Goal: Download file/media

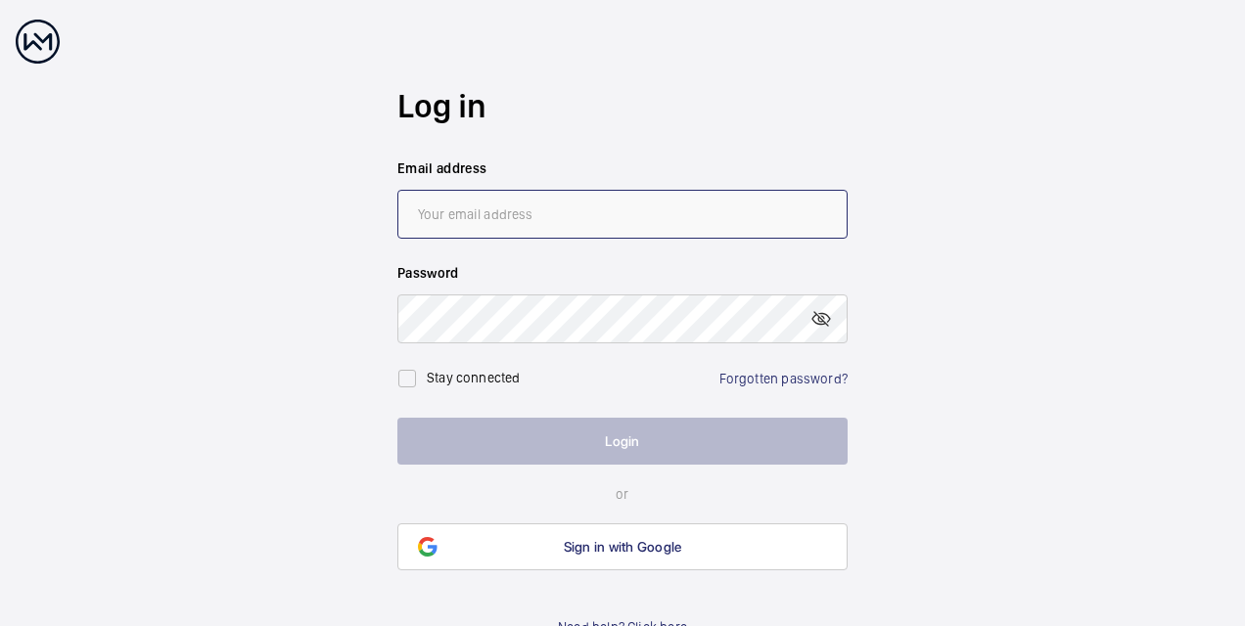
type input "[PERSON_NAME][EMAIL_ADDRESS][PERSON_NAME][DOMAIN_NAME]"
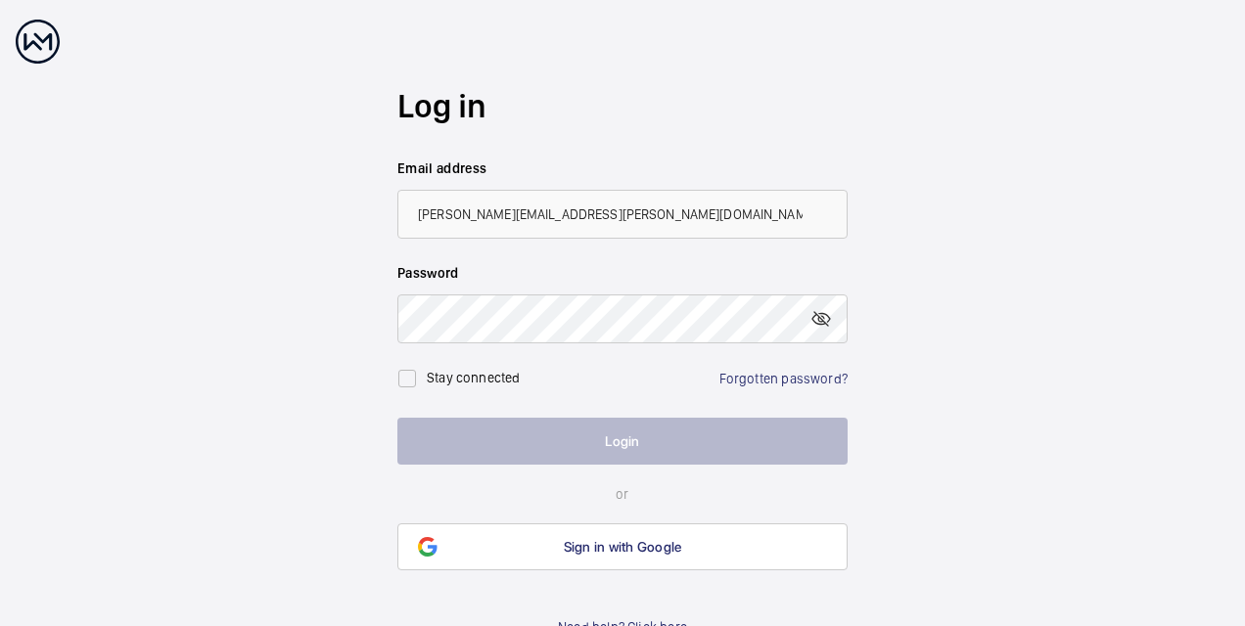
click at [555, 443] on button "Login" at bounding box center [622, 441] width 450 height 47
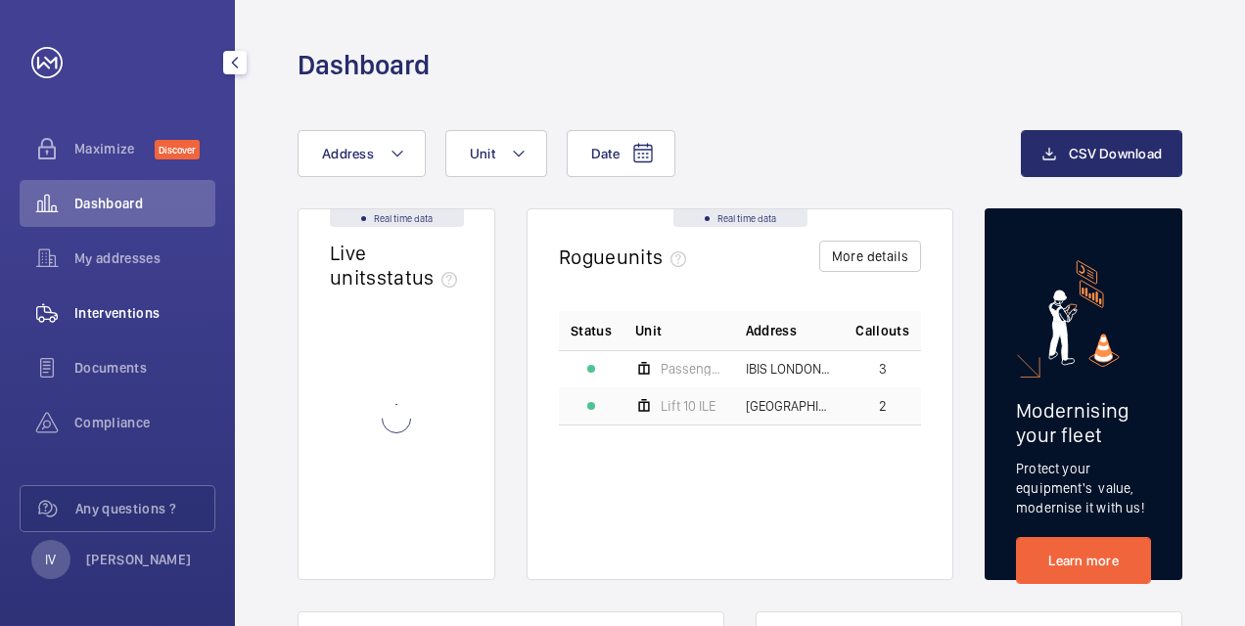
click at [108, 312] on span "Interventions" at bounding box center [144, 313] width 141 height 20
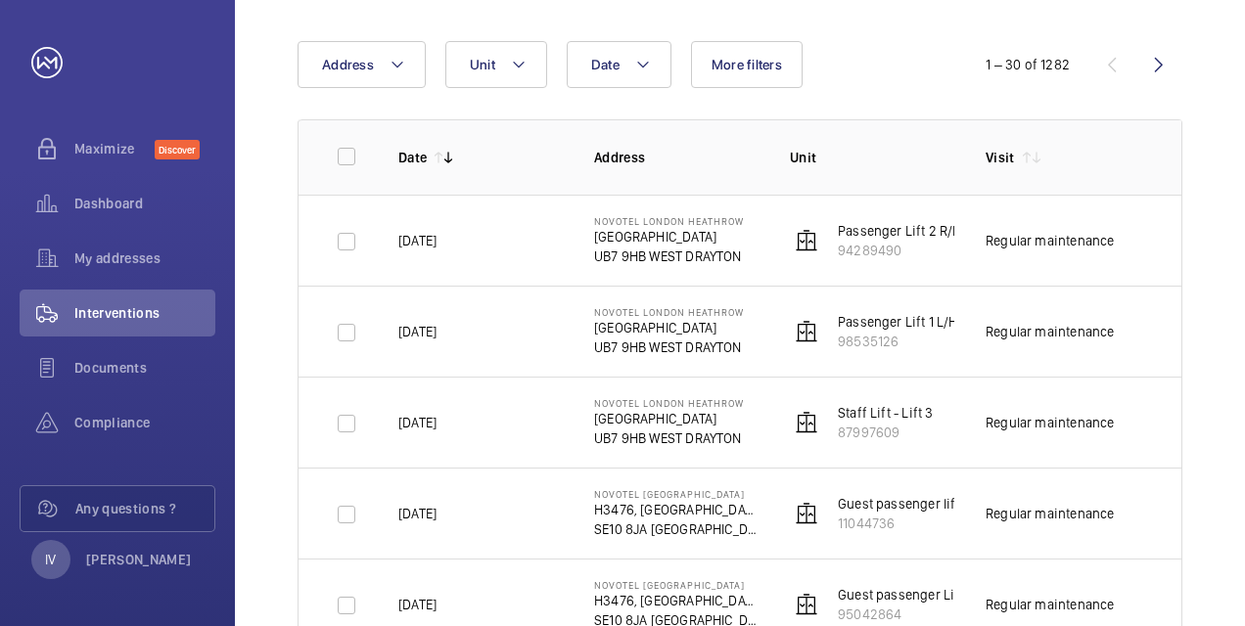
scroll to position [196, 0]
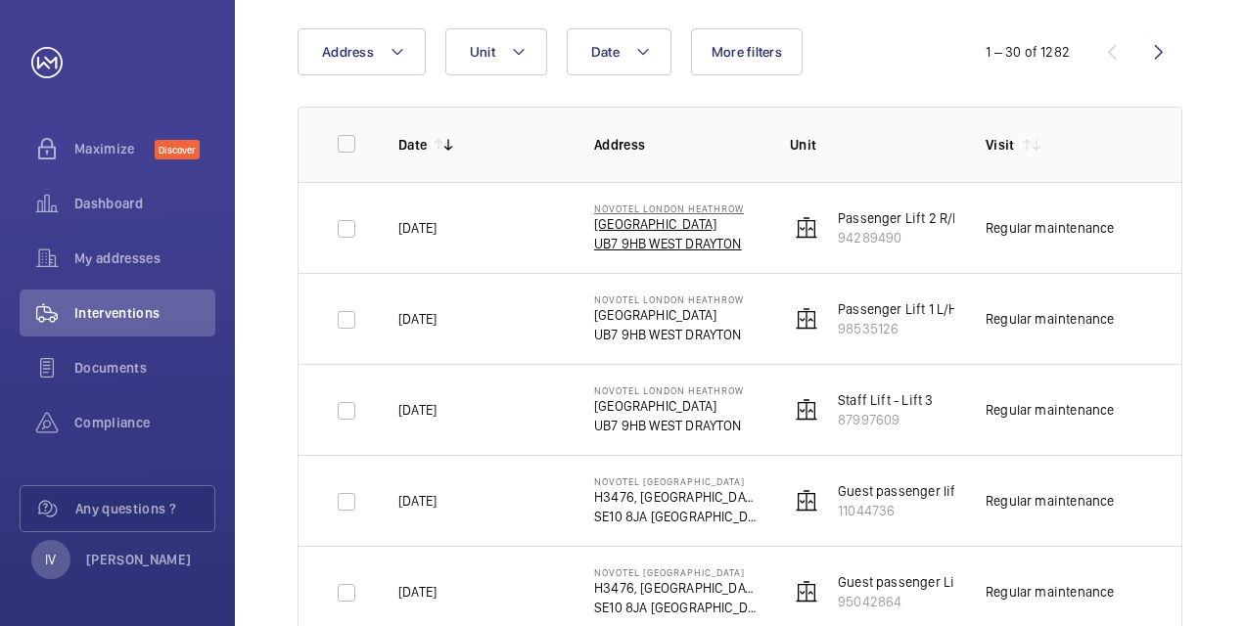
click at [635, 227] on p "[GEOGRAPHIC_DATA]" at bounding box center [669, 224] width 150 height 20
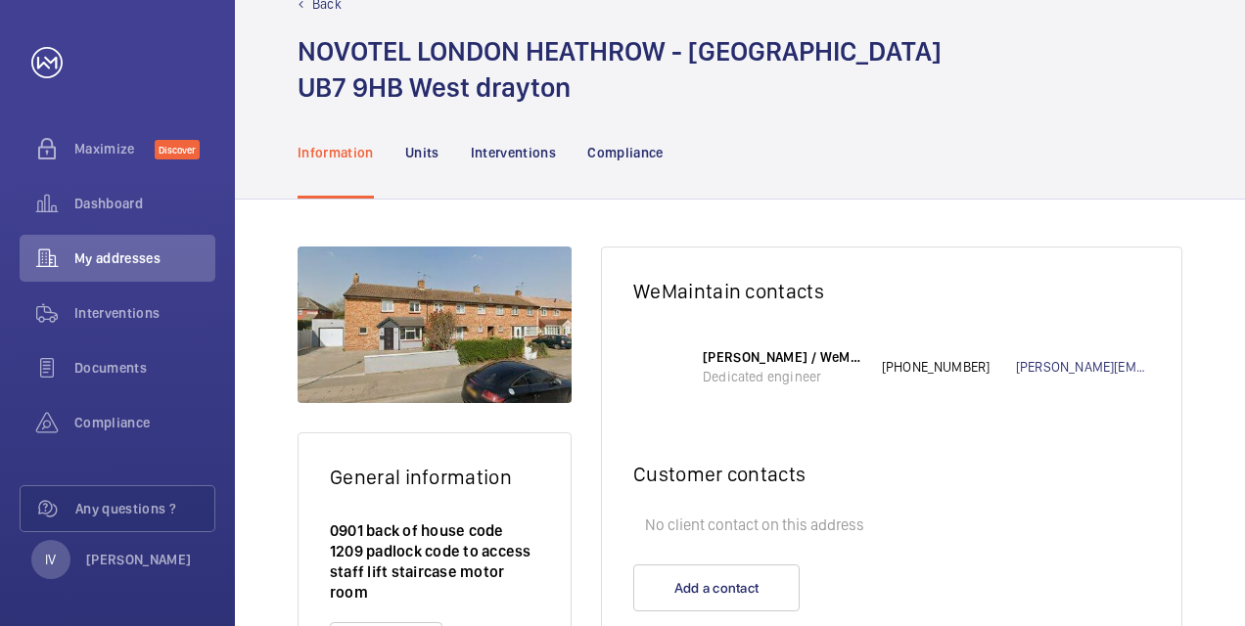
scroll to position [174, 0]
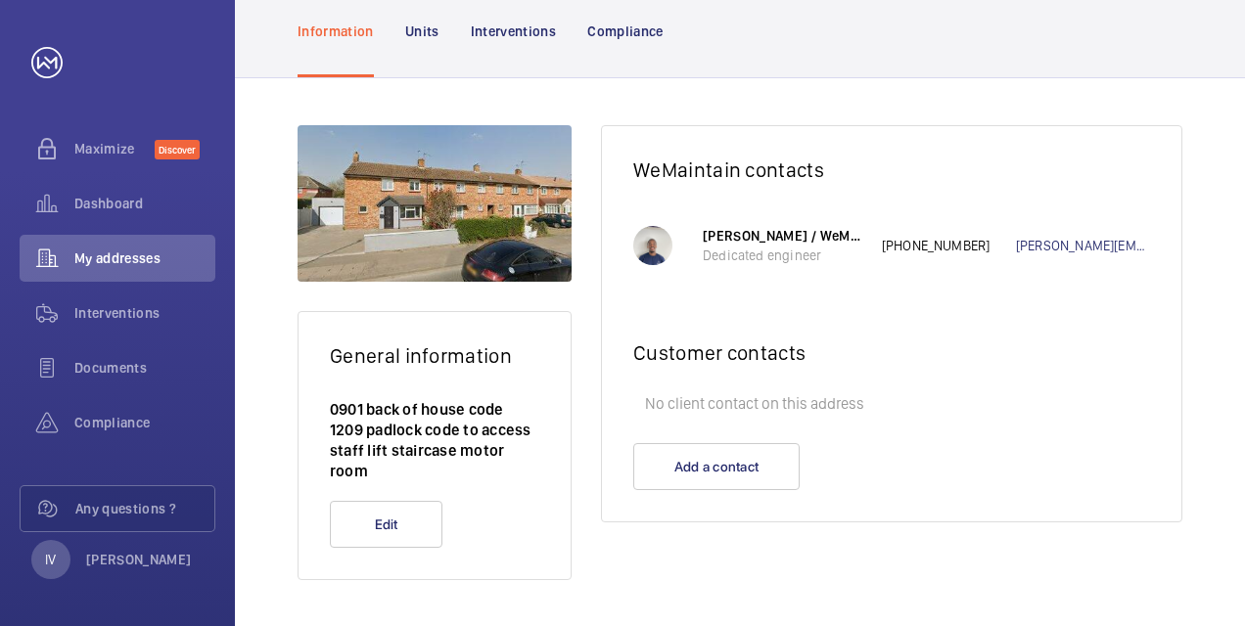
click at [323, 25] on p "Information" at bounding box center [335, 32] width 76 height 20
click at [140, 261] on span "My addresses" at bounding box center [144, 259] width 141 height 20
click at [114, 203] on span "Dashboard" at bounding box center [144, 204] width 141 height 20
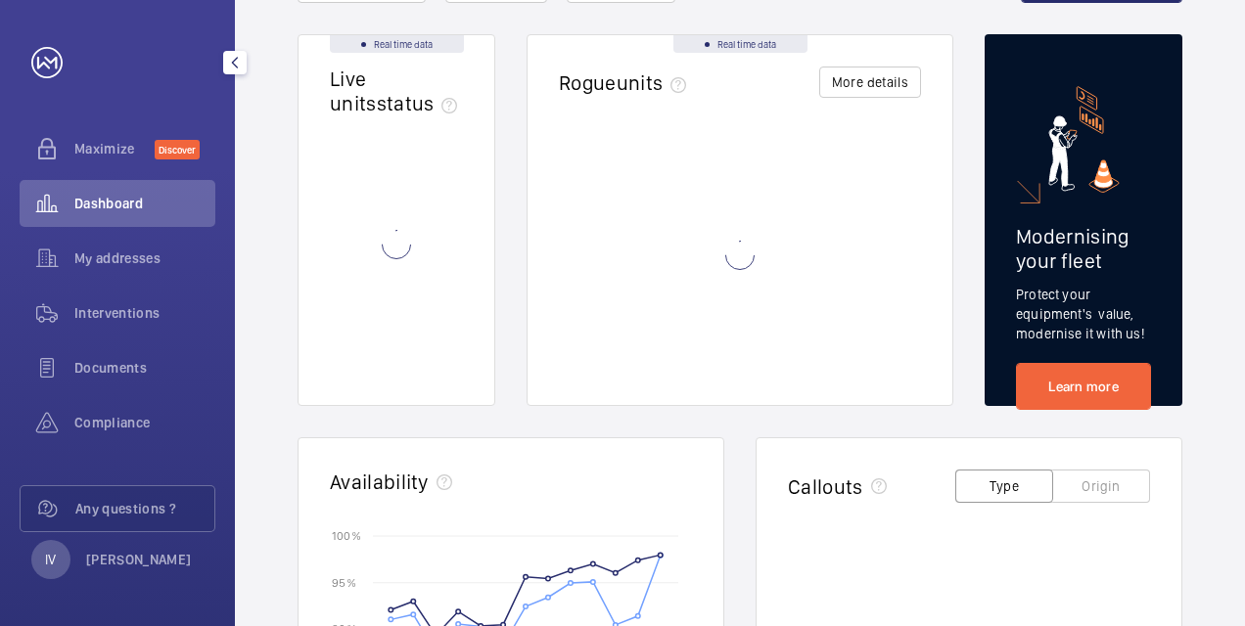
scroll to position [1, 0]
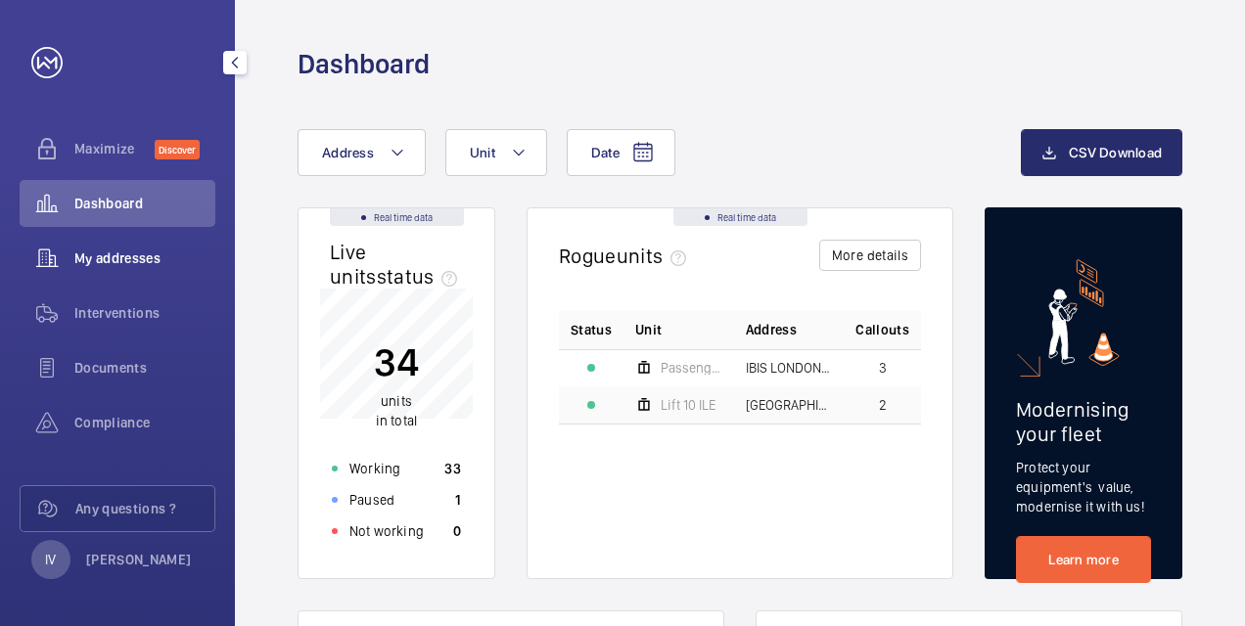
click at [114, 258] on span "My addresses" at bounding box center [144, 259] width 141 height 20
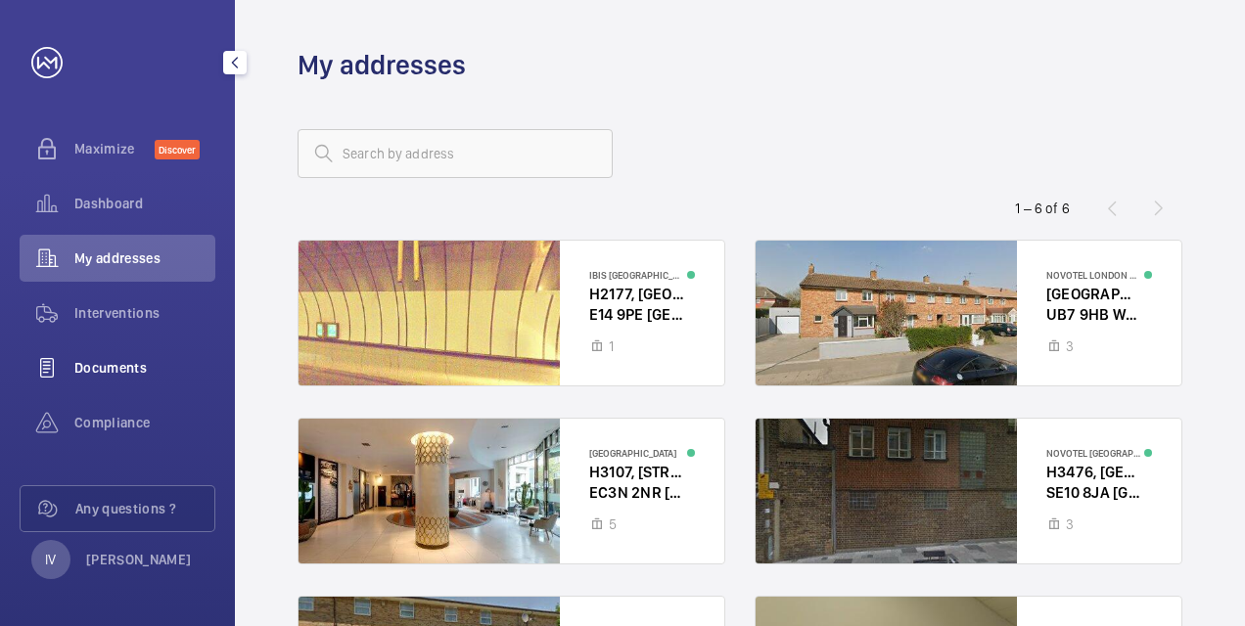
click at [131, 350] on div "Documents" at bounding box center [118, 367] width 196 height 47
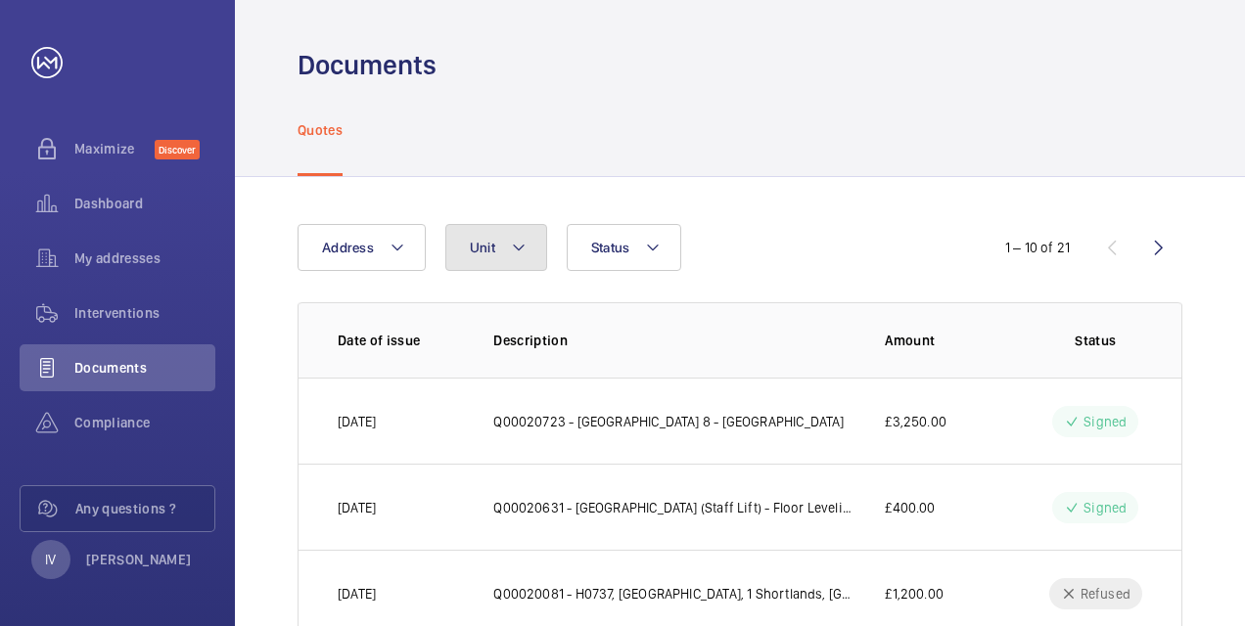
click at [477, 254] on span "Unit" at bounding box center [482, 248] width 25 height 16
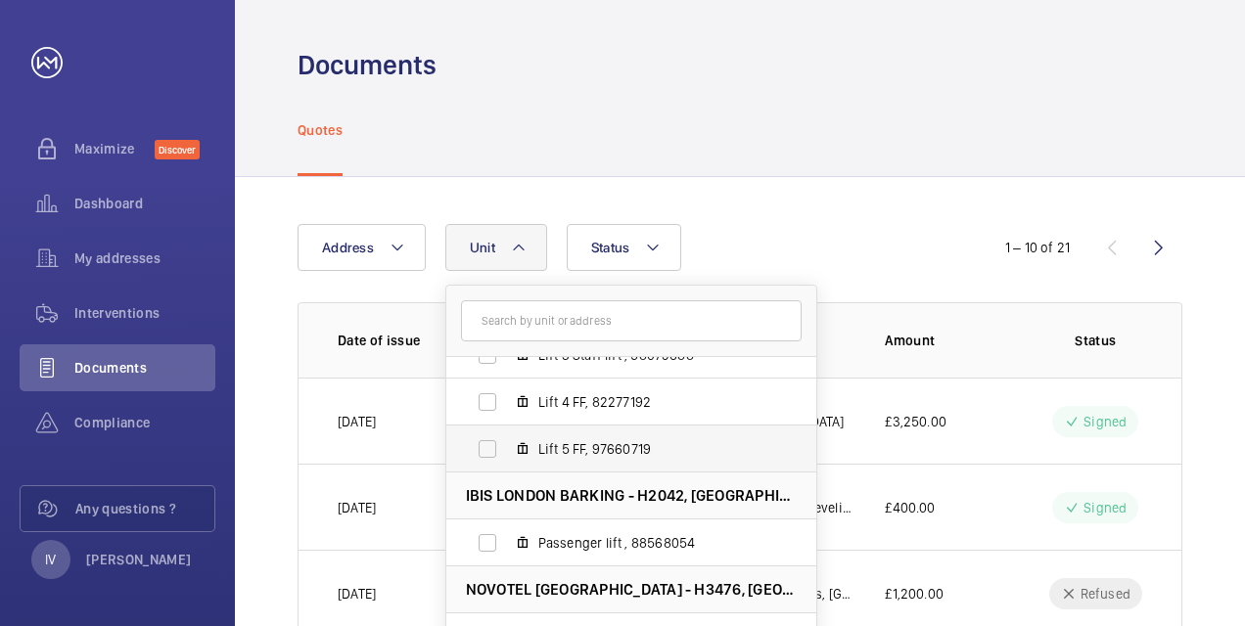
scroll to position [452, 0]
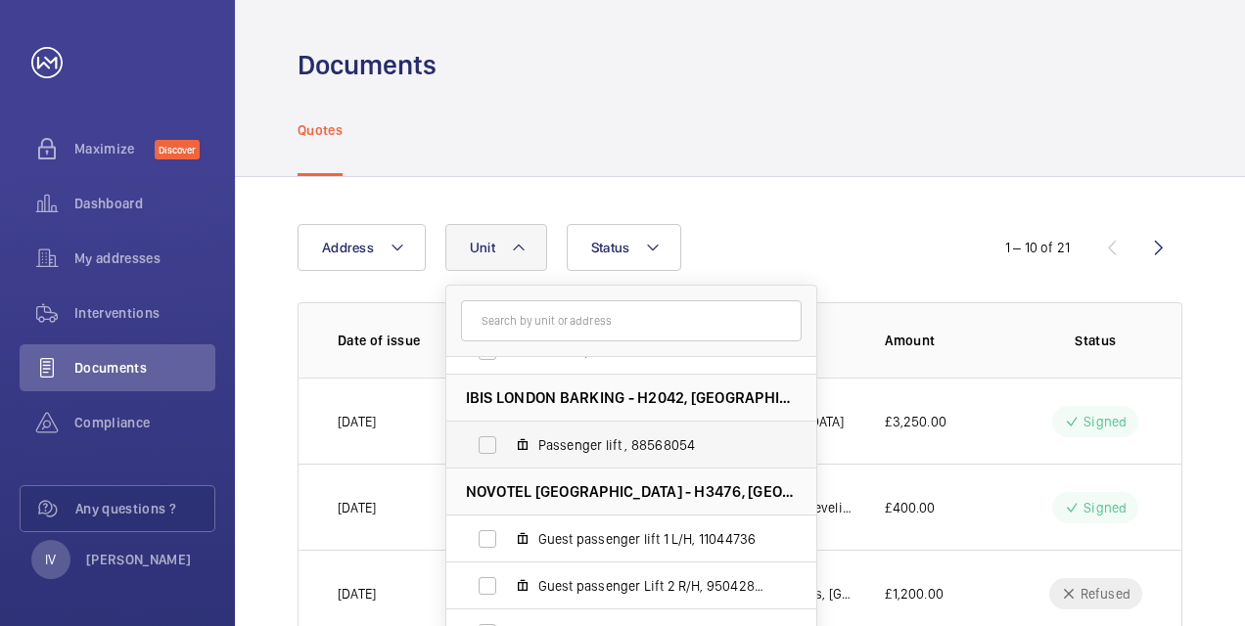
click at [481, 445] on label "Passenger lift , 88568054" at bounding box center [615, 445] width 339 height 47
click at [481, 445] on input "Passenger lift , 88568054" at bounding box center [487, 445] width 39 height 39
checkbox input "true"
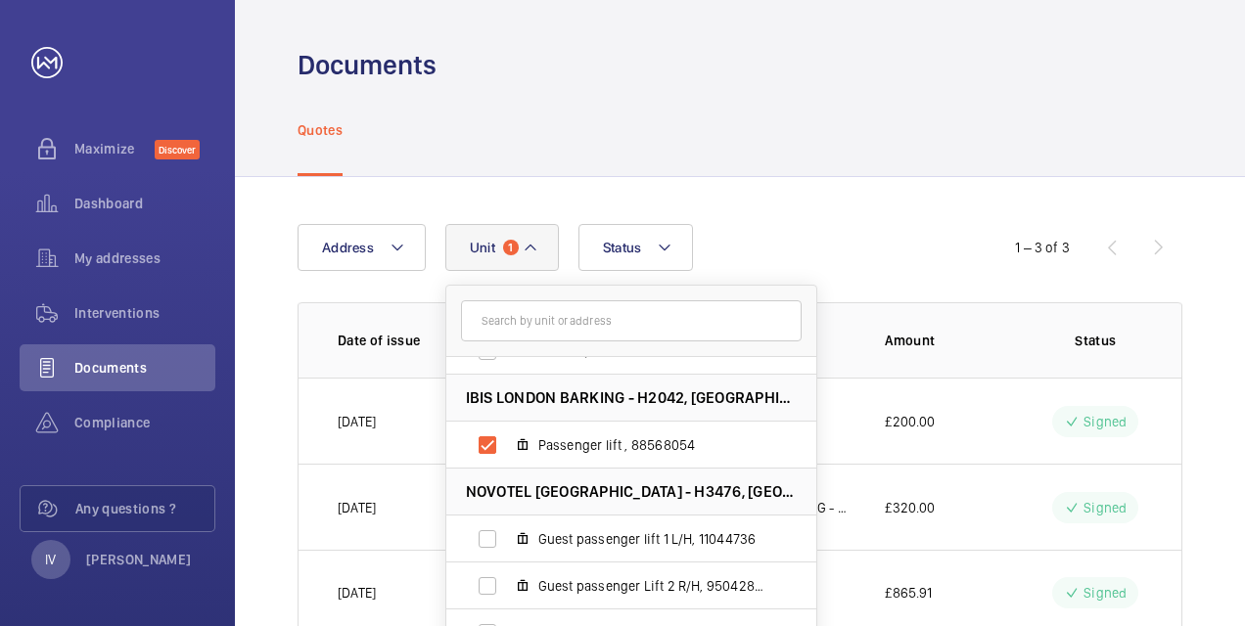
click at [830, 115] on div "Quotes" at bounding box center [739, 129] width 885 height 93
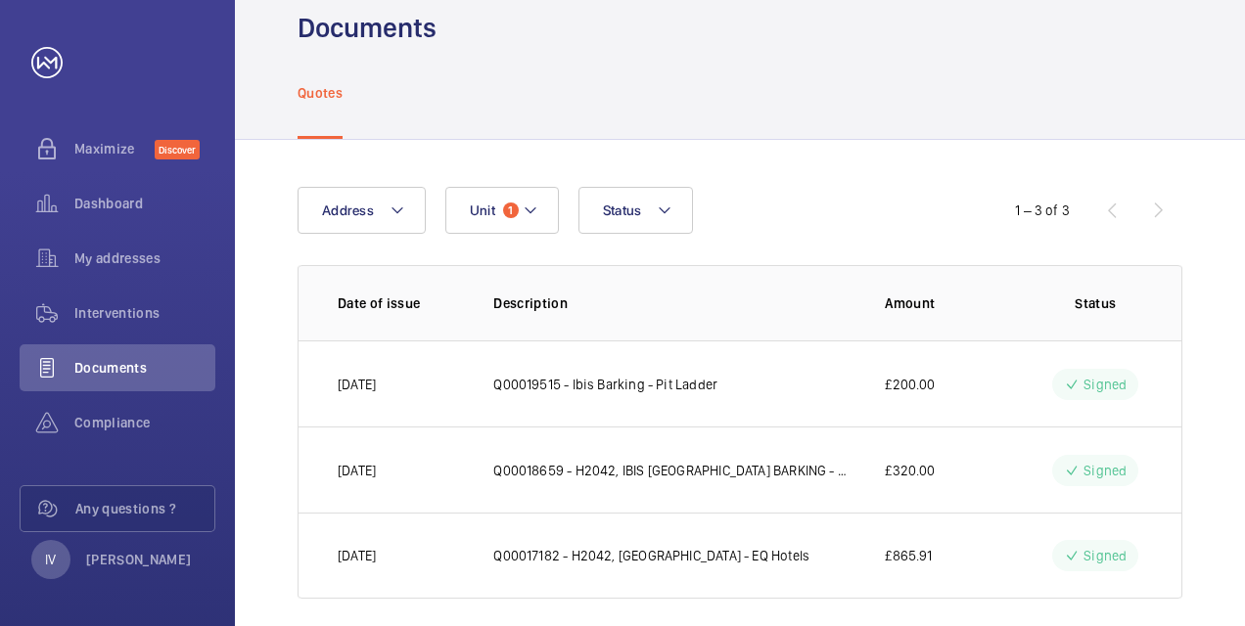
scroll to position [57, 0]
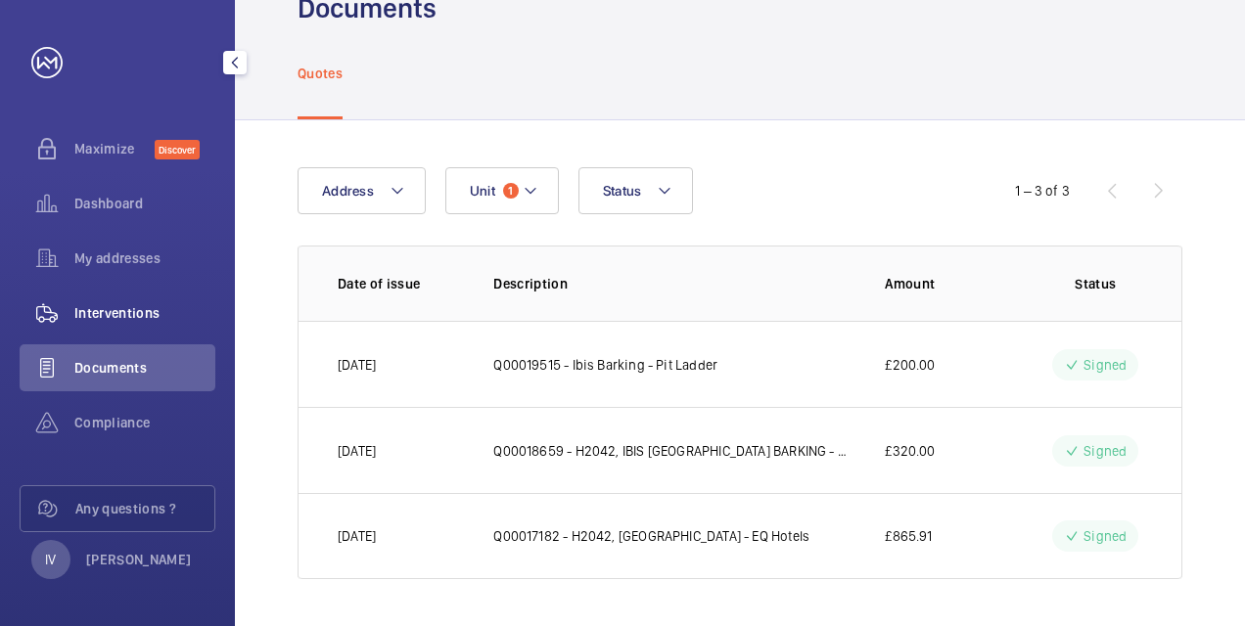
click at [130, 319] on span "Interventions" at bounding box center [144, 313] width 141 height 20
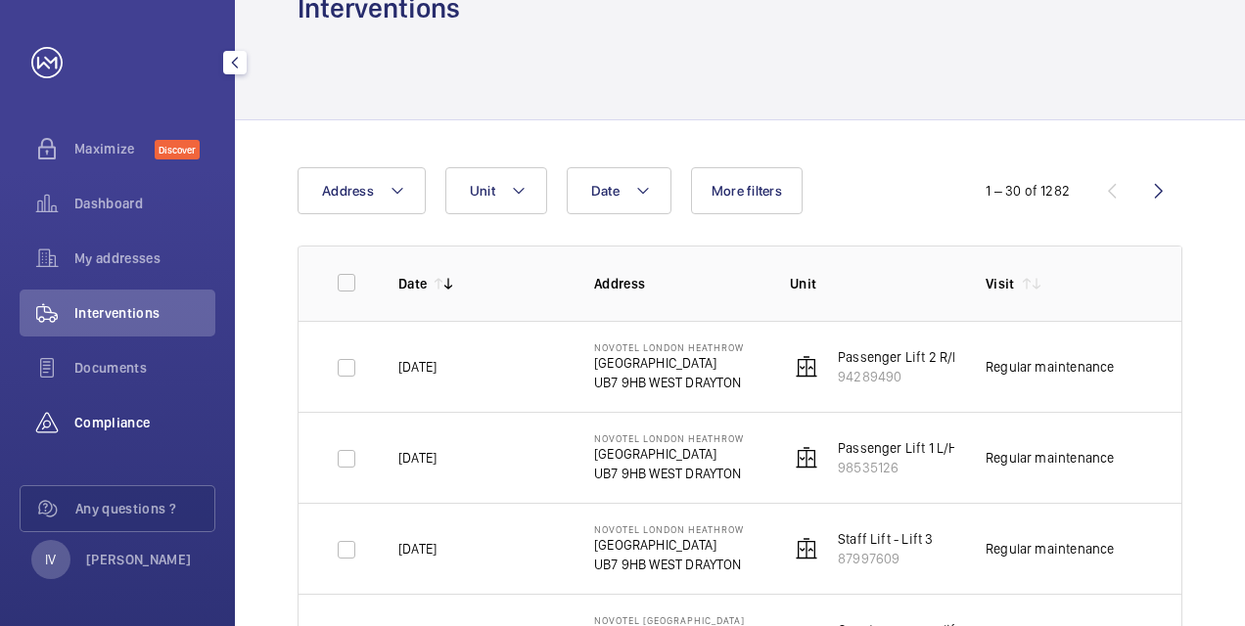
click at [124, 420] on span "Compliance" at bounding box center [144, 423] width 141 height 20
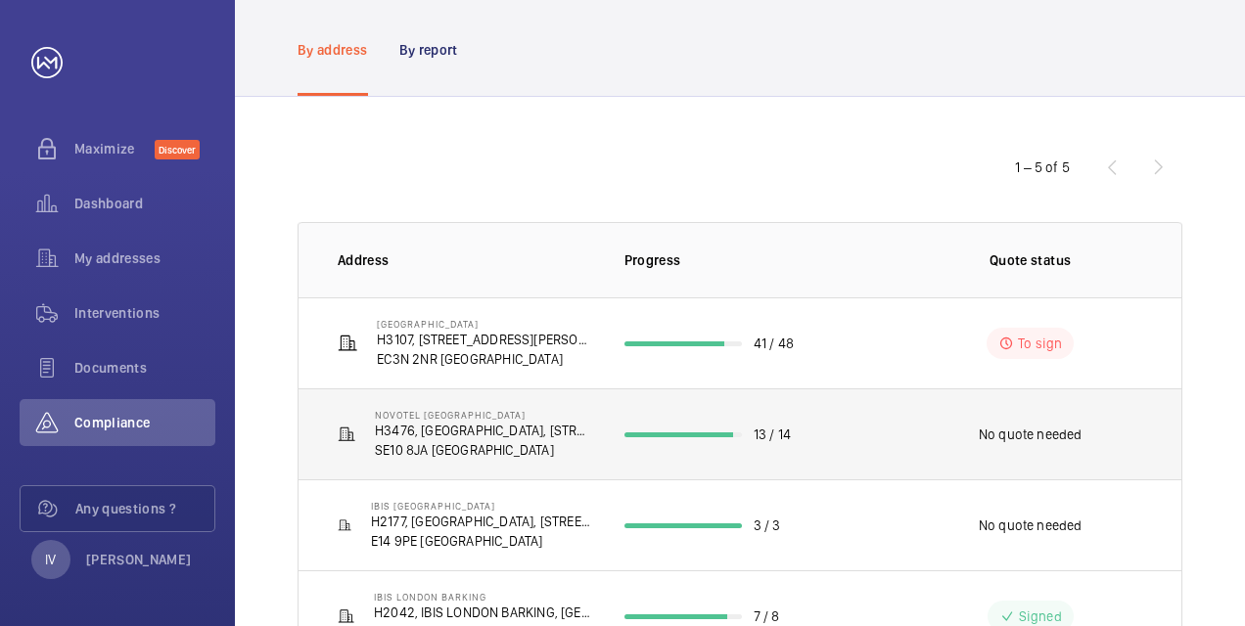
scroll to position [252, 0]
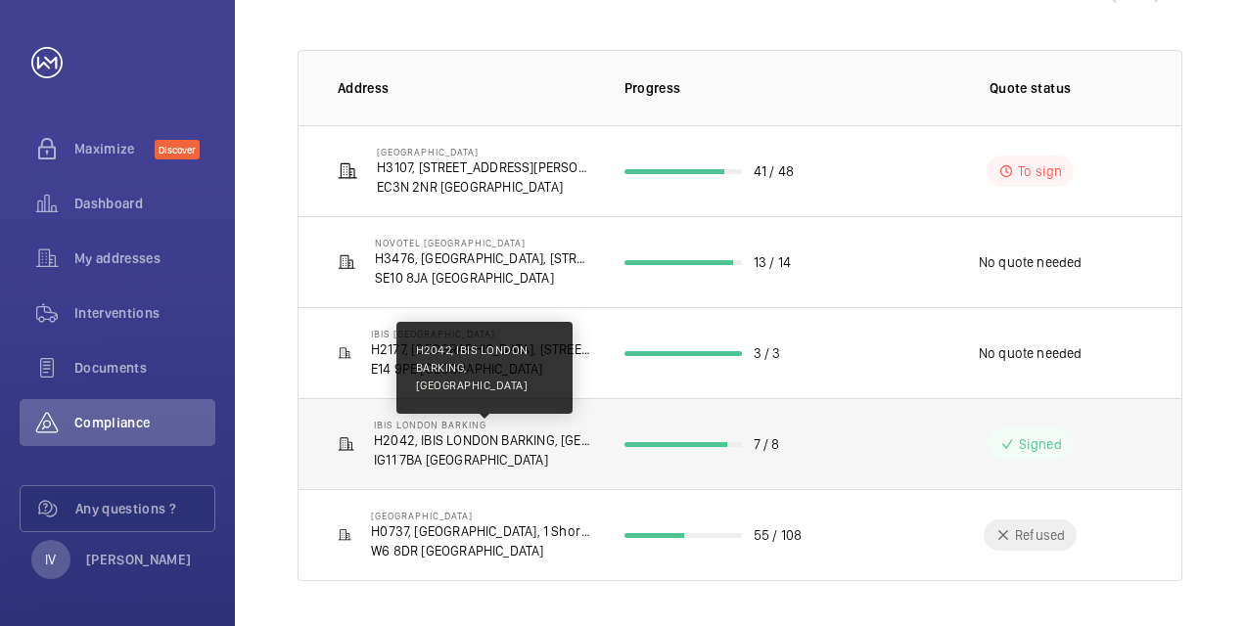
click at [482, 439] on p "H2042, IBIS LONDON BARKING, [GEOGRAPHIC_DATA]" at bounding box center [483, 441] width 219 height 20
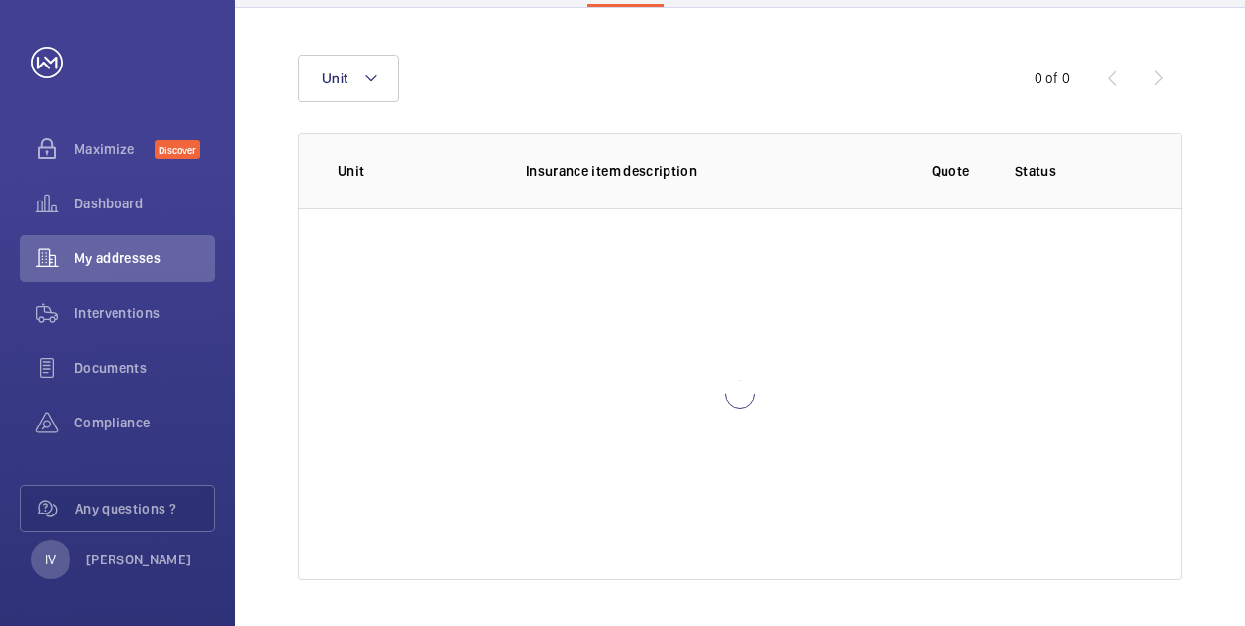
scroll to position [245, 0]
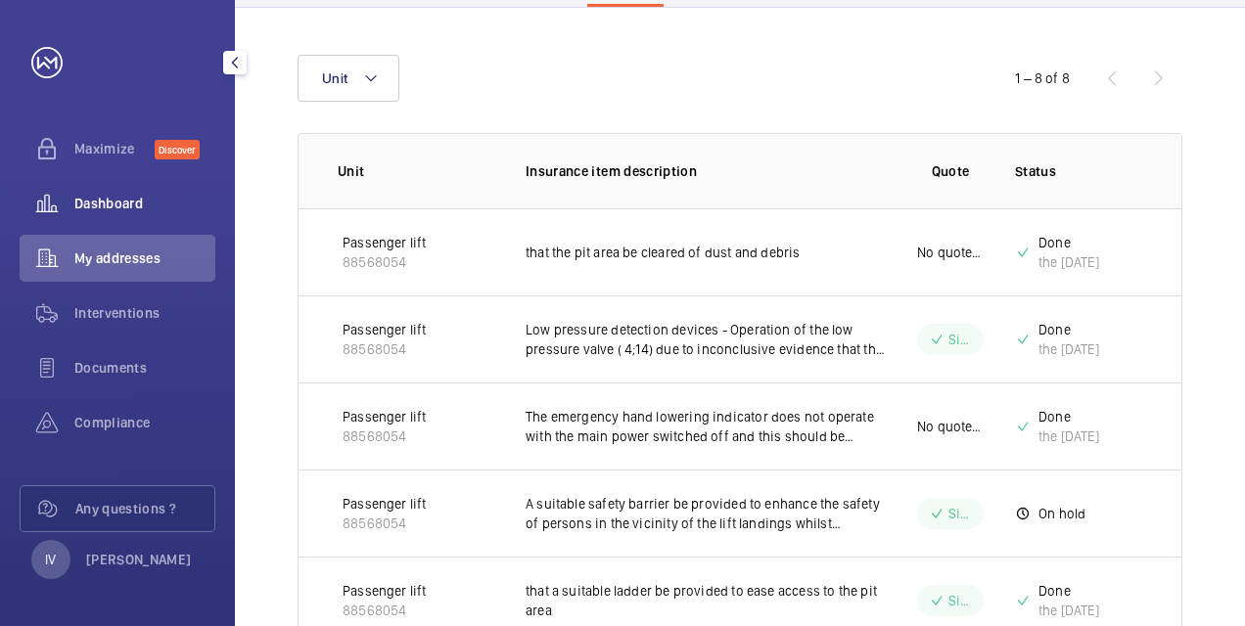
click at [131, 204] on span "Dashboard" at bounding box center [144, 204] width 141 height 20
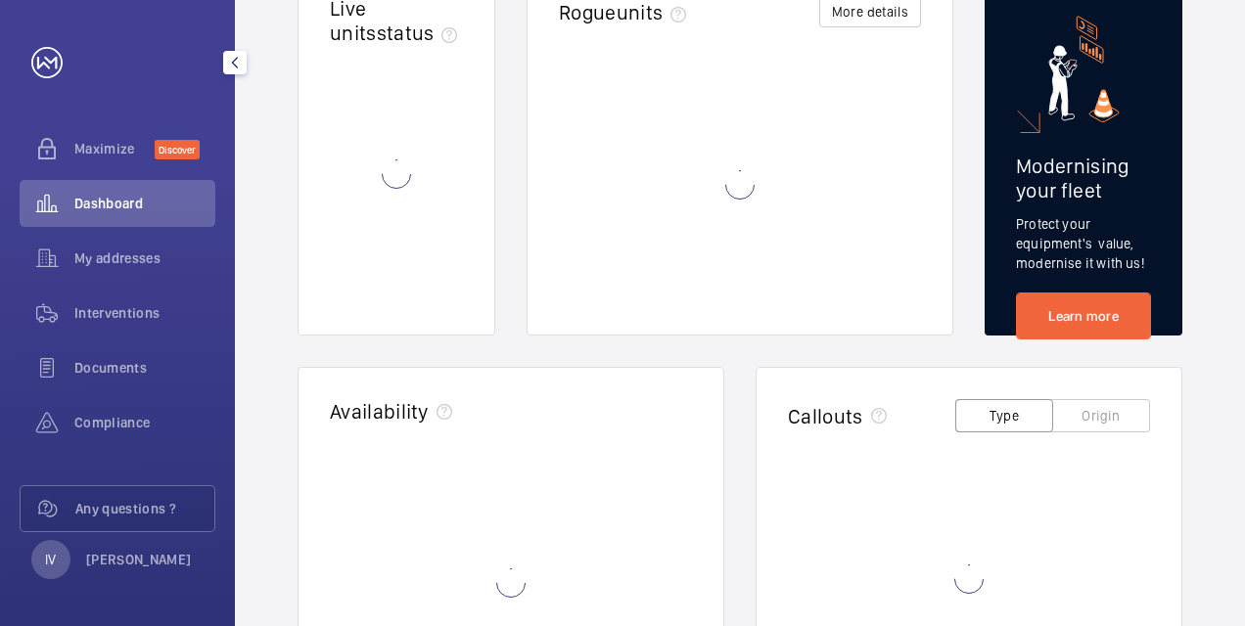
scroll to position [1, 0]
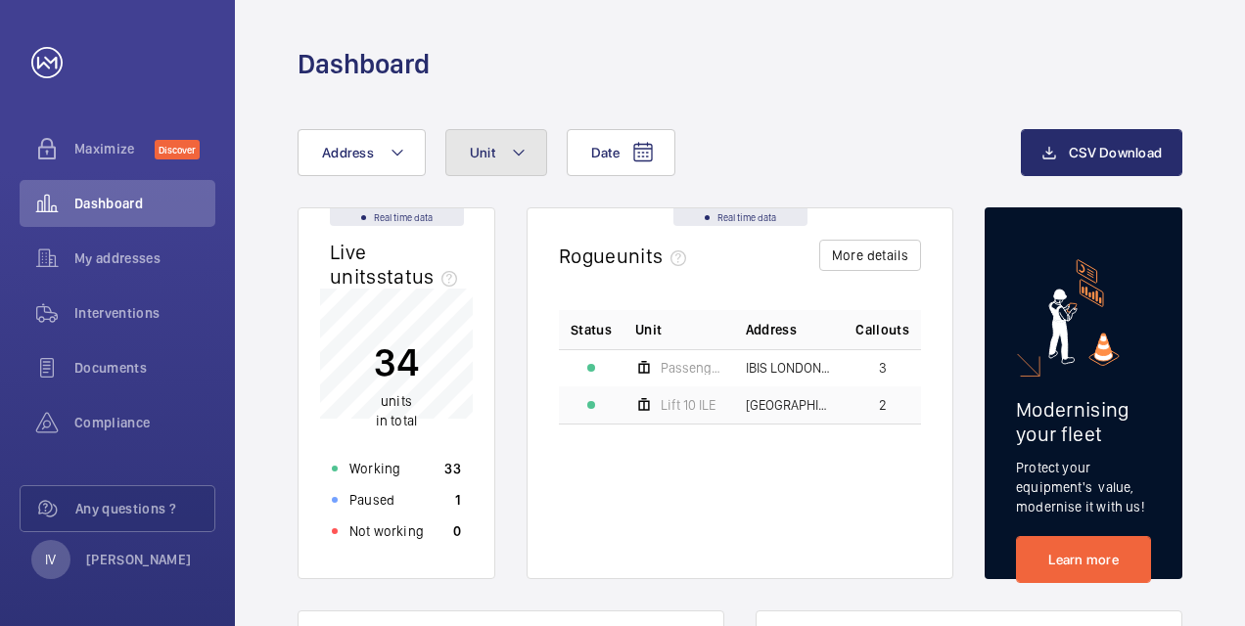
click at [482, 153] on span "Unit" at bounding box center [482, 153] width 25 height 16
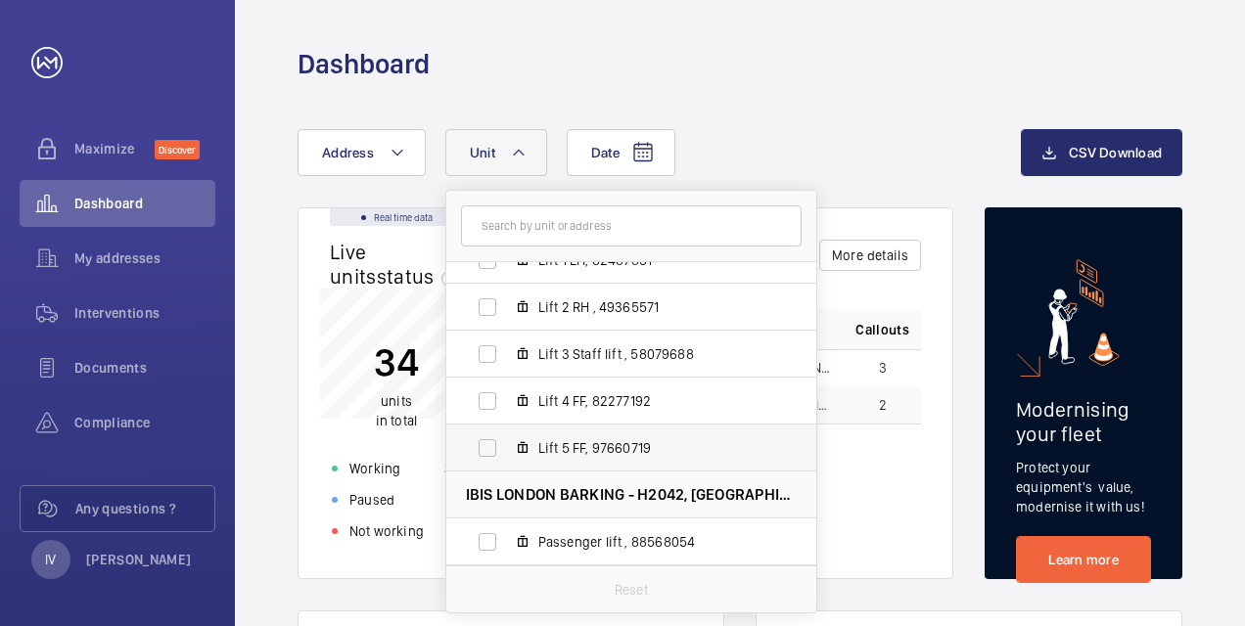
scroll to position [294, 0]
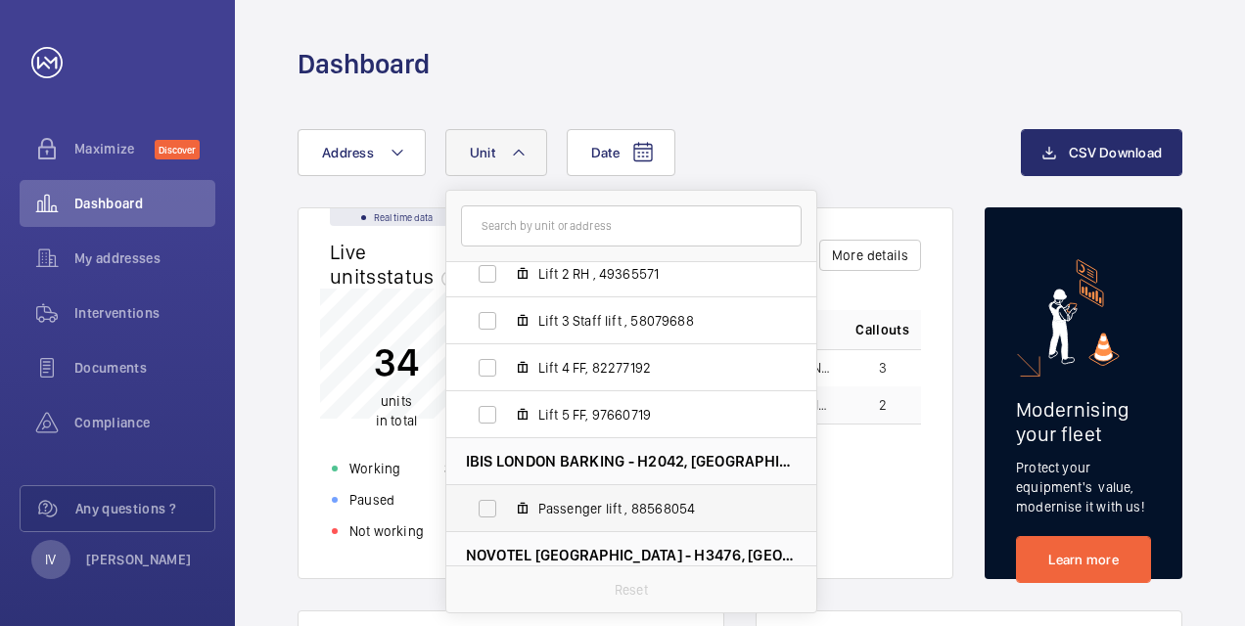
click at [484, 512] on label "Passenger lift , 88568054" at bounding box center [615, 508] width 339 height 47
click at [484, 512] on input "Passenger lift , 88568054" at bounding box center [487, 508] width 39 height 39
checkbox input "true"
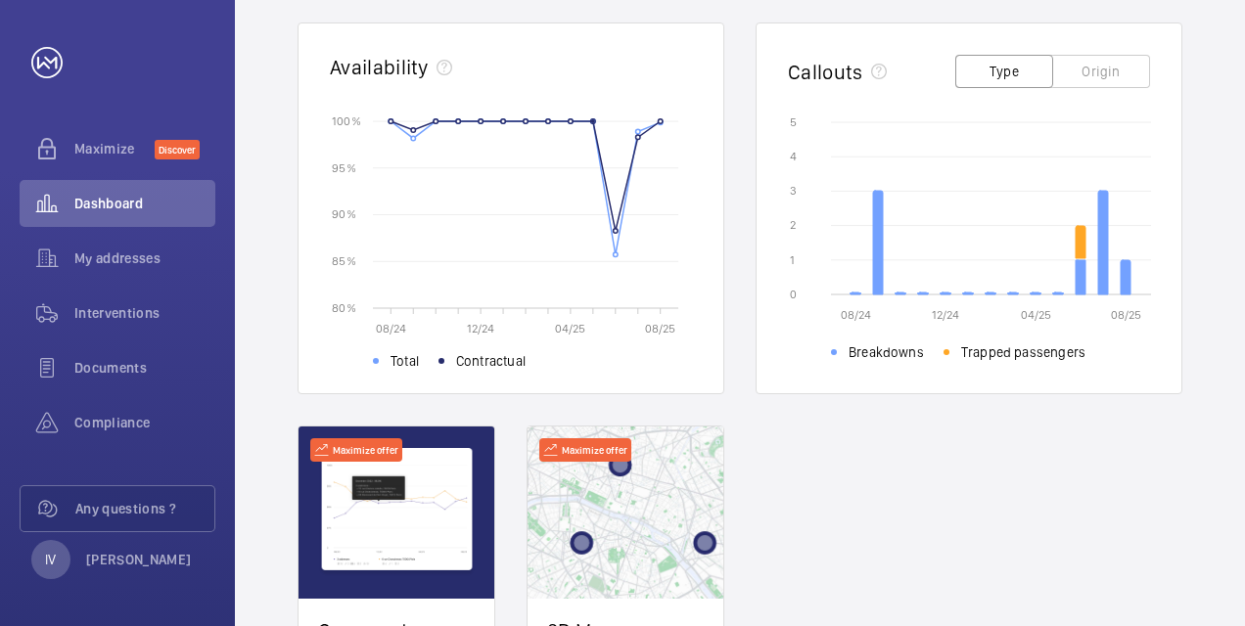
scroll to position [890, 0]
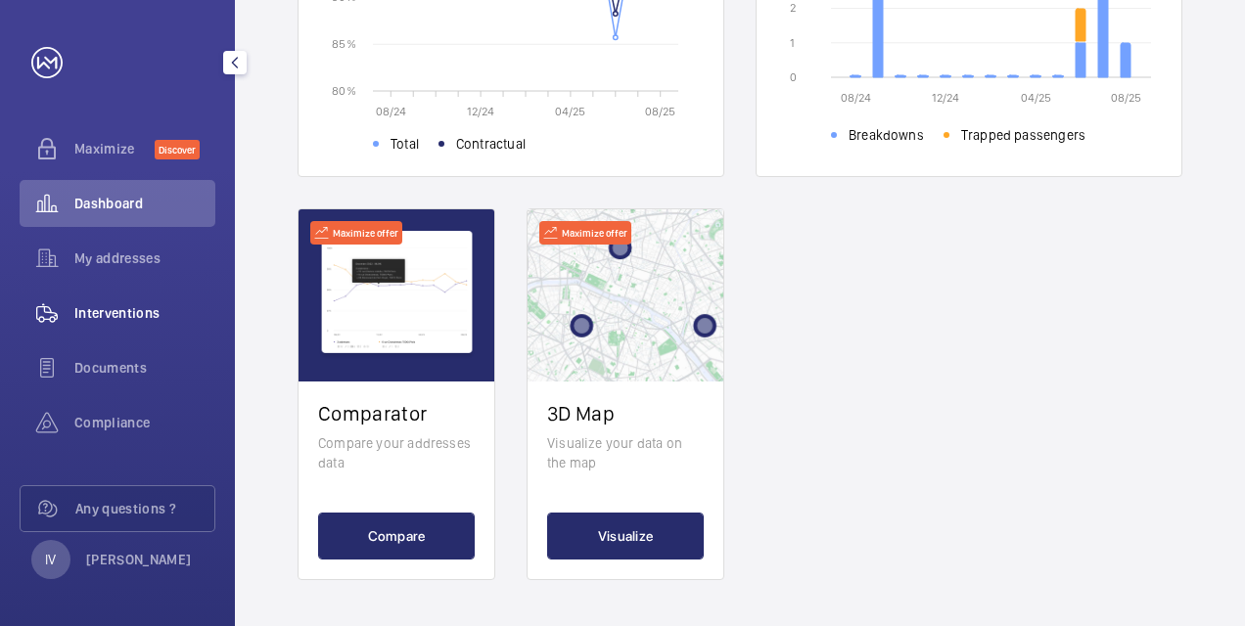
click at [108, 309] on span "Interventions" at bounding box center [144, 313] width 141 height 20
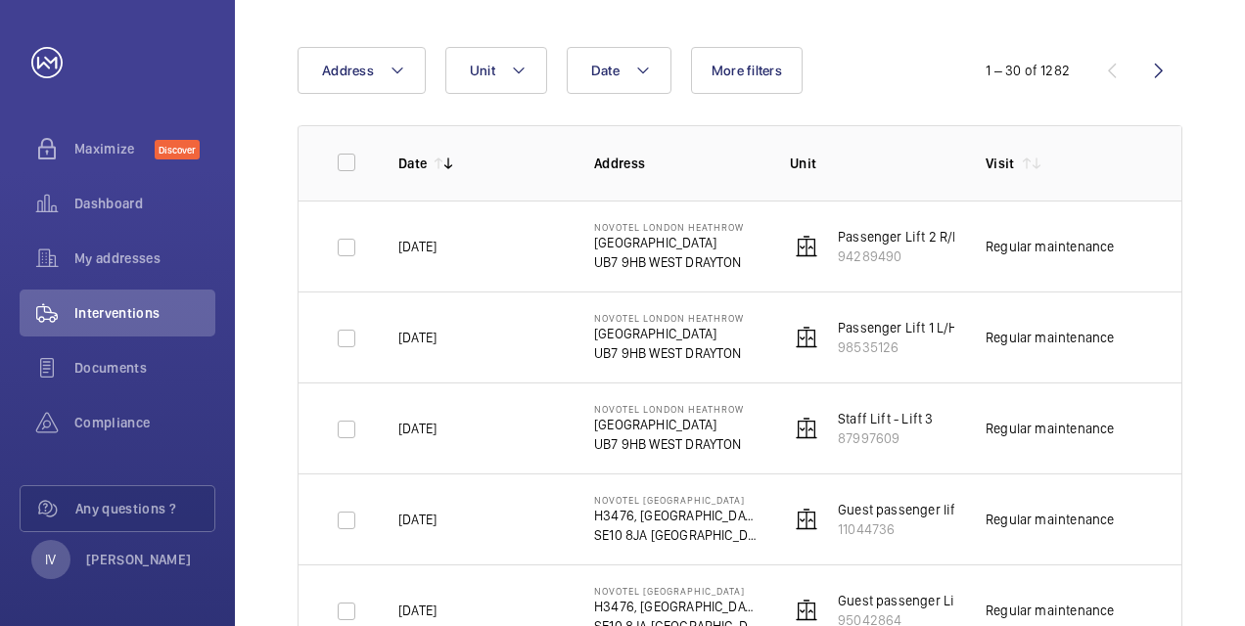
scroll to position [196, 0]
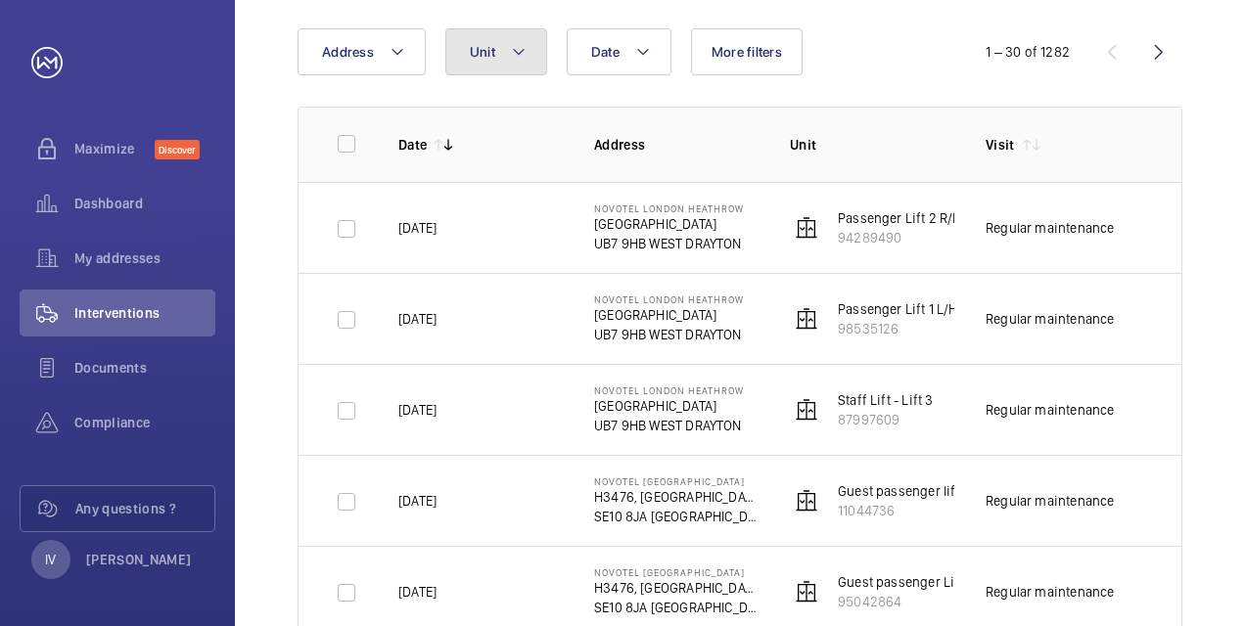
click at [514, 58] on mat-icon at bounding box center [519, 51] width 16 height 23
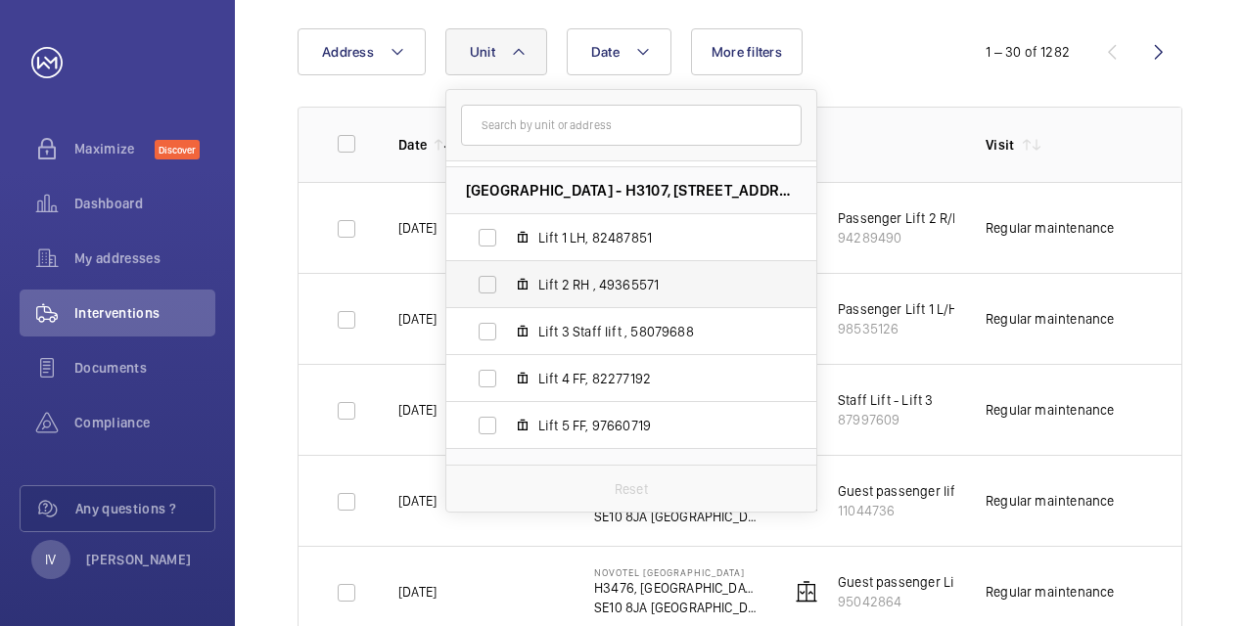
scroll to position [354, 0]
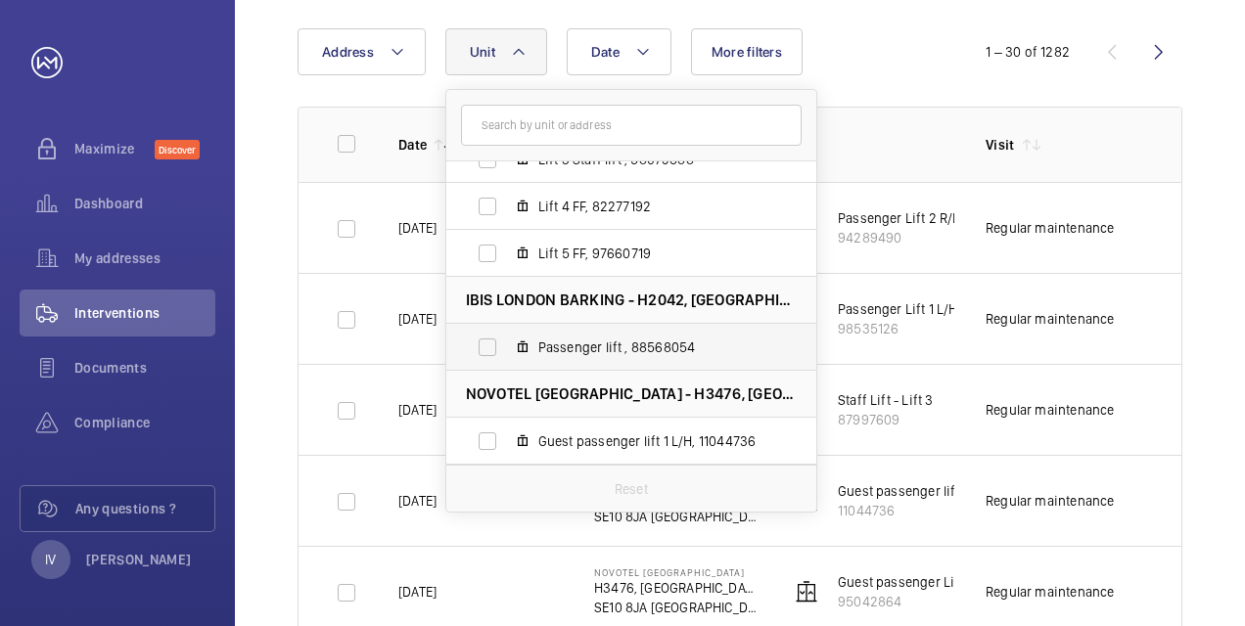
click at [495, 350] on label "Passenger lift , 88568054" at bounding box center [615, 347] width 339 height 47
click at [495, 350] on input "Passenger lift , 88568054" at bounding box center [487, 347] width 39 height 39
checkbox input "true"
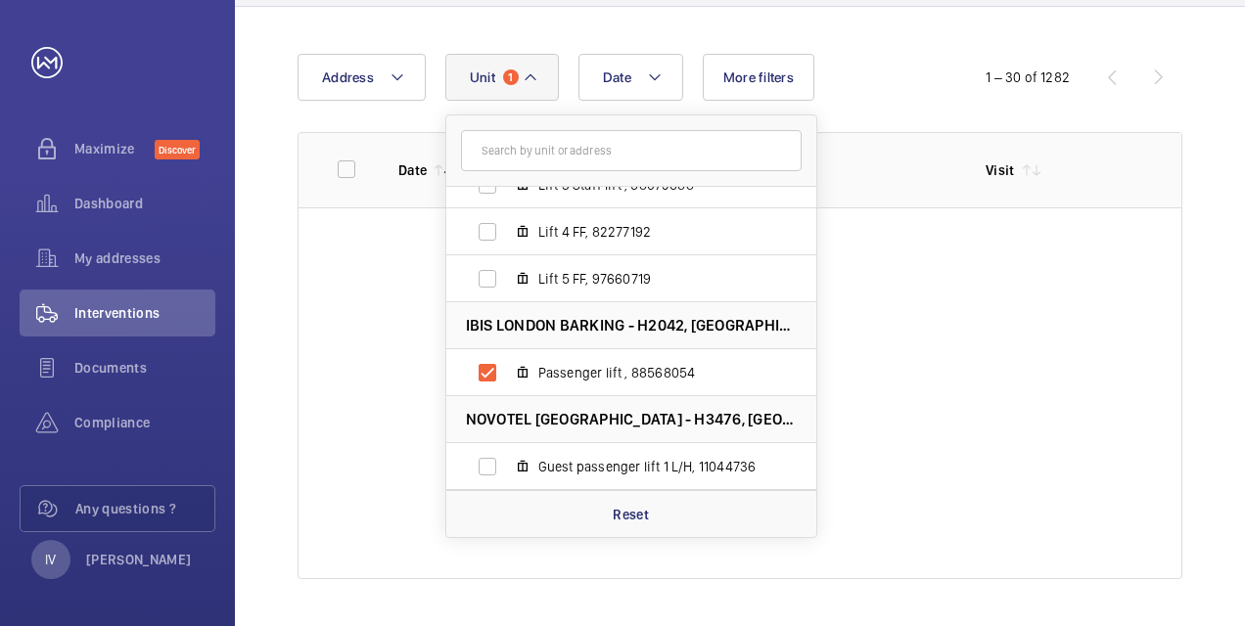
click at [907, 73] on div "Date Address [STREET_ADDRESS][GEOGRAPHIC_DATA] Lift 1 L/H, 98535126 Passenger L…" at bounding box center [622, 77] width 650 height 47
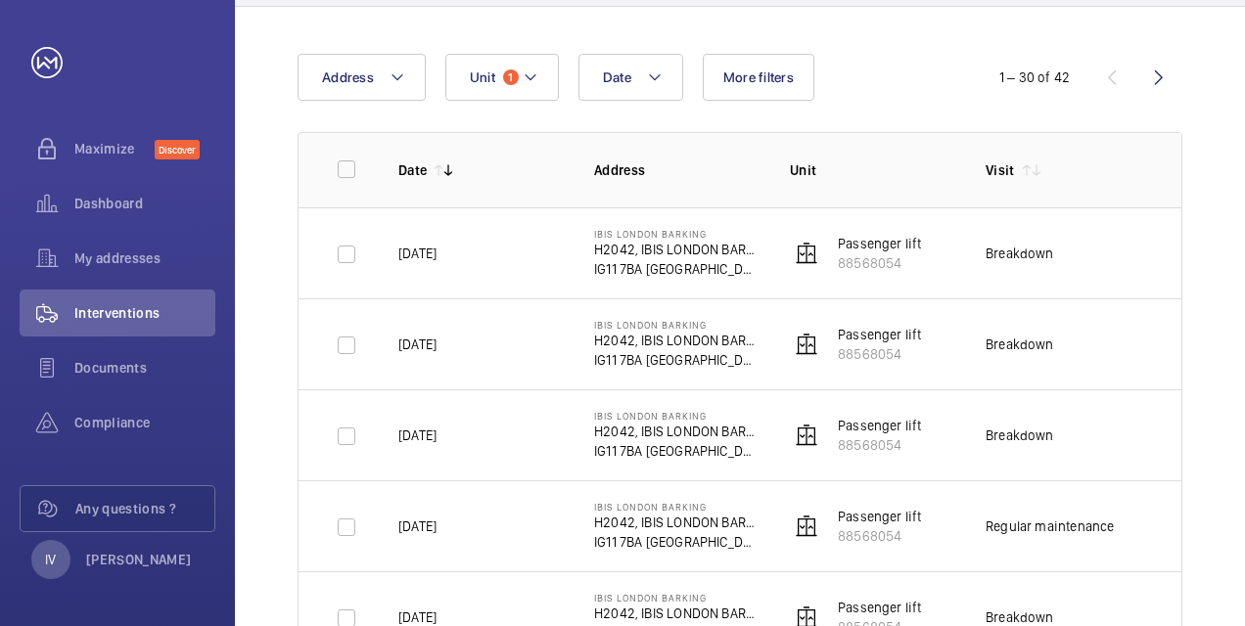
scroll to position [196, 0]
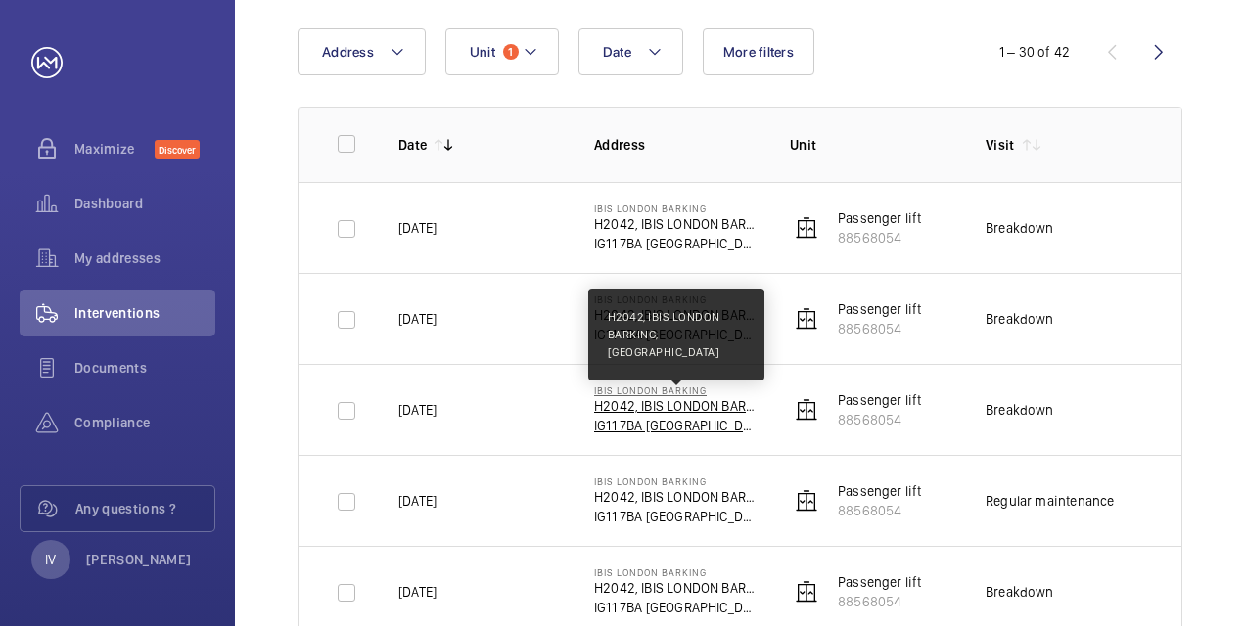
click at [663, 406] on p "H2042, IBIS LONDON BARKING, [GEOGRAPHIC_DATA]" at bounding box center [676, 406] width 164 height 20
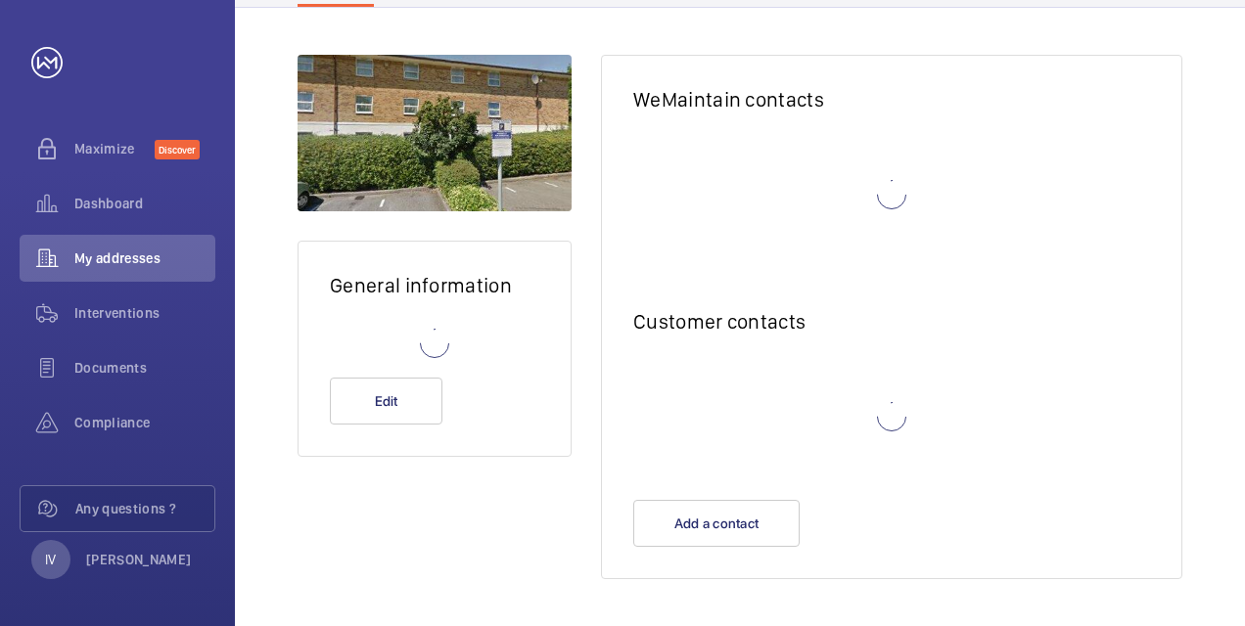
scroll to position [117, 0]
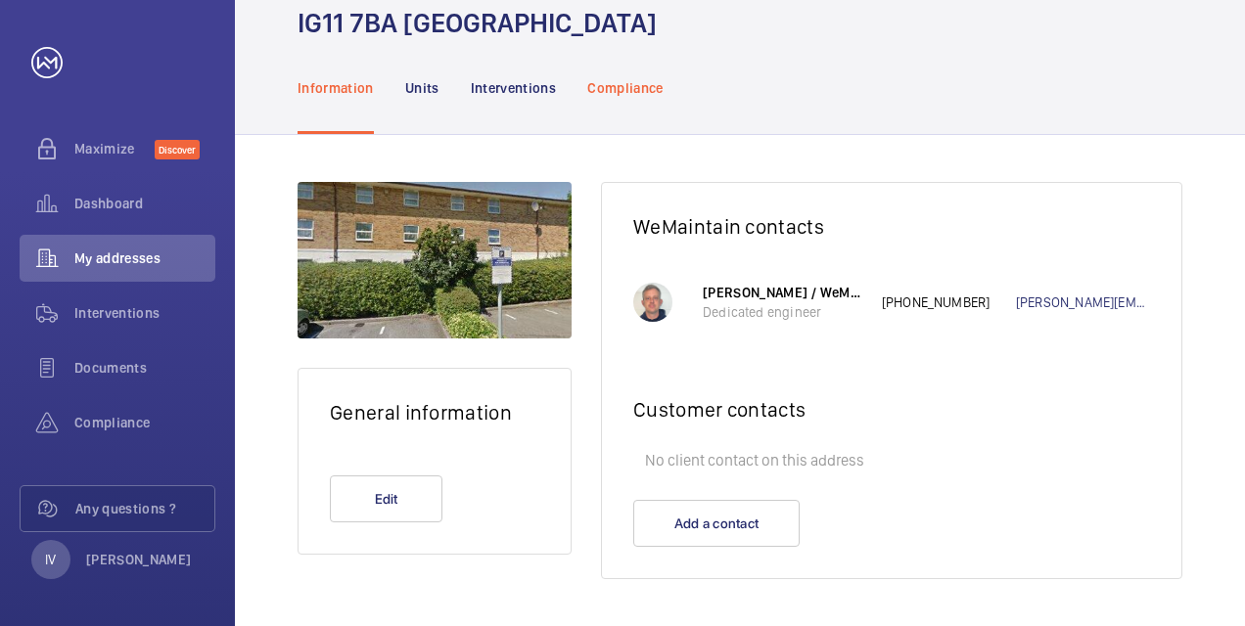
click at [605, 87] on p "Compliance" at bounding box center [625, 88] width 76 height 20
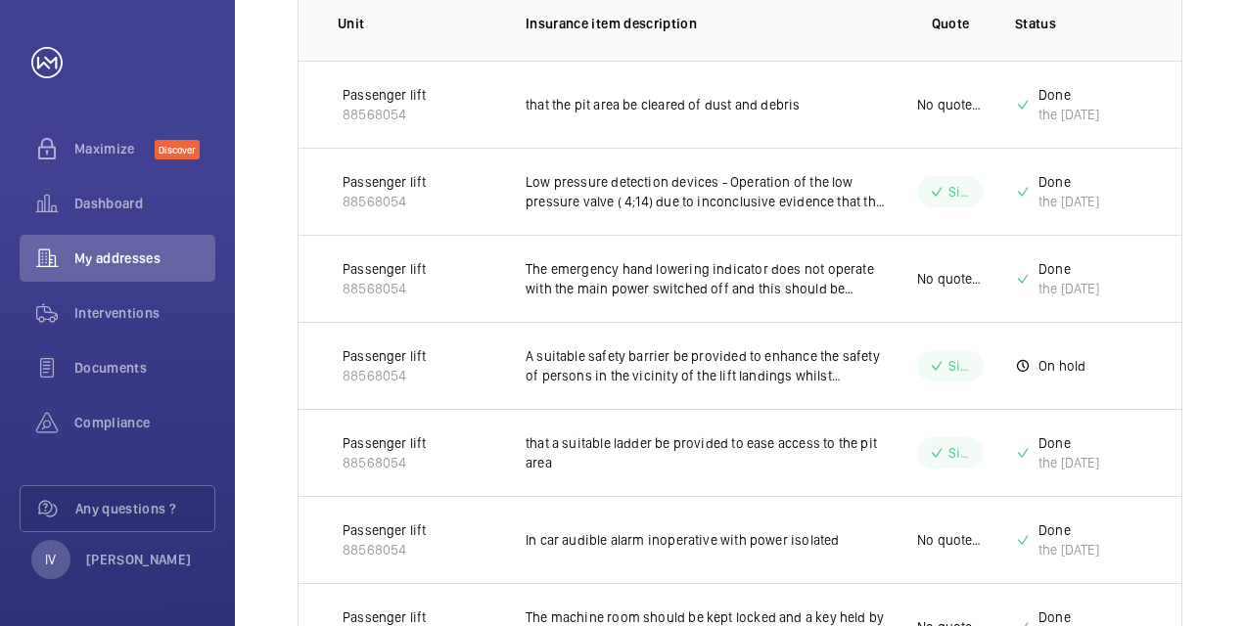
scroll to position [568, 0]
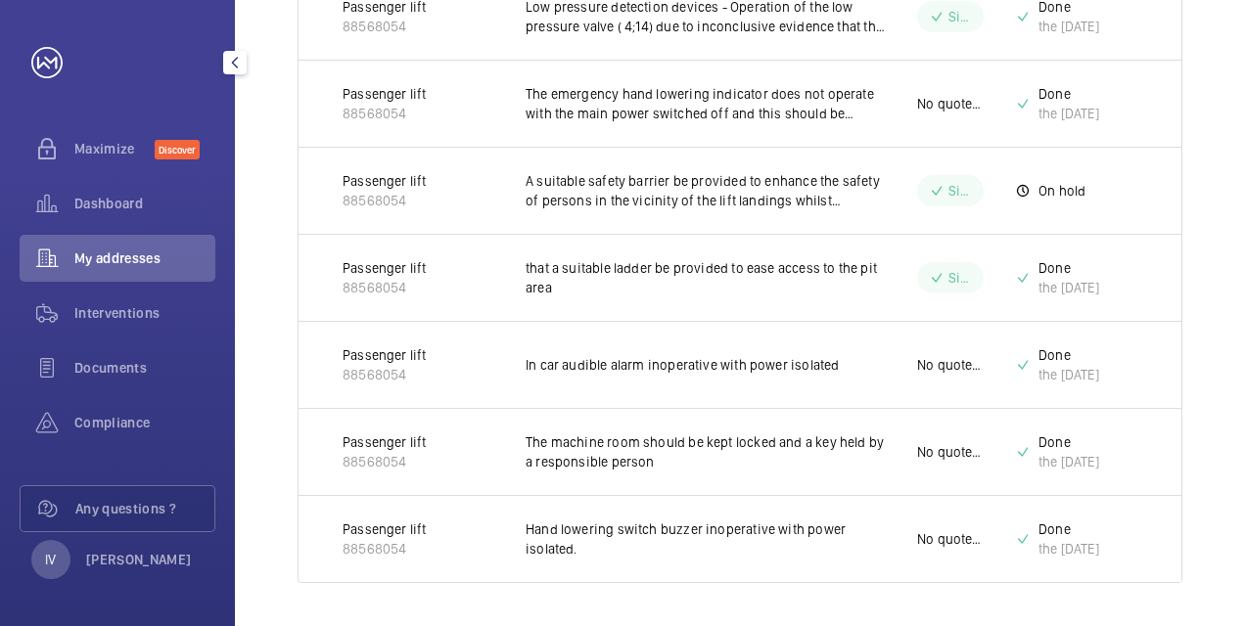
click at [100, 256] on span "My addresses" at bounding box center [144, 259] width 141 height 20
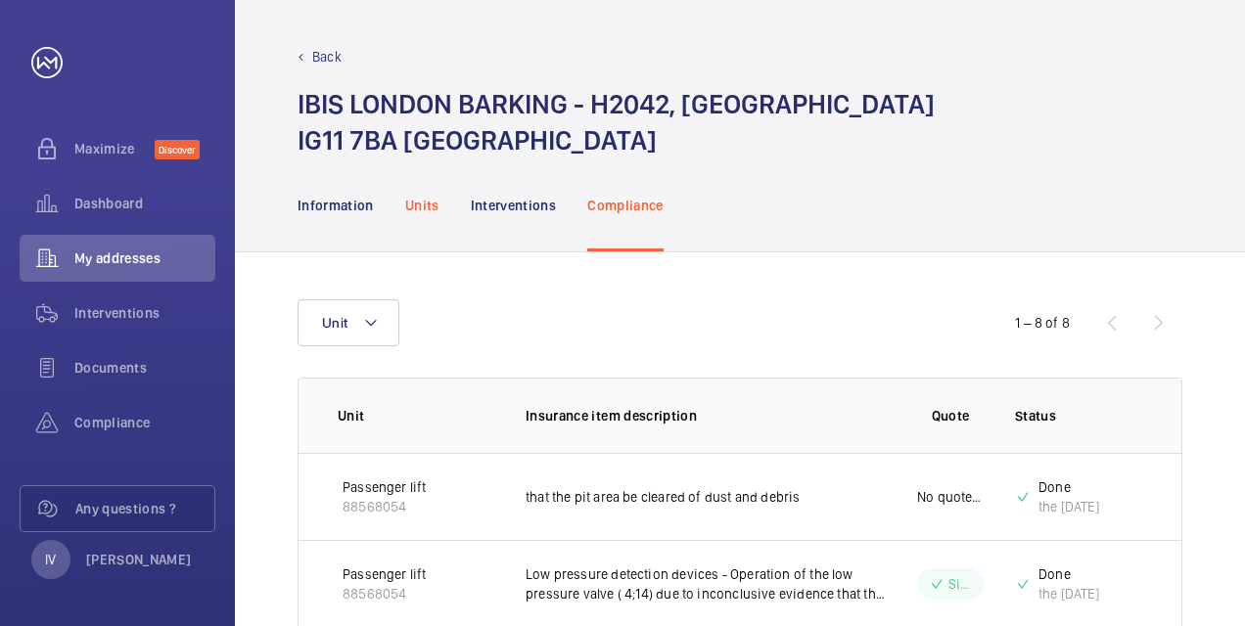
click at [424, 207] on p "Units" at bounding box center [422, 206] width 34 height 20
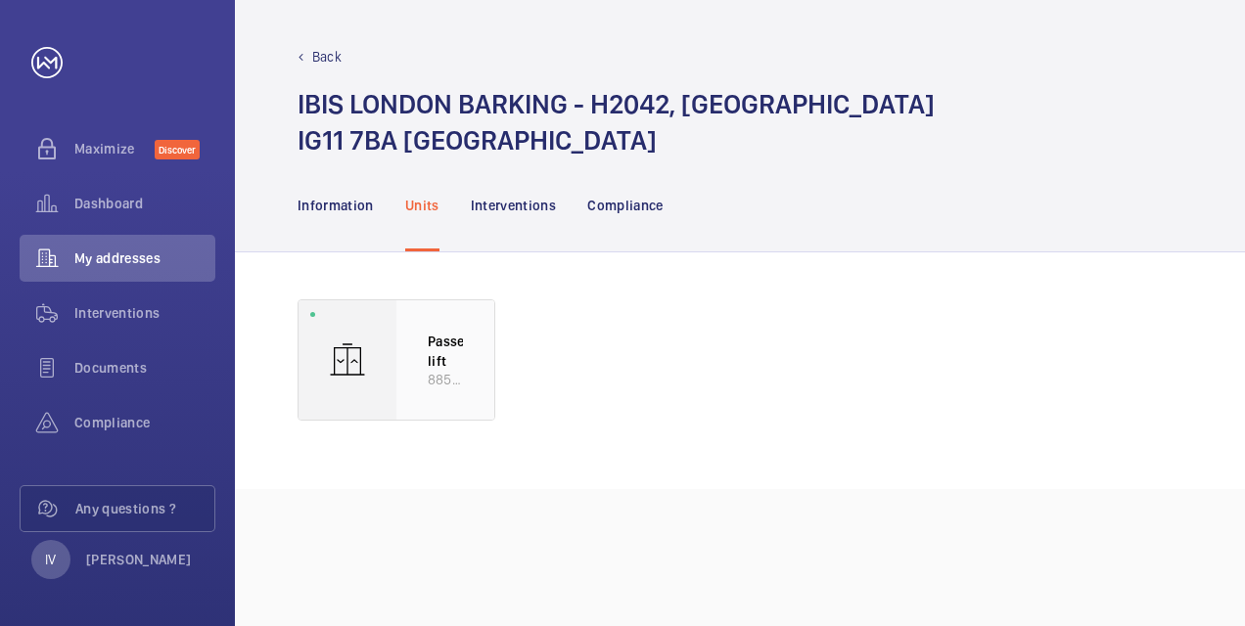
click at [437, 341] on p "Passenger lift" at bounding box center [445, 351] width 35 height 38
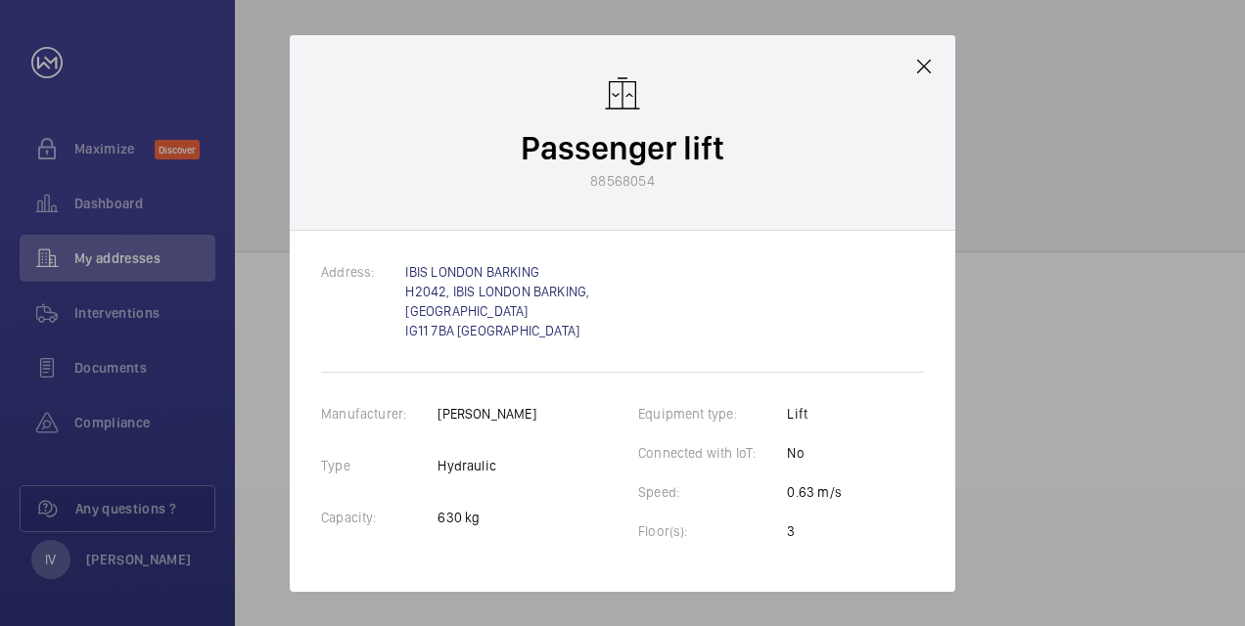
click at [923, 65] on mat-icon at bounding box center [923, 66] width 23 height 23
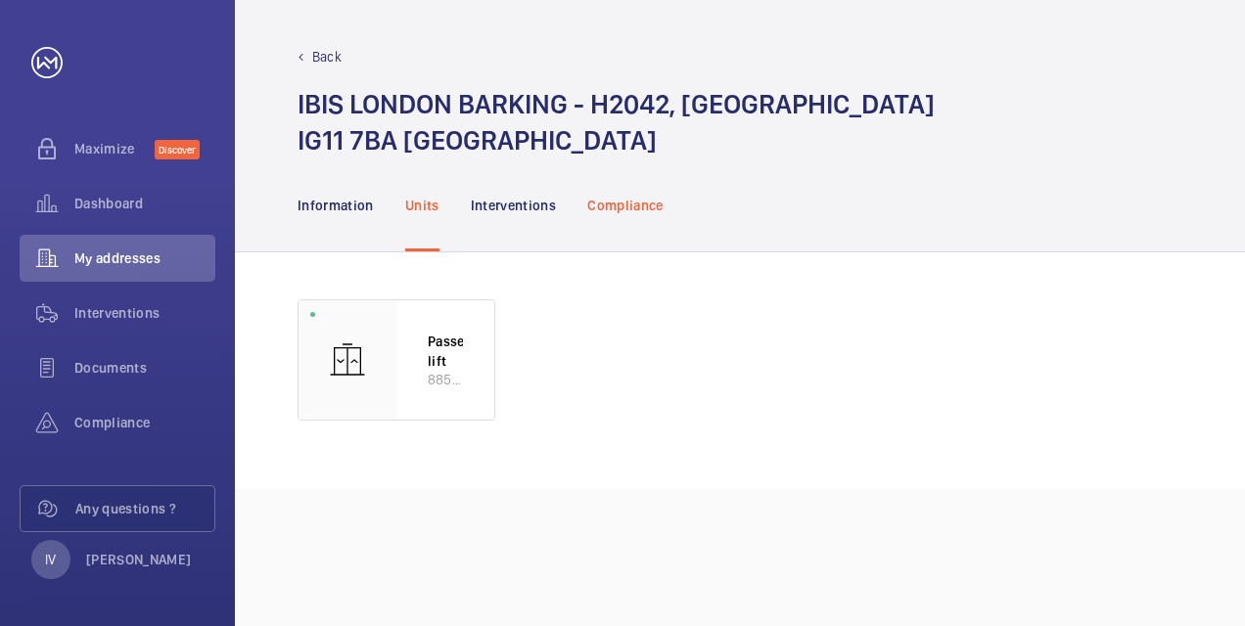
click at [642, 205] on p "Compliance" at bounding box center [625, 206] width 76 height 20
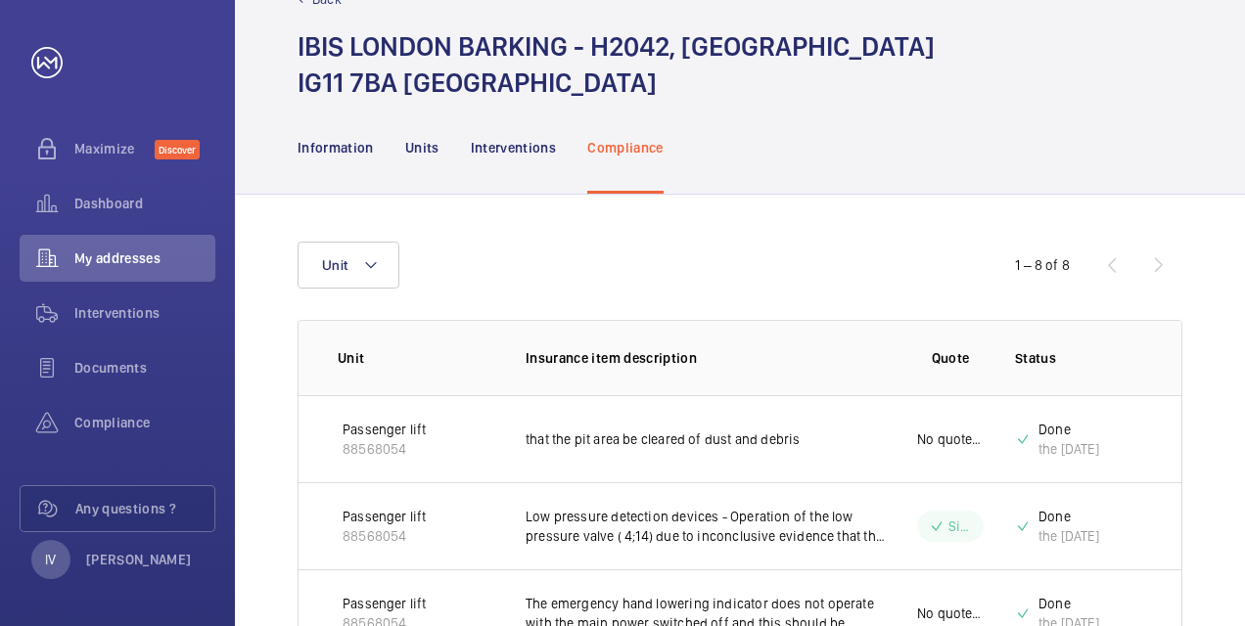
scroll to position [98, 0]
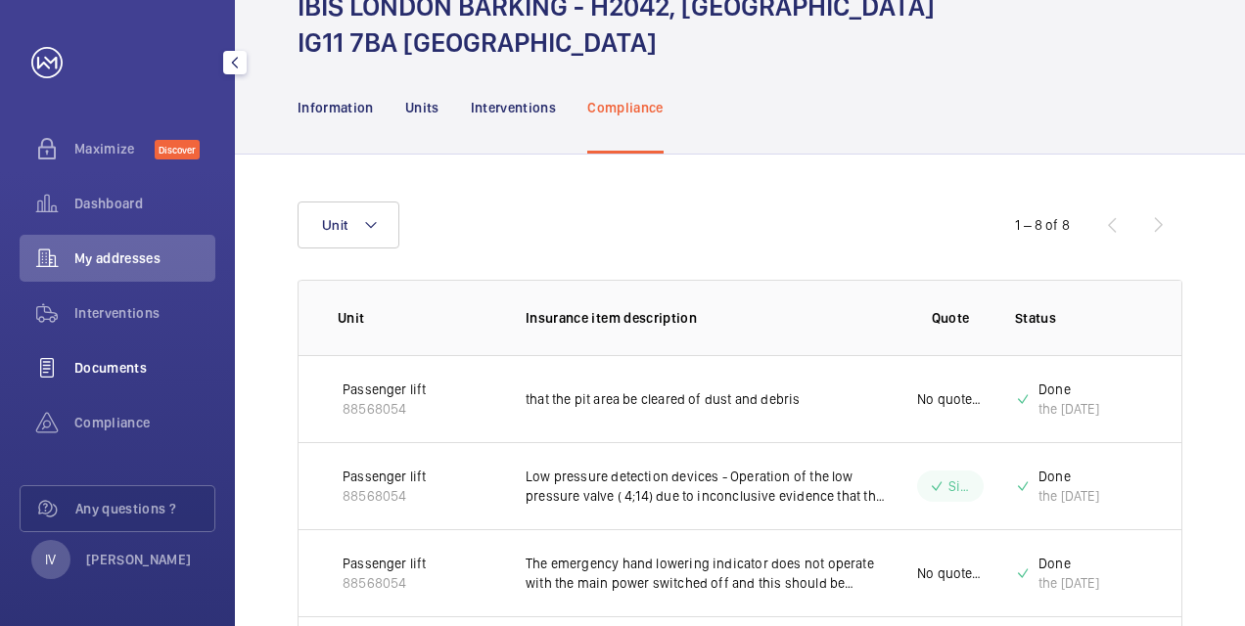
click at [133, 378] on div "Documents" at bounding box center [118, 367] width 196 height 47
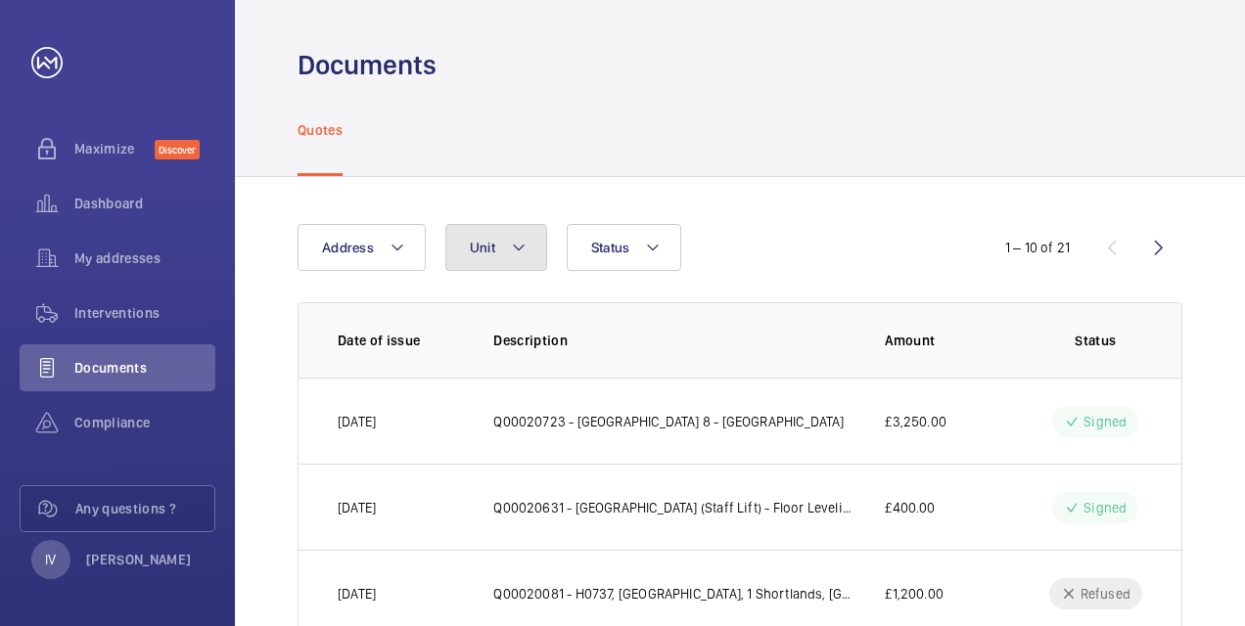
click at [511, 252] on mat-icon at bounding box center [519, 247] width 16 height 23
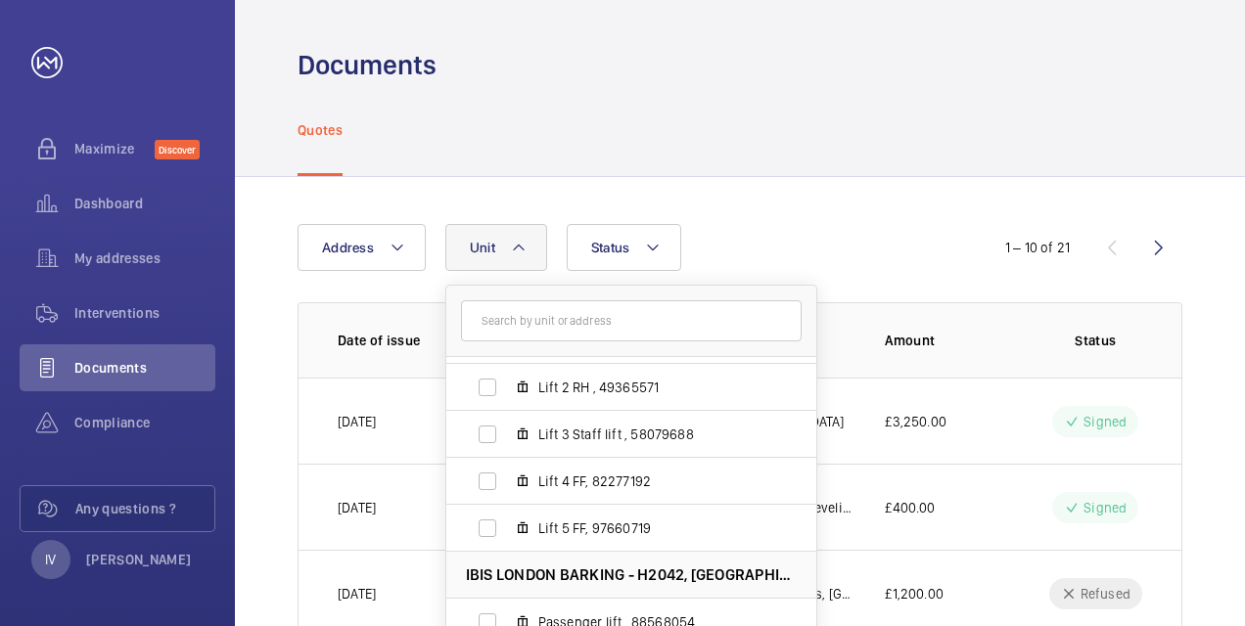
scroll to position [294, 0]
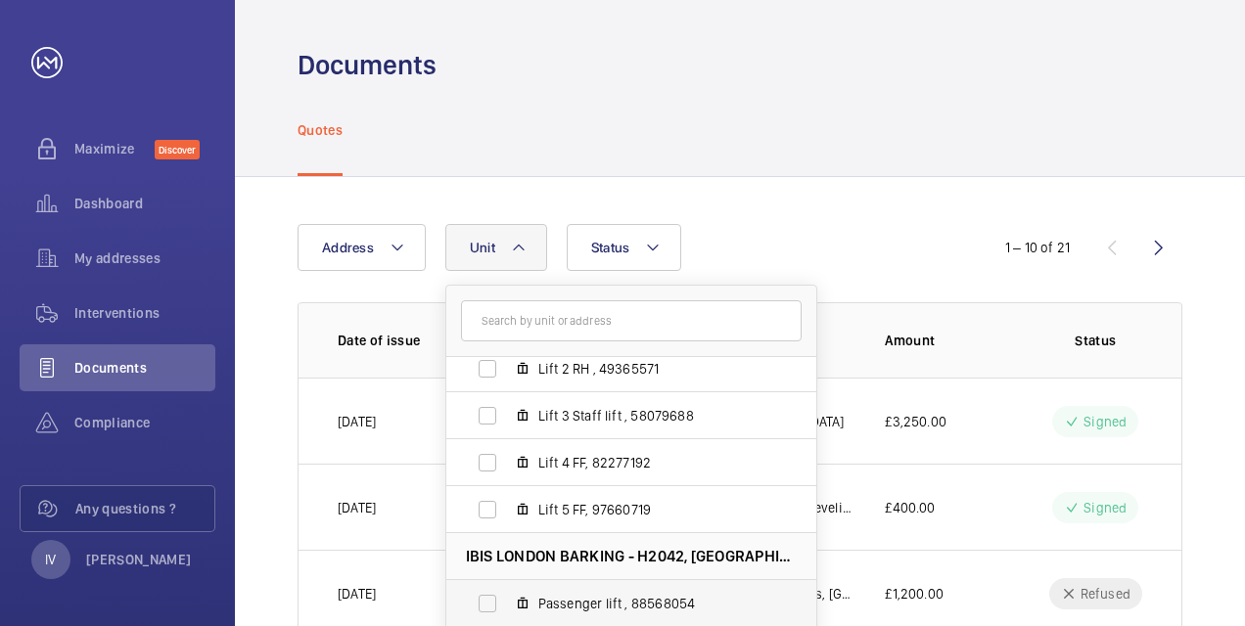
click at [487, 601] on label "Passenger lift , 88568054" at bounding box center [615, 603] width 339 height 47
click at [487, 601] on input "Passenger lift , 88568054" at bounding box center [487, 603] width 39 height 39
checkbox input "true"
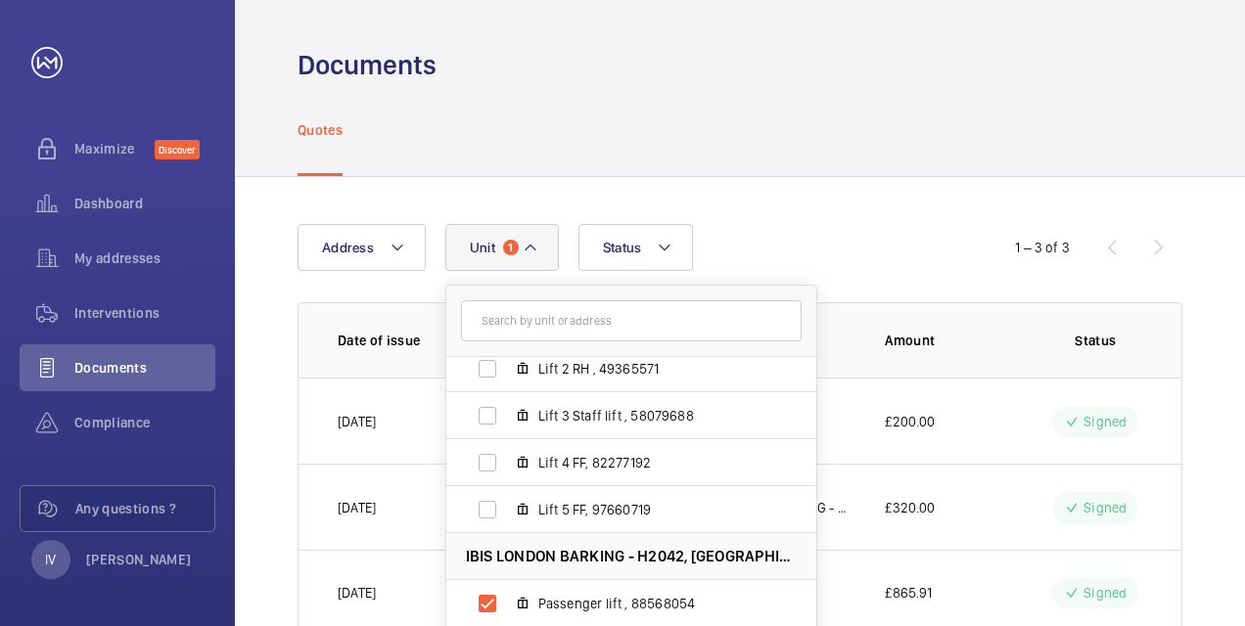
click at [902, 129] on div "Quotes" at bounding box center [739, 129] width 885 height 93
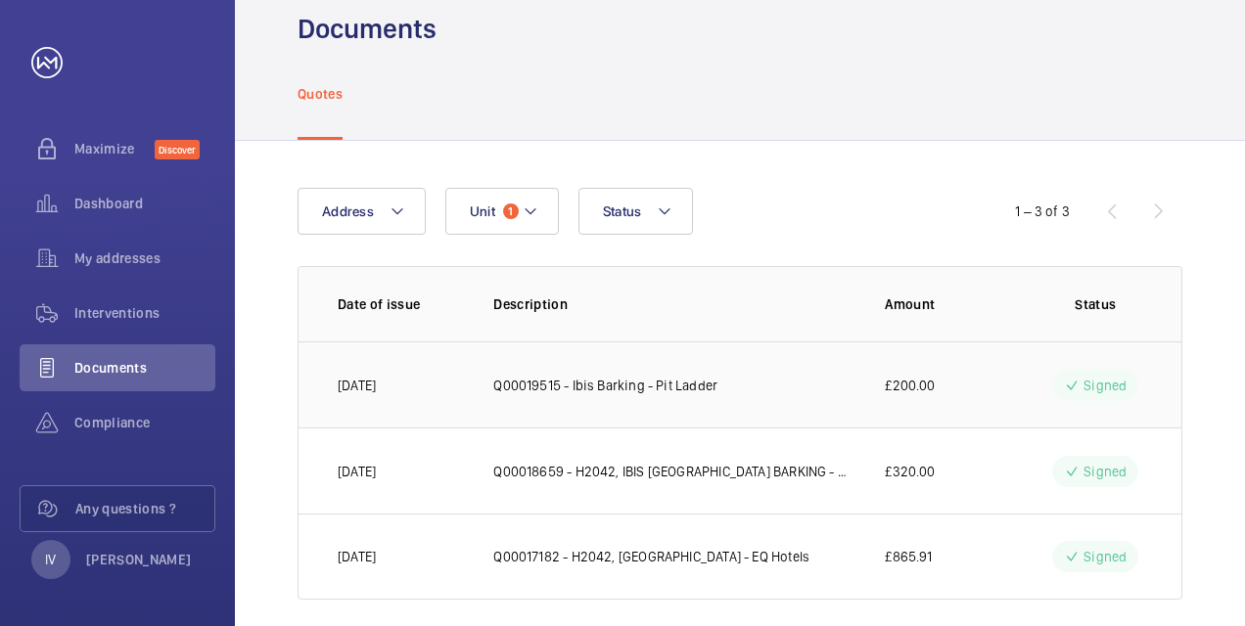
scroll to position [57, 0]
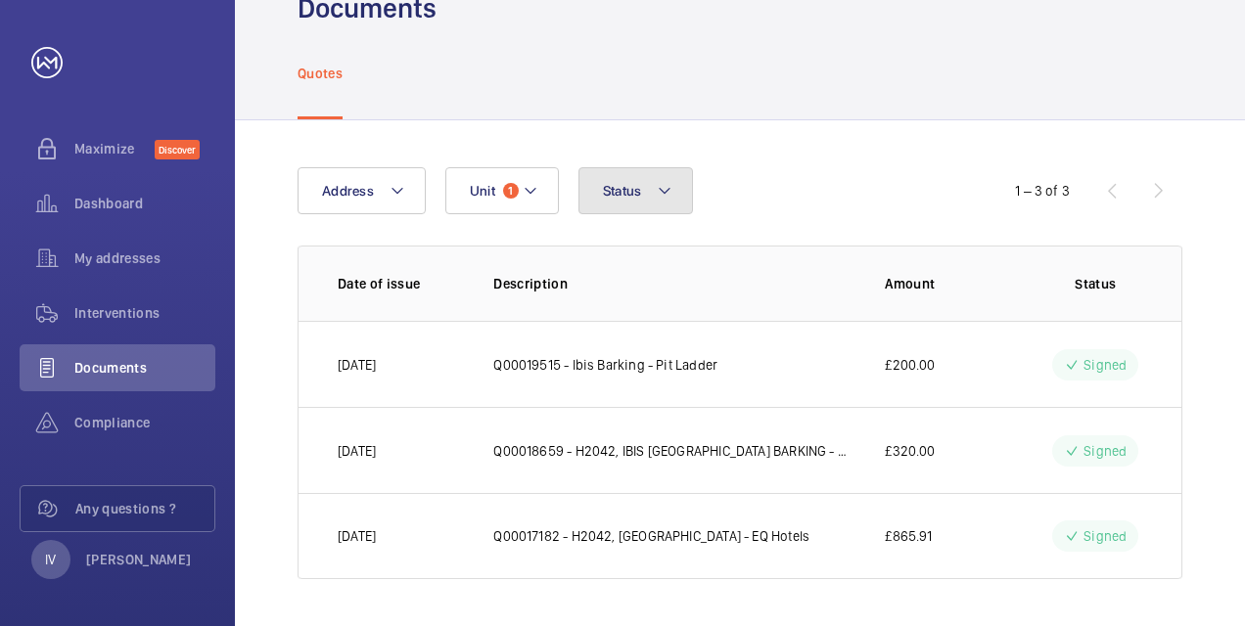
click at [659, 199] on mat-icon at bounding box center [665, 190] width 16 height 23
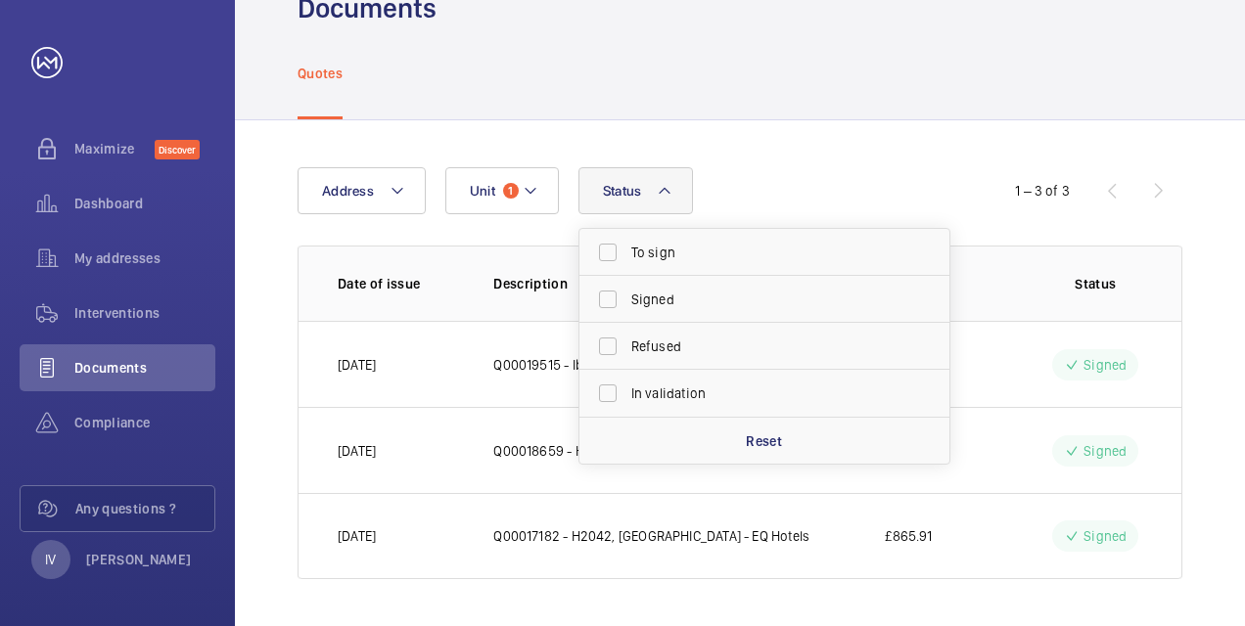
click at [852, 168] on div "Address Unit 1 Status To sign Signed Refused In validation Reset" at bounding box center [622, 190] width 650 height 47
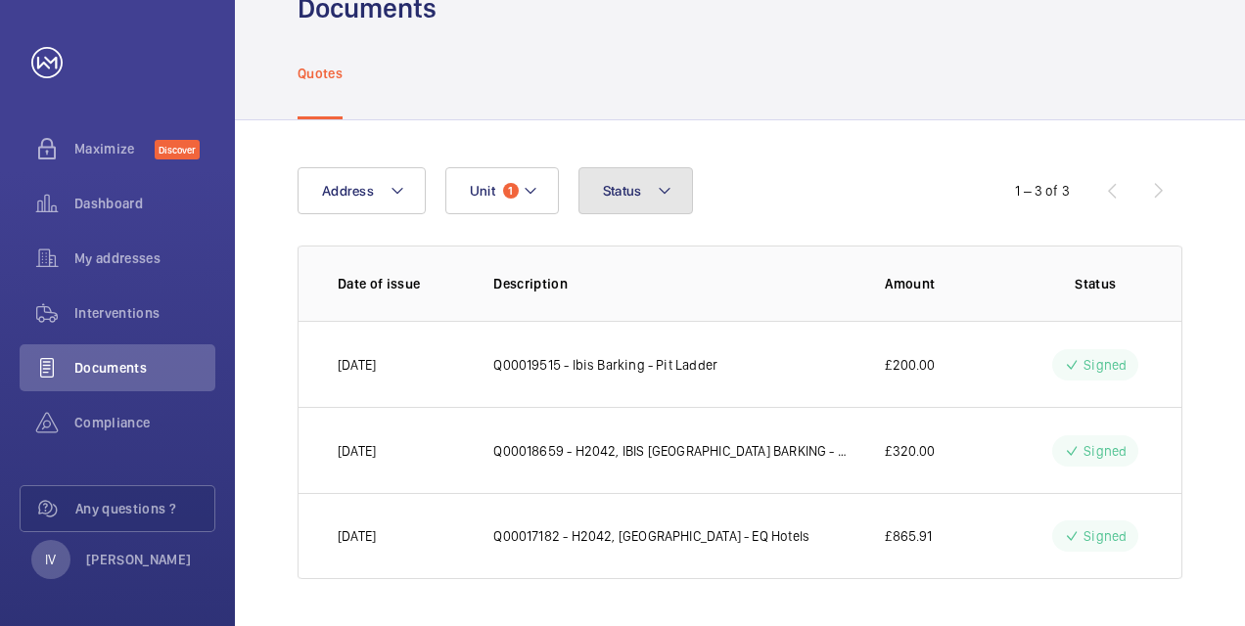
click at [657, 181] on mat-icon at bounding box center [665, 190] width 16 height 23
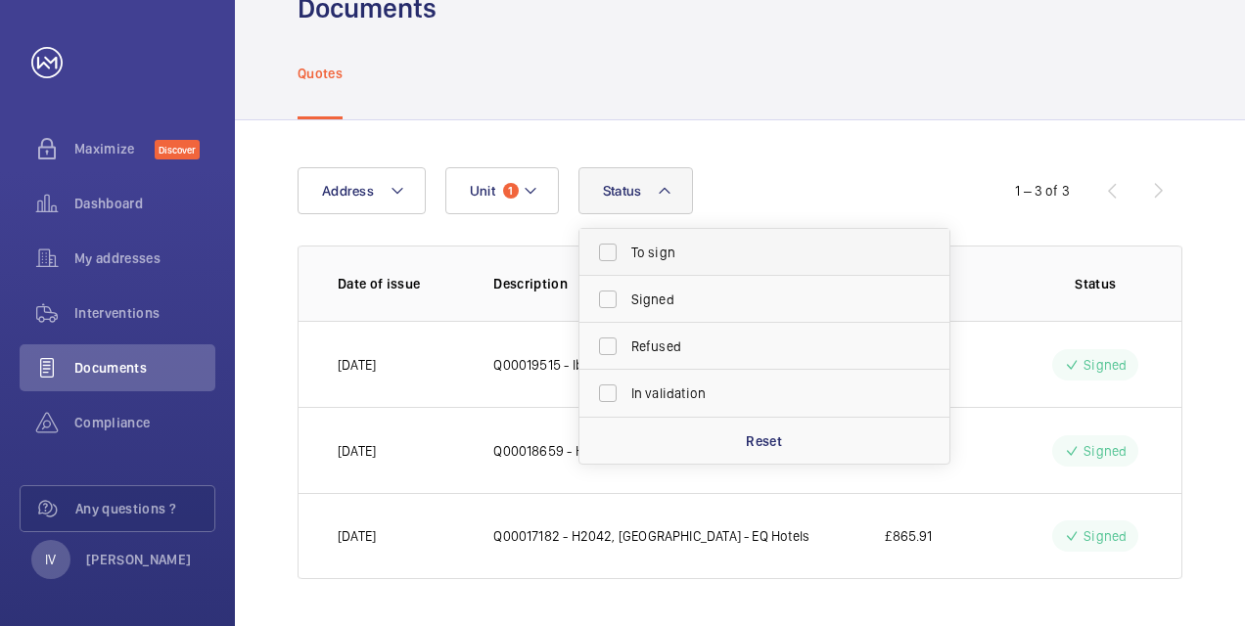
click at [607, 250] on label "To sign" at bounding box center [749, 252] width 341 height 47
click at [607, 250] on input "To sign" at bounding box center [607, 252] width 39 height 39
checkbox input "true"
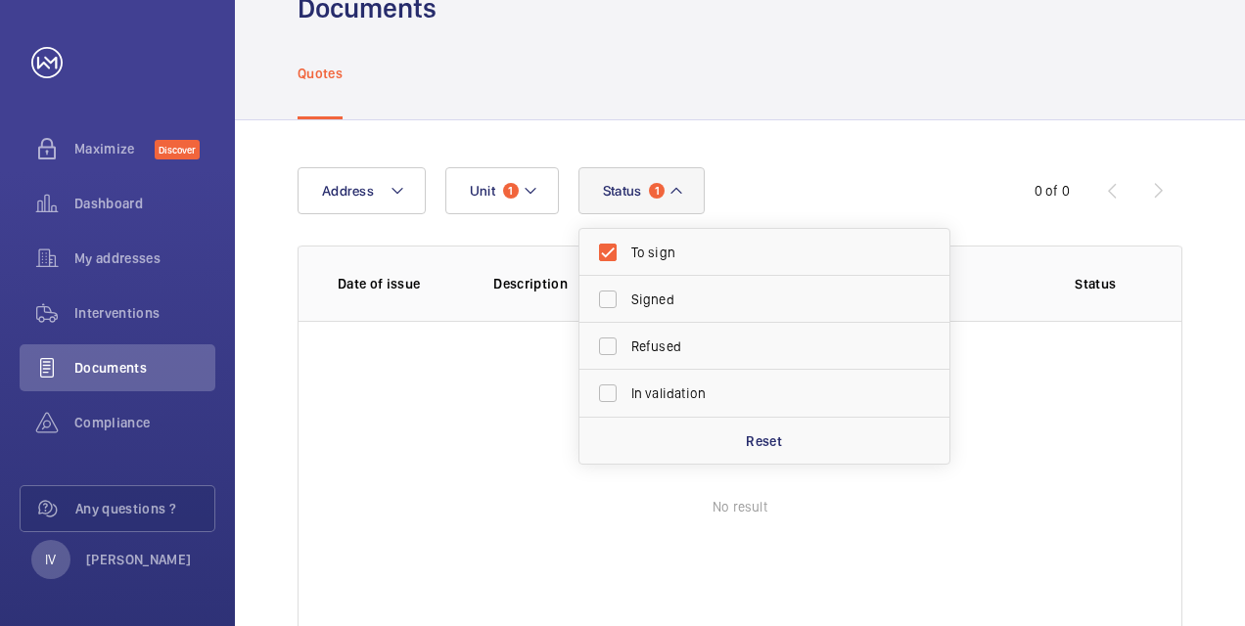
click at [777, 146] on div "Address Unit 1 Status 1 To sign Signed Refused In validation Reset 0 of 0 Date …" at bounding box center [740, 429] width 1010 height 619
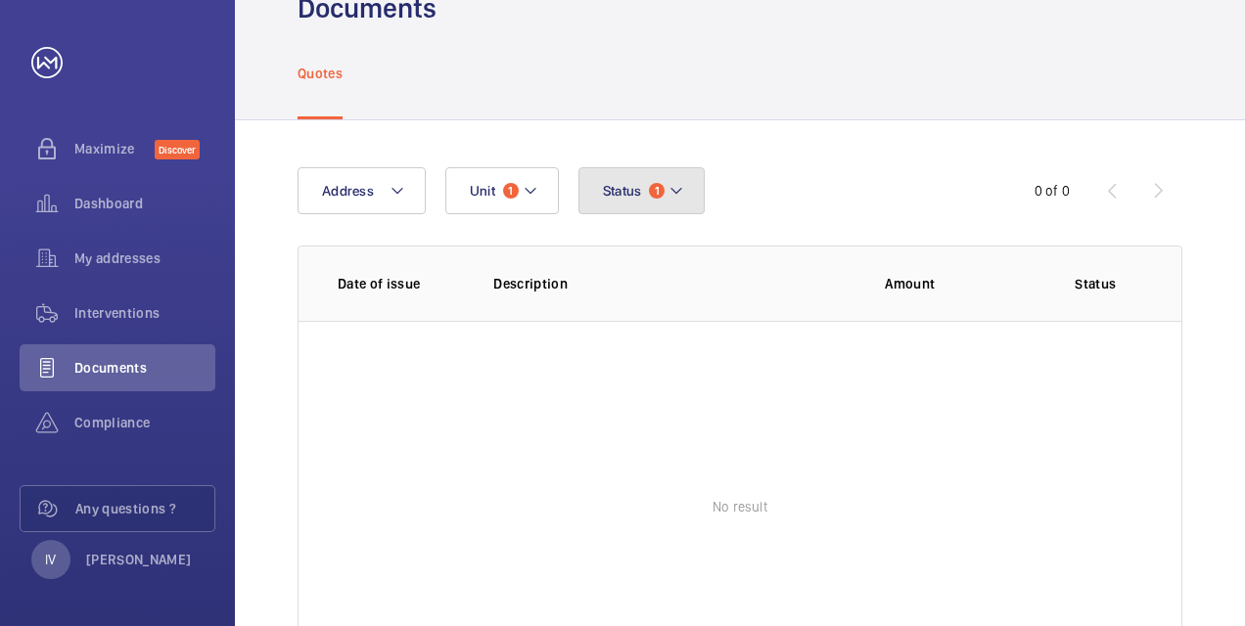
click at [671, 204] on button "Status 1" at bounding box center [641, 190] width 127 height 47
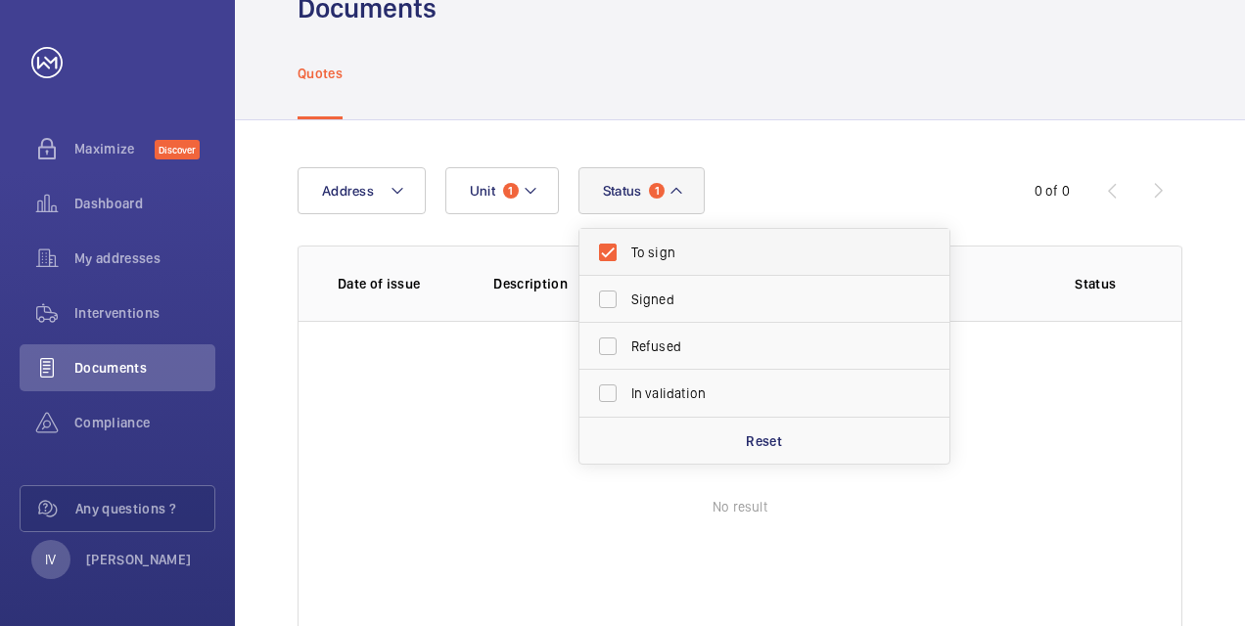
click at [611, 253] on label "To sign" at bounding box center [749, 252] width 341 height 47
click at [611, 253] on input "To sign" at bounding box center [607, 252] width 39 height 39
checkbox input "false"
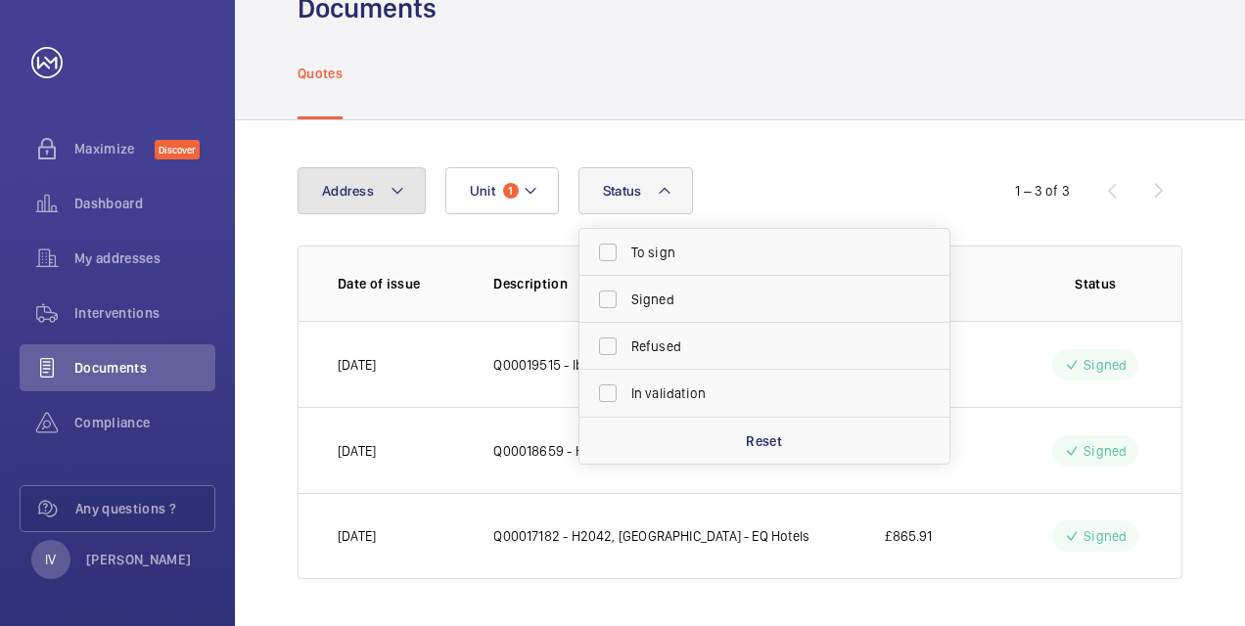
click at [389, 195] on mat-icon at bounding box center [397, 190] width 16 height 23
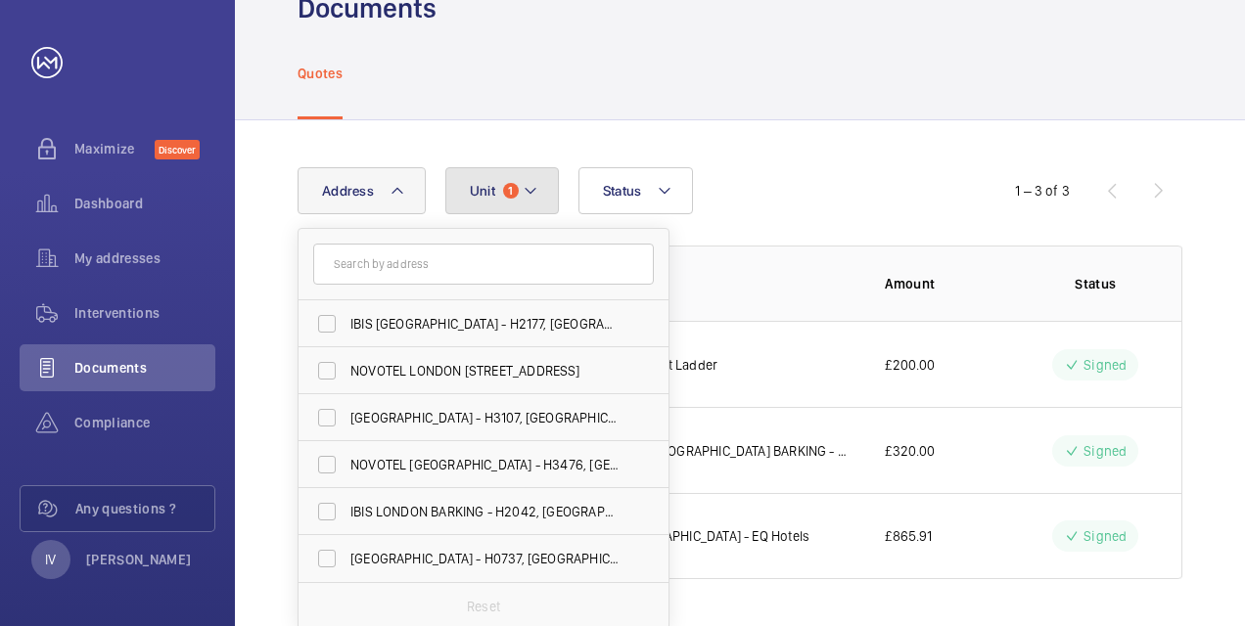
click at [526, 199] on mat-icon at bounding box center [531, 190] width 16 height 23
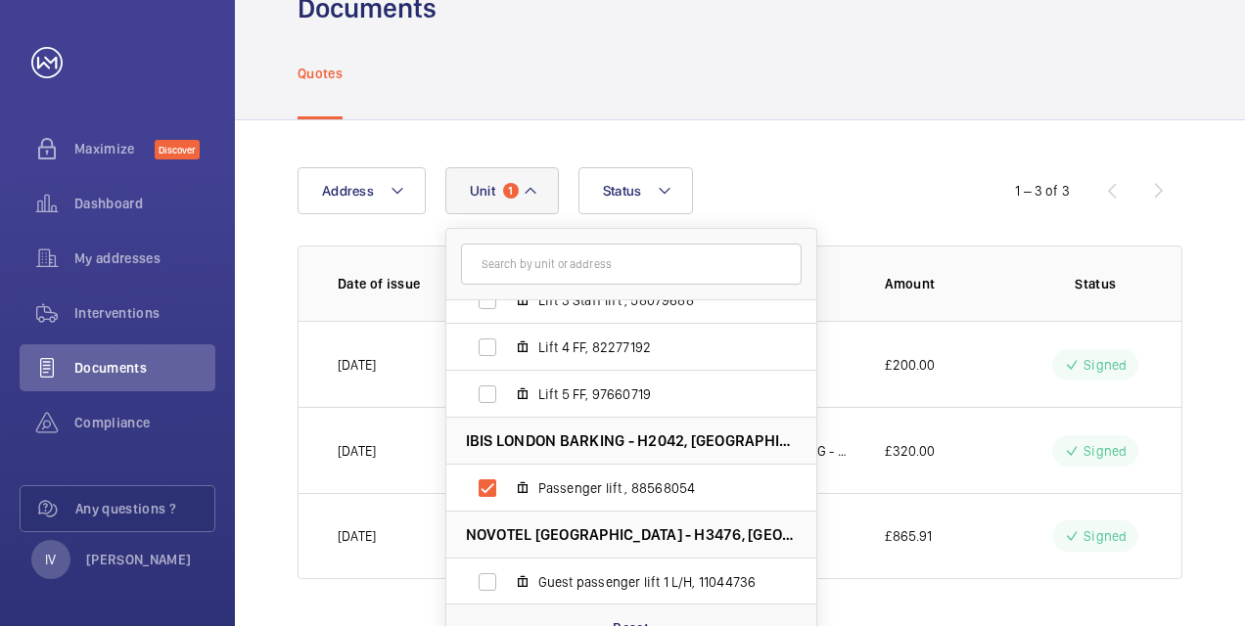
scroll to position [354, 0]
click at [489, 483] on label "Passenger lift , 88568054" at bounding box center [615, 486] width 339 height 47
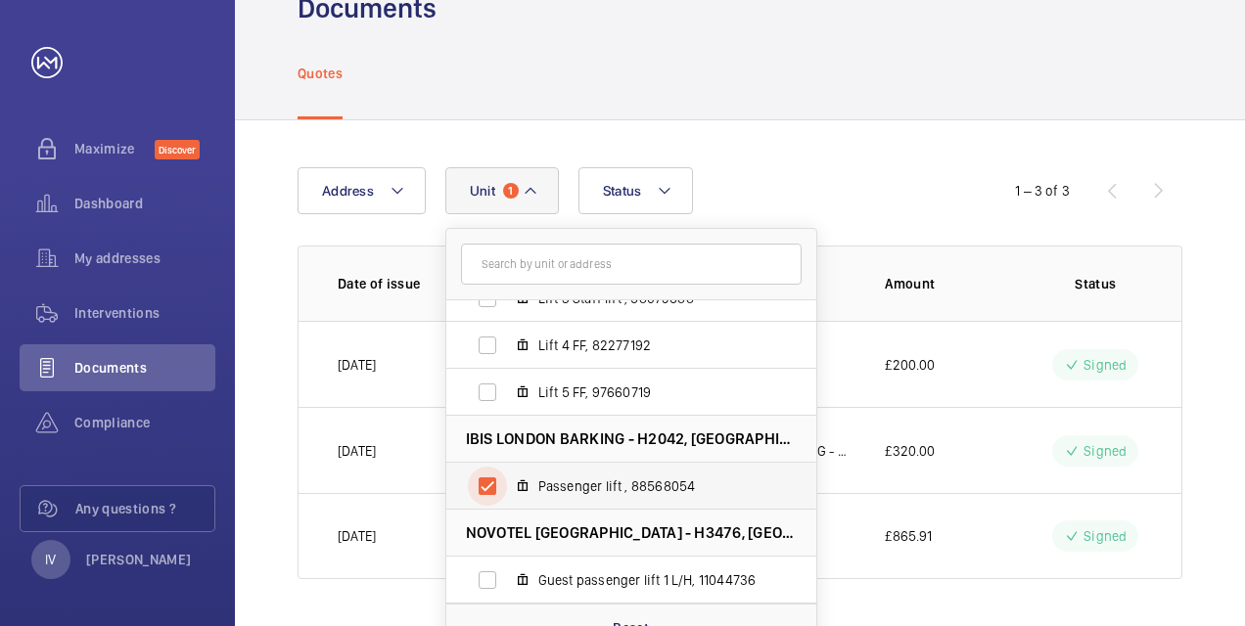
click at [489, 483] on input "Passenger lift , 88568054" at bounding box center [487, 486] width 39 height 39
checkbox input "false"
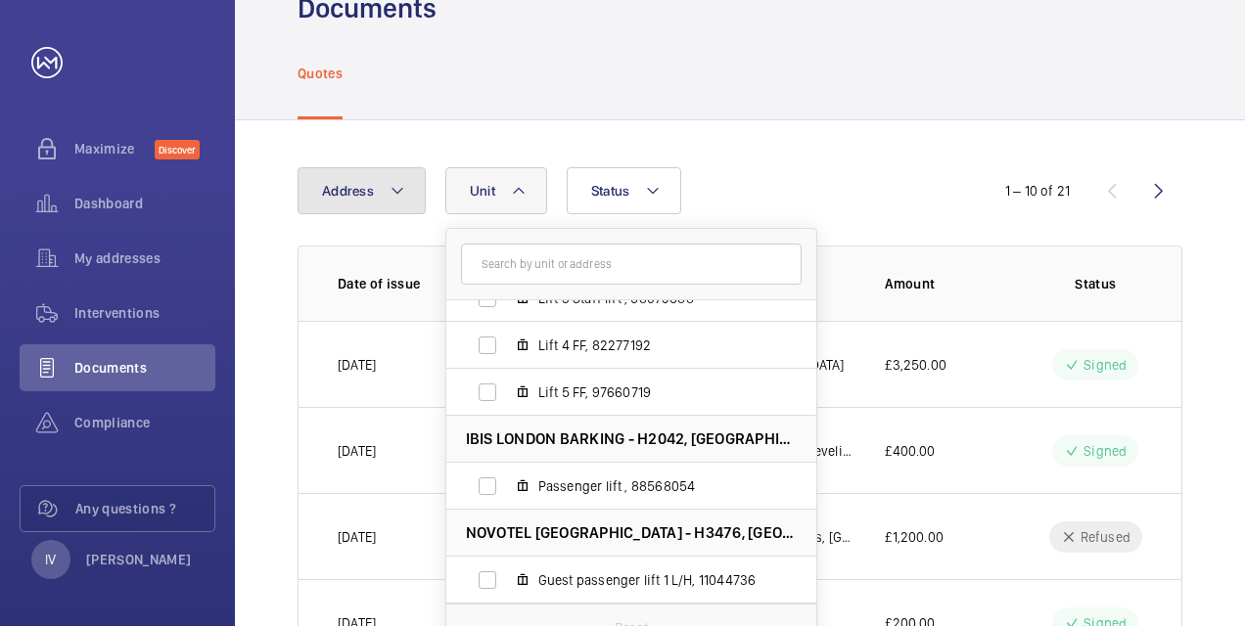
click at [411, 180] on button "Address" at bounding box center [361, 190] width 128 height 47
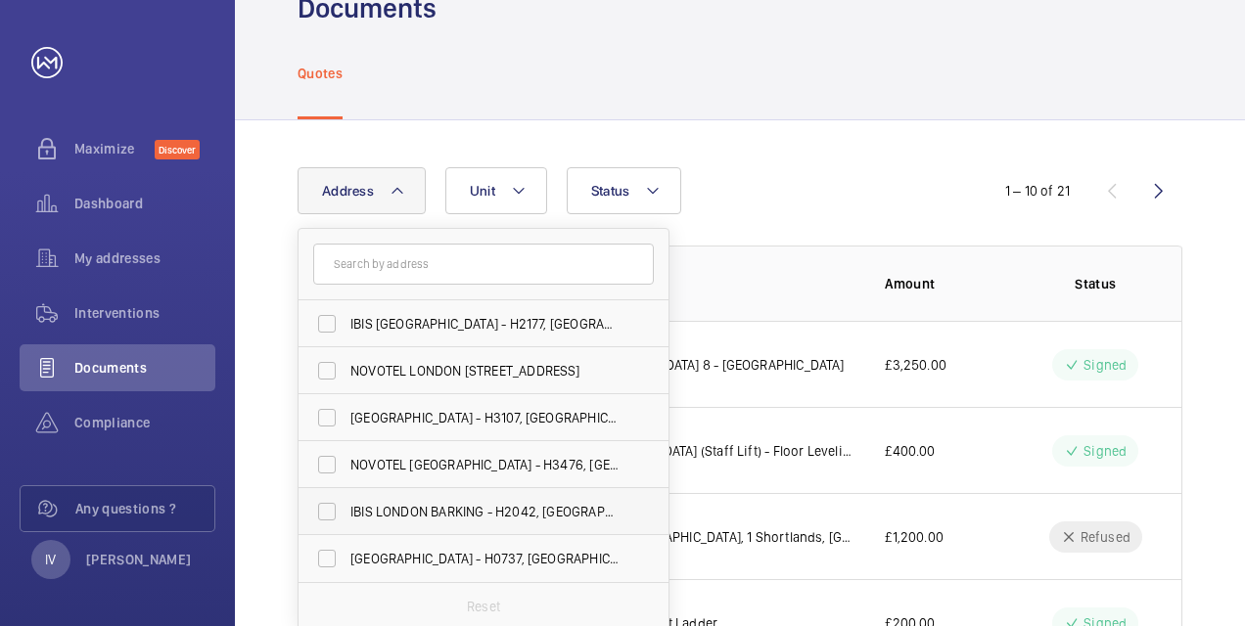
click at [327, 509] on label "IBIS LONDON BARKING - H2042, [GEOGRAPHIC_DATA][STREET_ADDRESS]" at bounding box center [468, 511] width 341 height 47
click at [327, 509] on input "IBIS LONDON BARKING - H2042, [GEOGRAPHIC_DATA][STREET_ADDRESS]" at bounding box center [326, 511] width 39 height 39
checkbox input "true"
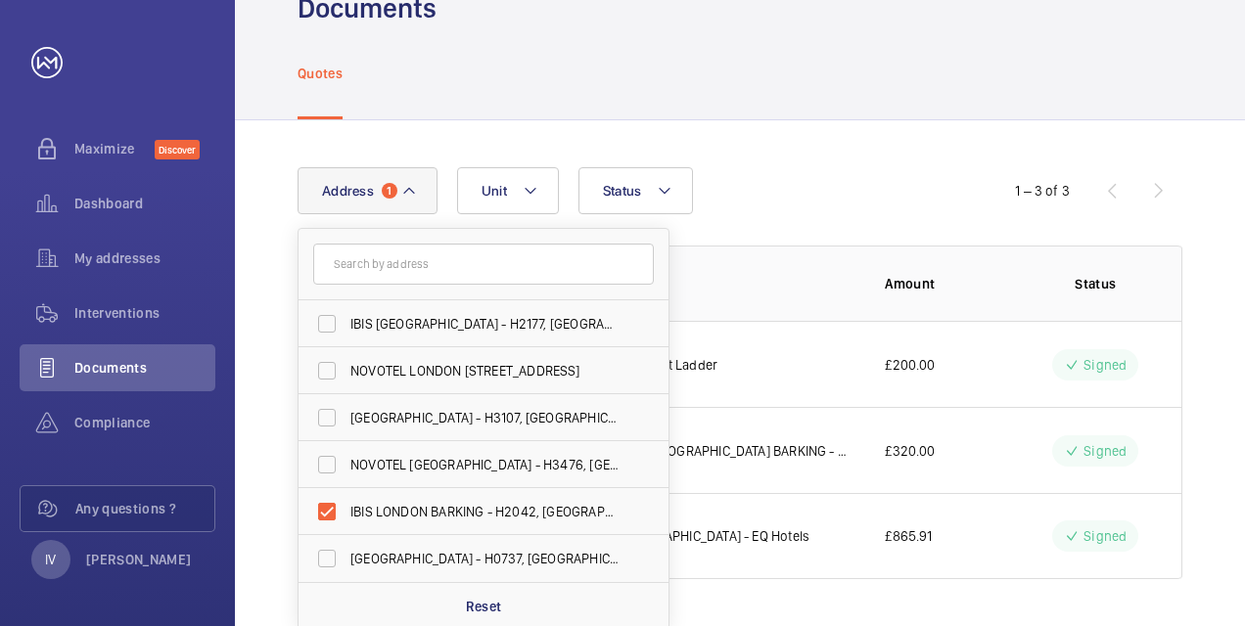
click at [846, 145] on div "Address [STREET_ADDRESS][GEOGRAPHIC_DATA][PERSON_NAME] - H3107, [GEOGRAPHIC_DAT…" at bounding box center [740, 373] width 1010 height 506
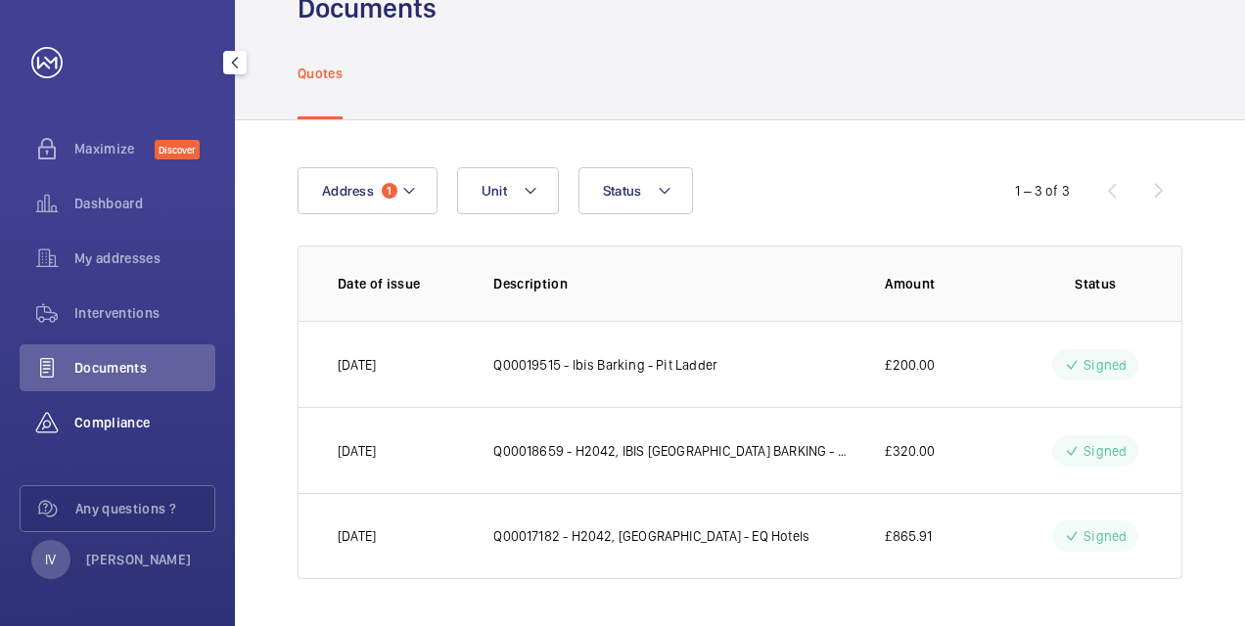
click at [112, 423] on span "Compliance" at bounding box center [144, 423] width 141 height 20
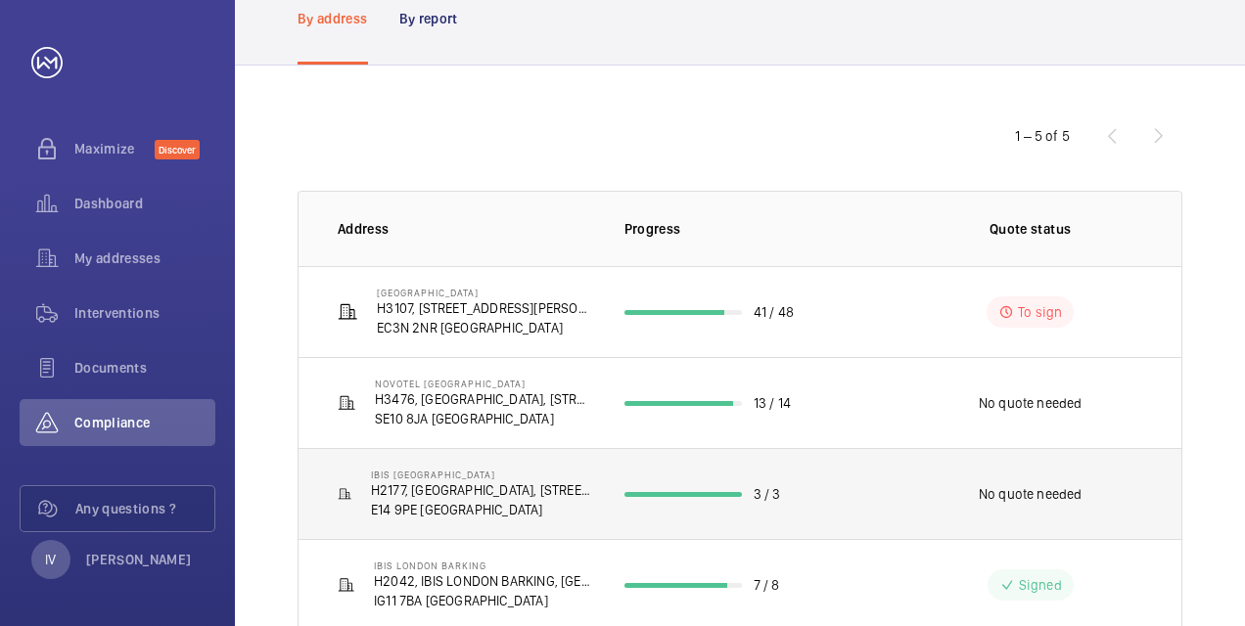
scroll to position [252, 0]
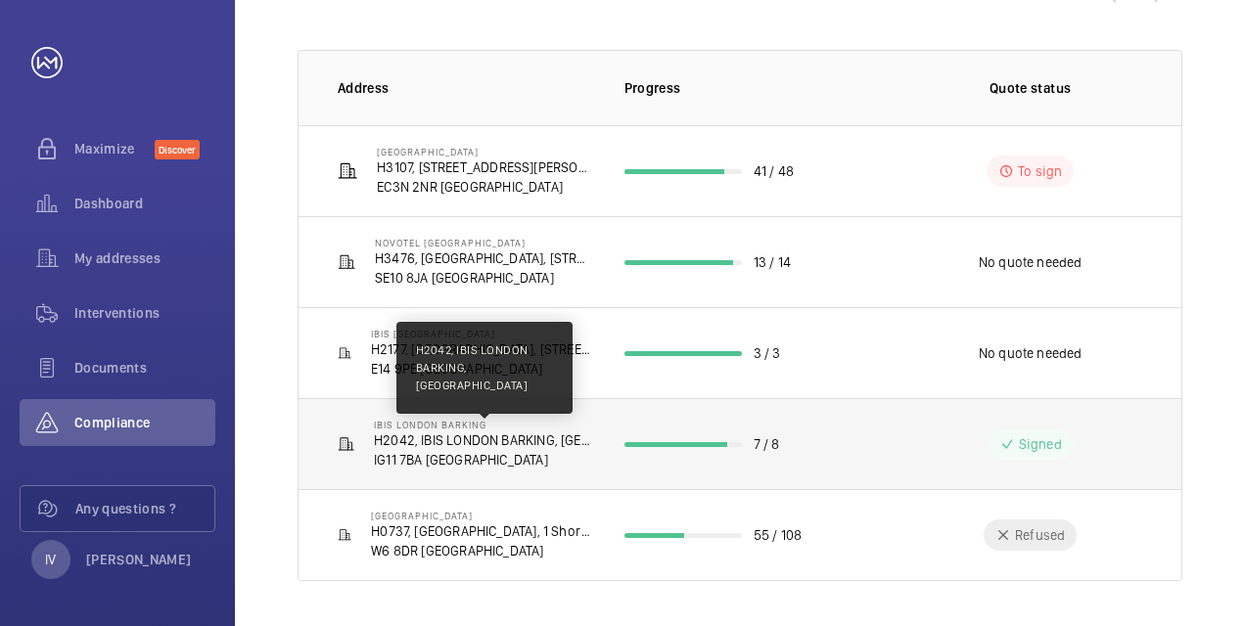
click at [517, 445] on p "H2042, IBIS LONDON BARKING, [GEOGRAPHIC_DATA]" at bounding box center [483, 441] width 219 height 20
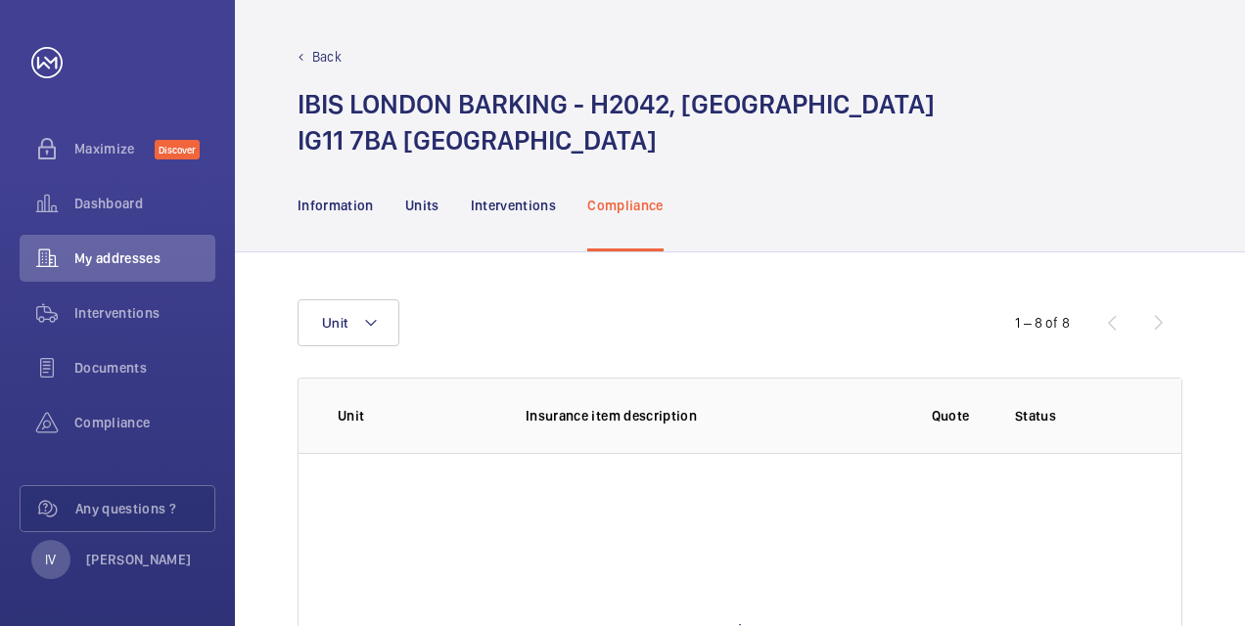
scroll to position [245, 0]
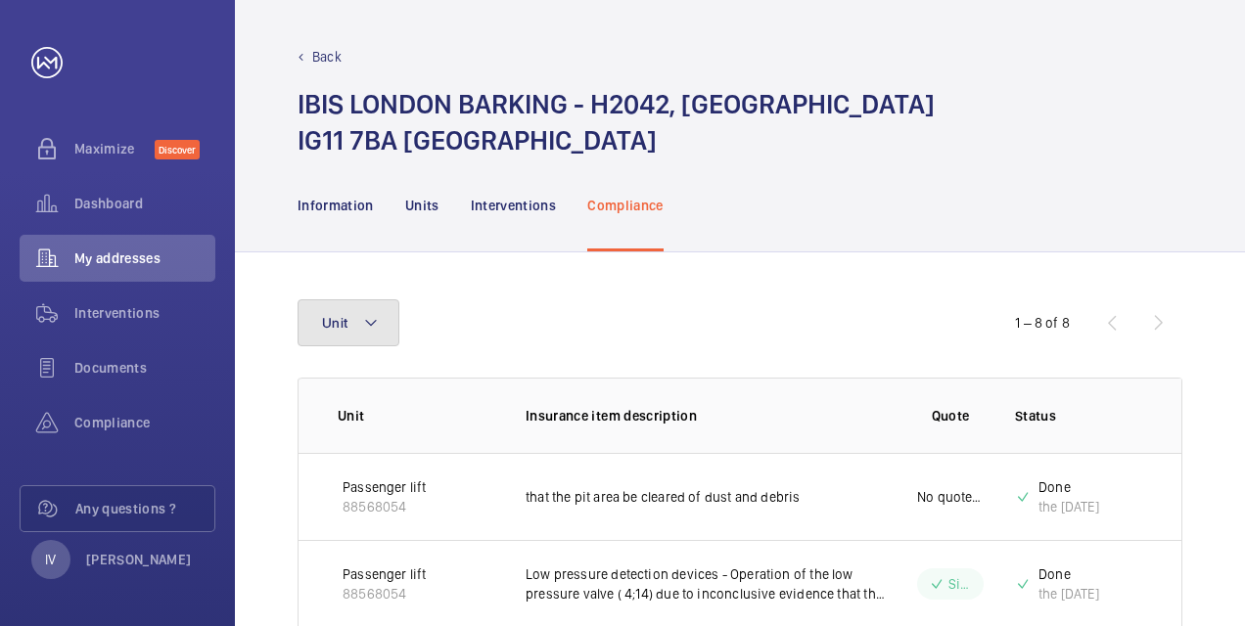
click at [346, 323] on button "Unit" at bounding box center [348, 322] width 102 height 47
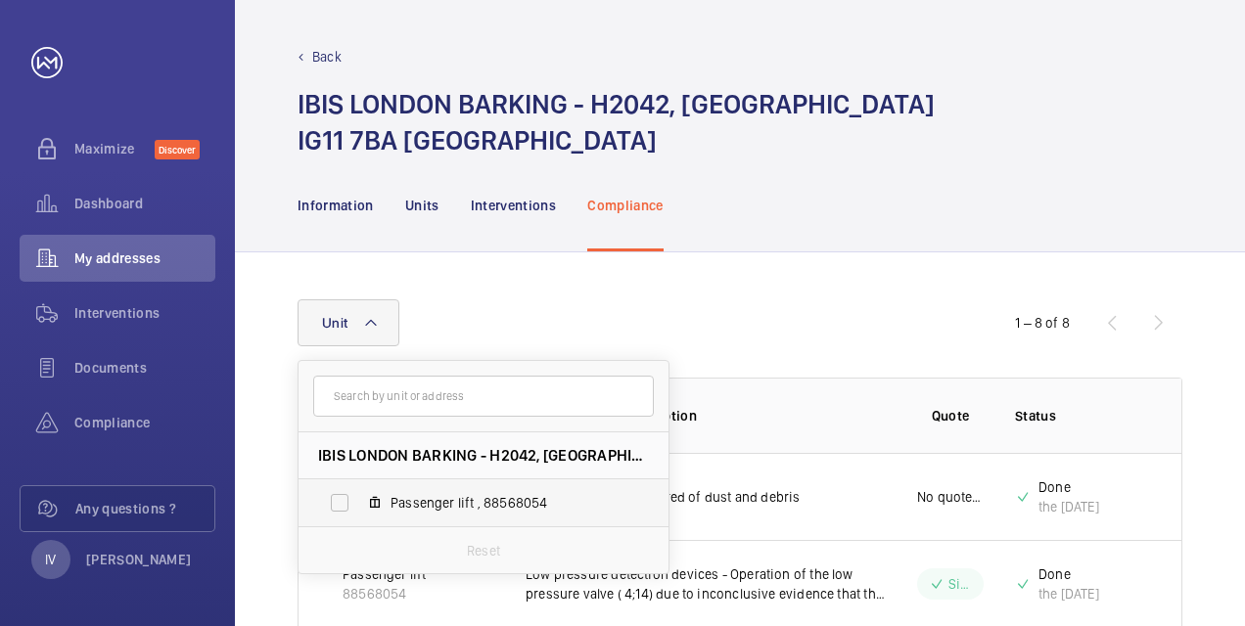
click at [336, 507] on label "Passenger lift , 88568054" at bounding box center [467, 502] width 339 height 47
click at [336, 507] on input "Passenger lift , 88568054" at bounding box center [339, 502] width 39 height 39
checkbox input "true"
click at [613, 311] on div "Unit 1 IBIS LONDON BARKING - H2042, [GEOGRAPHIC_DATA][STREET_ADDRESS] lift , 88…" at bounding box center [622, 322] width 650 height 47
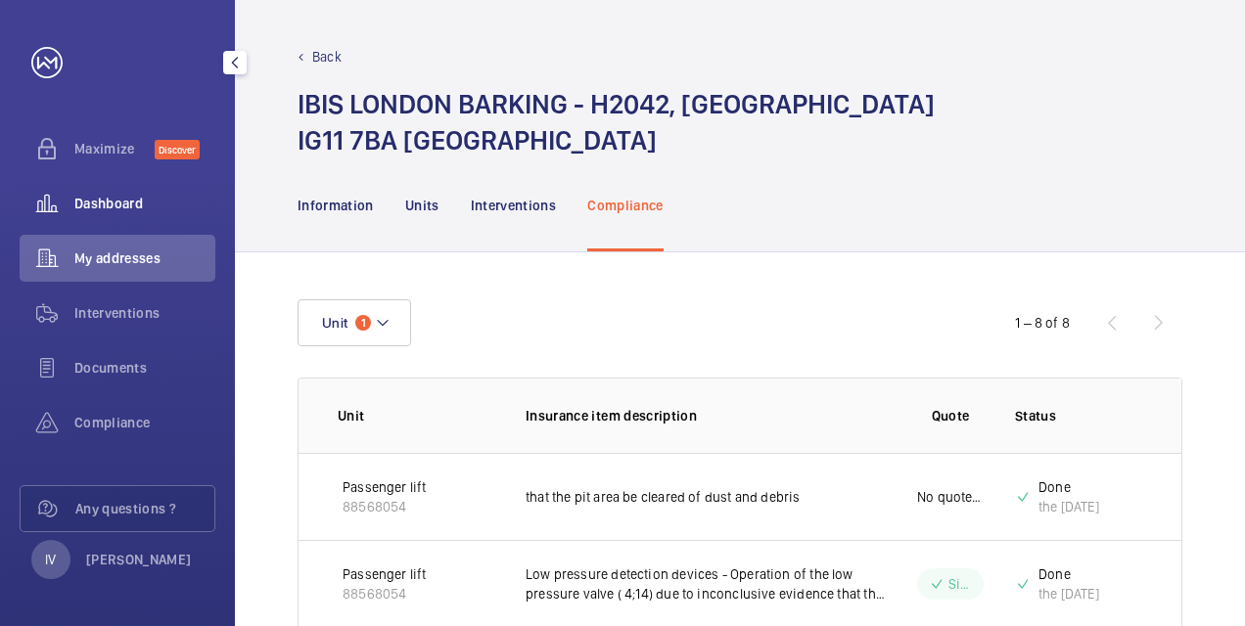
click at [127, 198] on span "Dashboard" at bounding box center [144, 204] width 141 height 20
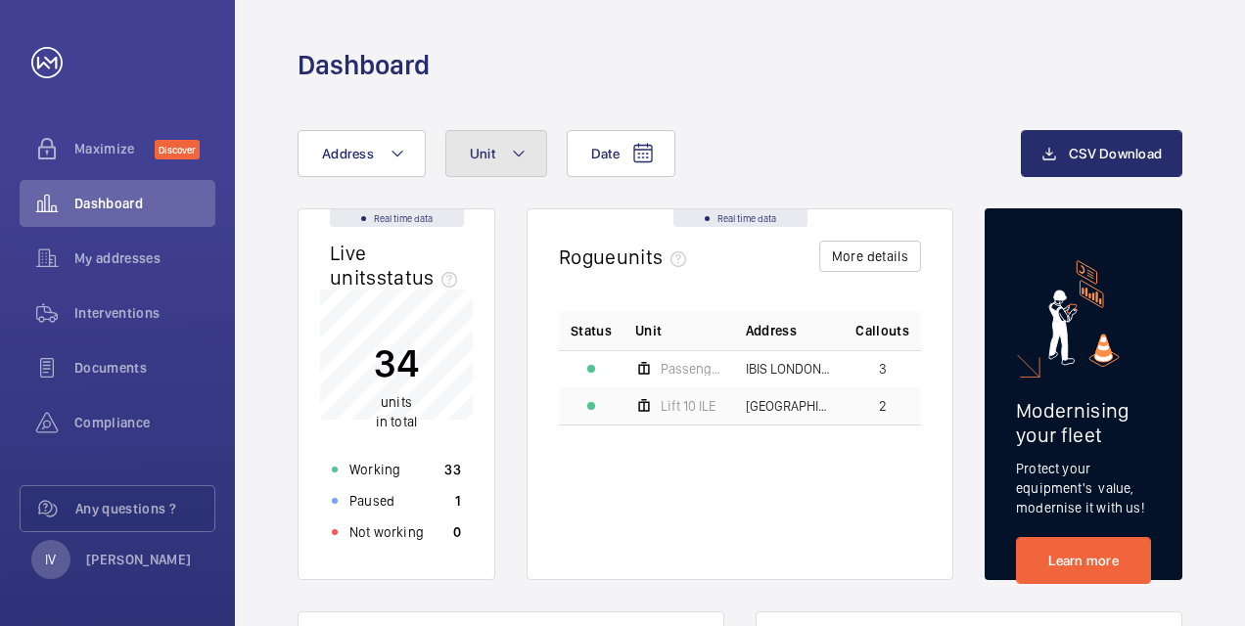
click at [472, 164] on button "Unit" at bounding box center [496, 153] width 102 height 47
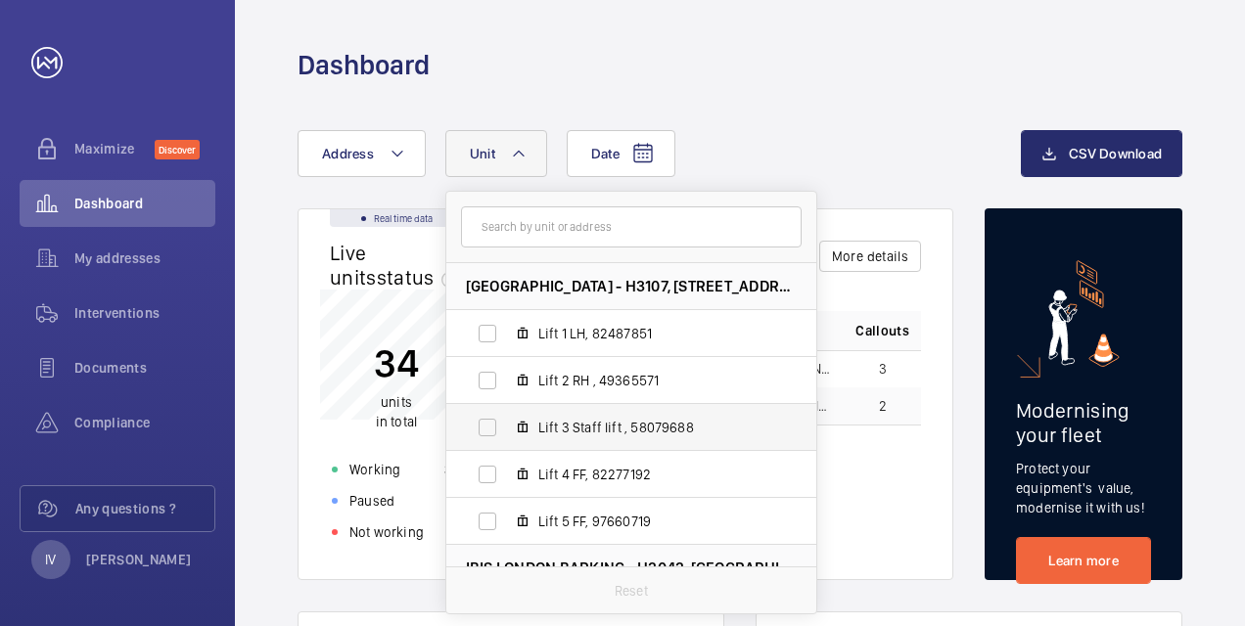
scroll to position [294, 0]
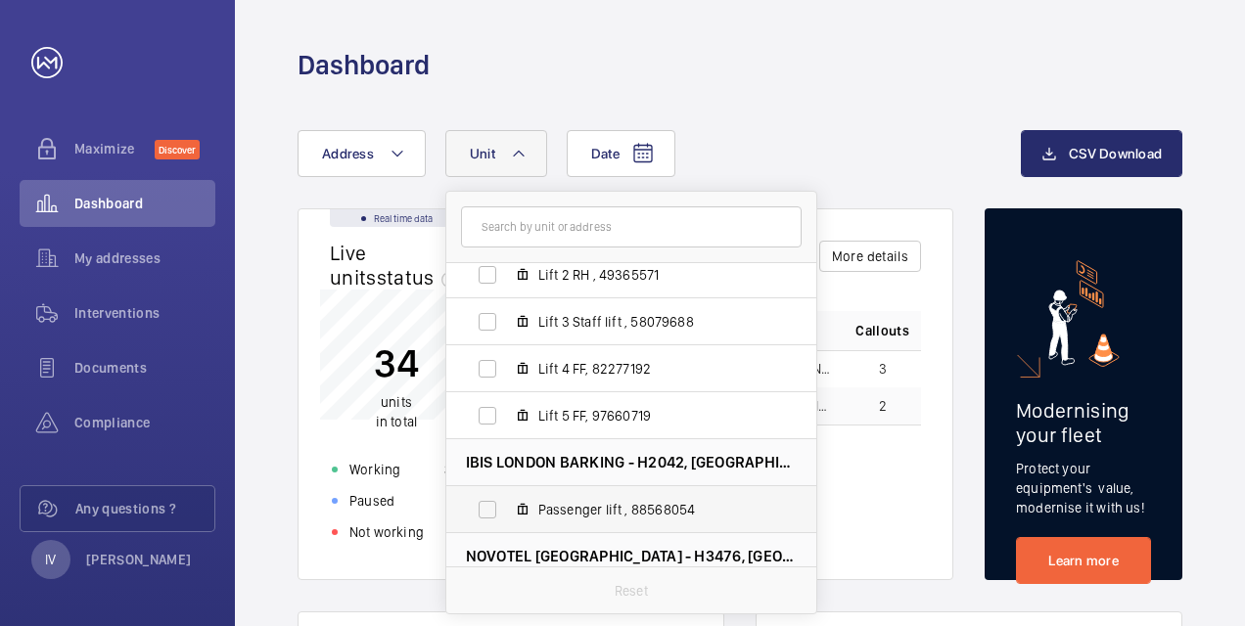
click at [487, 509] on label "Passenger lift , 88568054" at bounding box center [615, 509] width 339 height 47
click at [487, 509] on input "Passenger lift , 88568054" at bounding box center [487, 509] width 39 height 39
checkbox input "true"
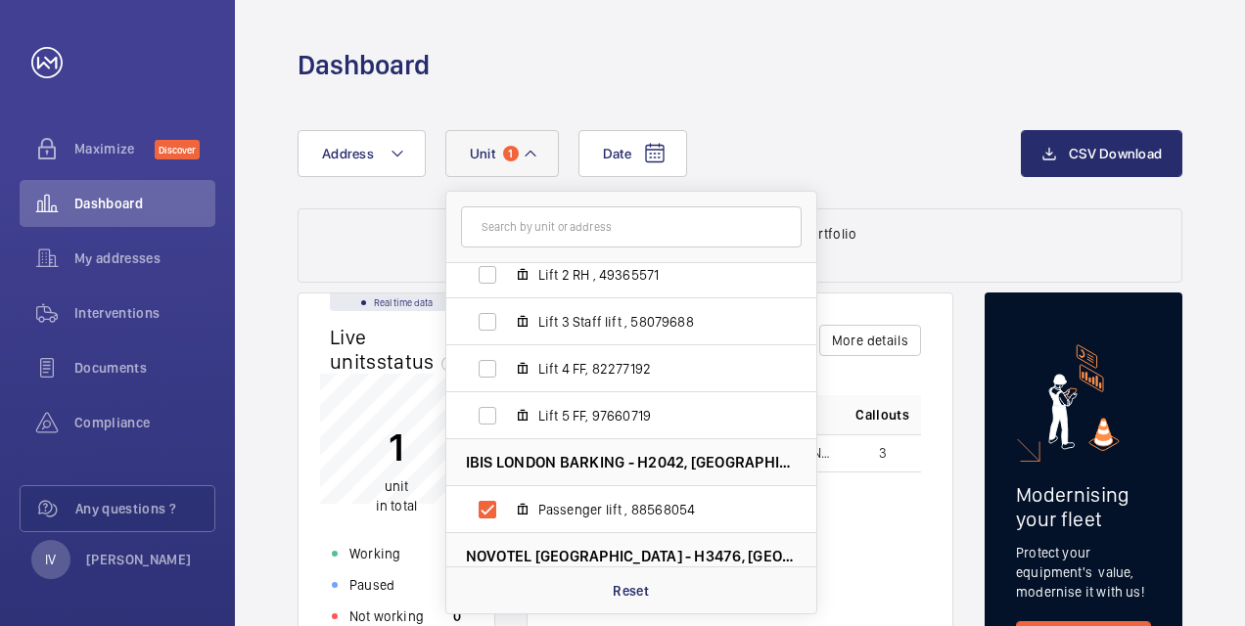
click at [841, 149] on div "Date Address [STREET_ADDRESS][GEOGRAPHIC_DATA] Lift 1 L/H, 98535126 Passenger L…" at bounding box center [658, 153] width 723 height 47
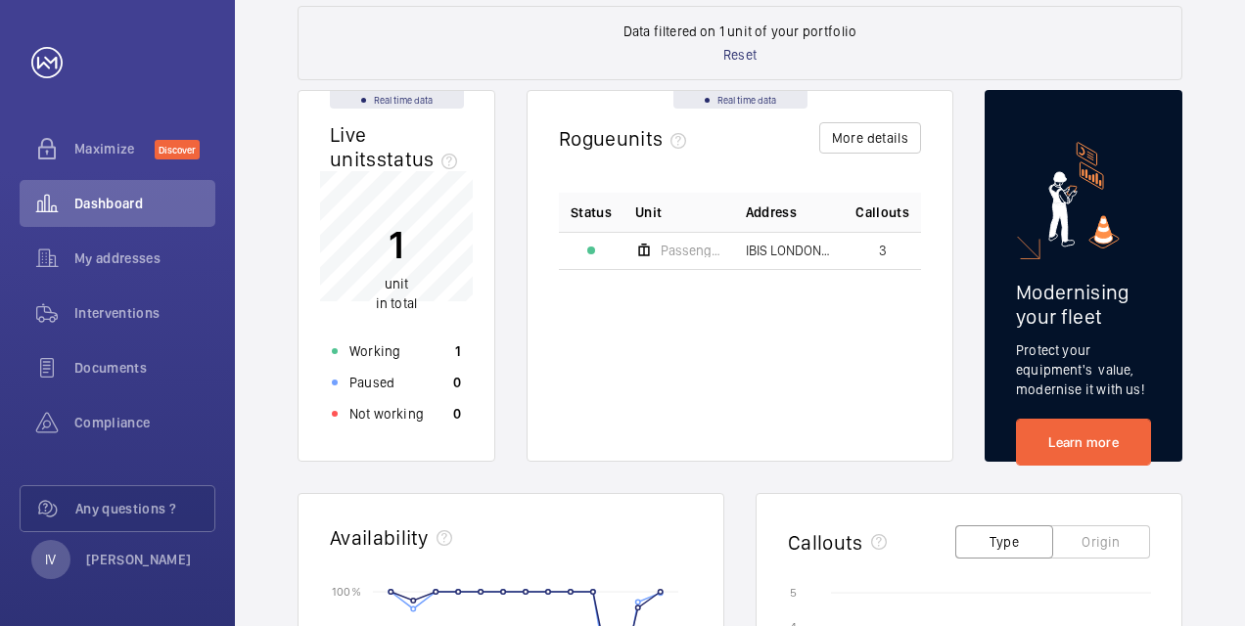
scroll to position [391, 0]
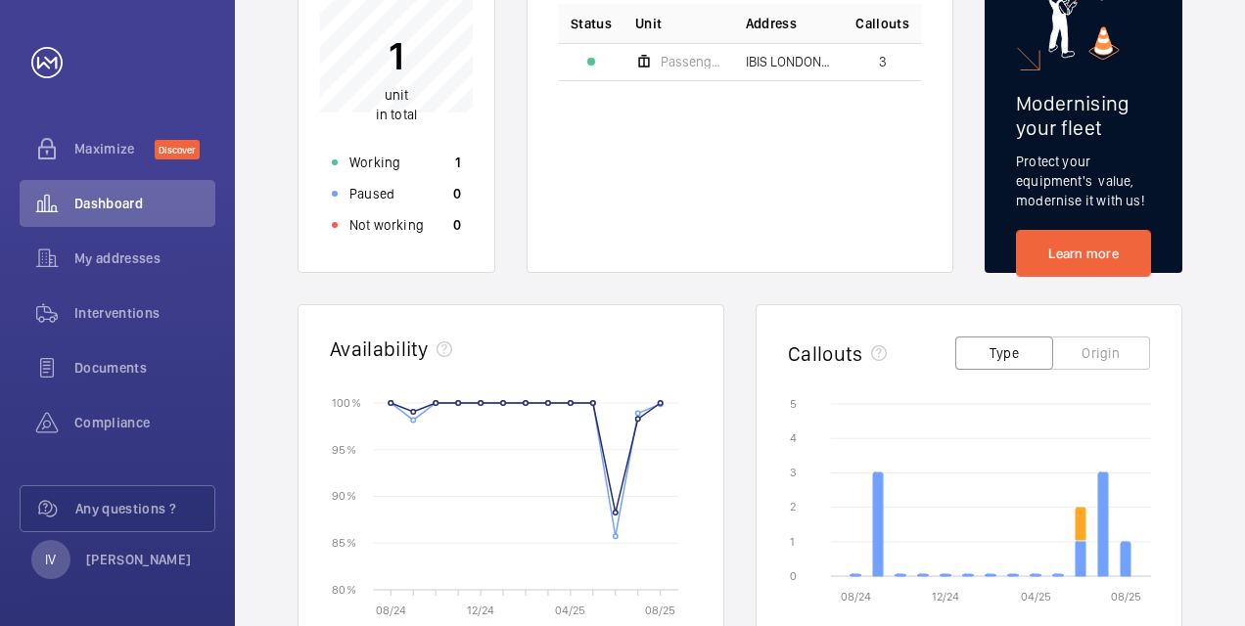
click at [745, 69] on td "IBIS LONDON BARKING - H2042, [GEOGRAPHIC_DATA]" at bounding box center [789, 61] width 111 height 37
click at [761, 66] on span "IBIS LONDON BARKING - H2042, [GEOGRAPHIC_DATA]" at bounding box center [789, 62] width 87 height 14
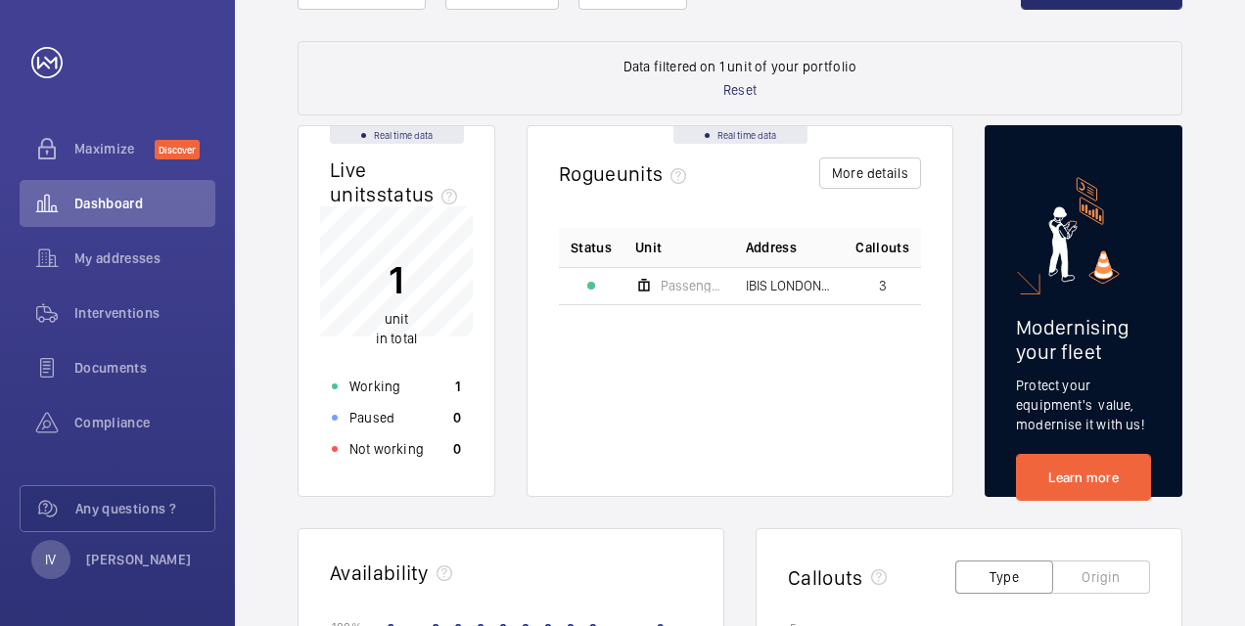
scroll to position [0, 0]
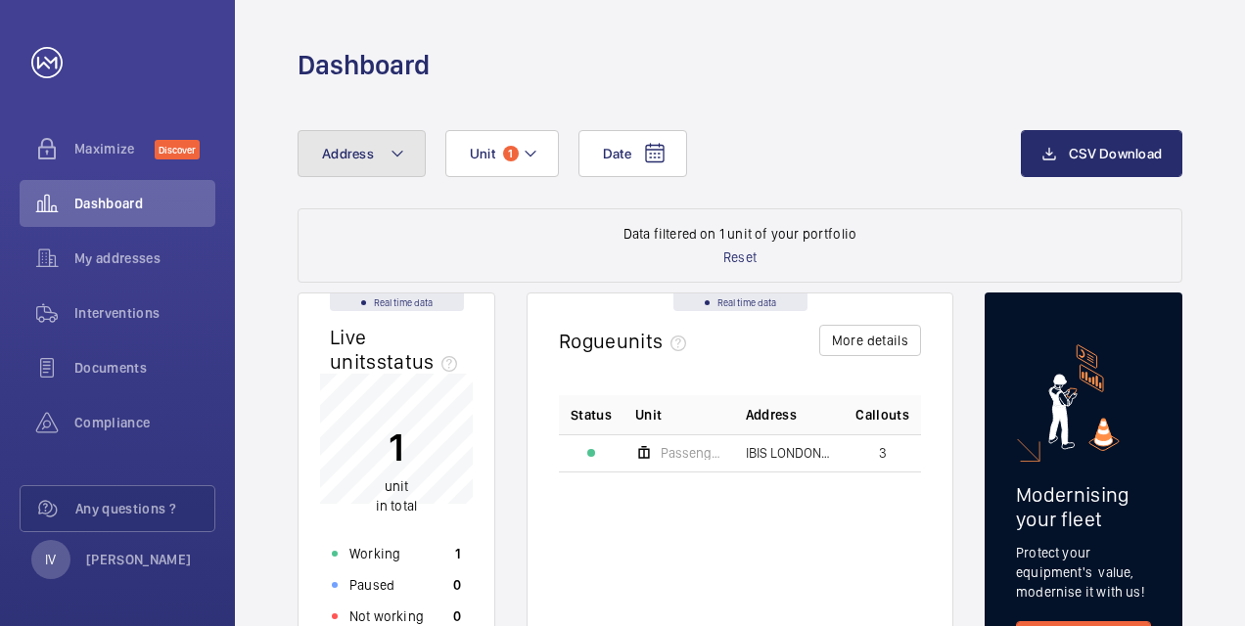
click at [377, 157] on button "Address" at bounding box center [361, 153] width 128 height 47
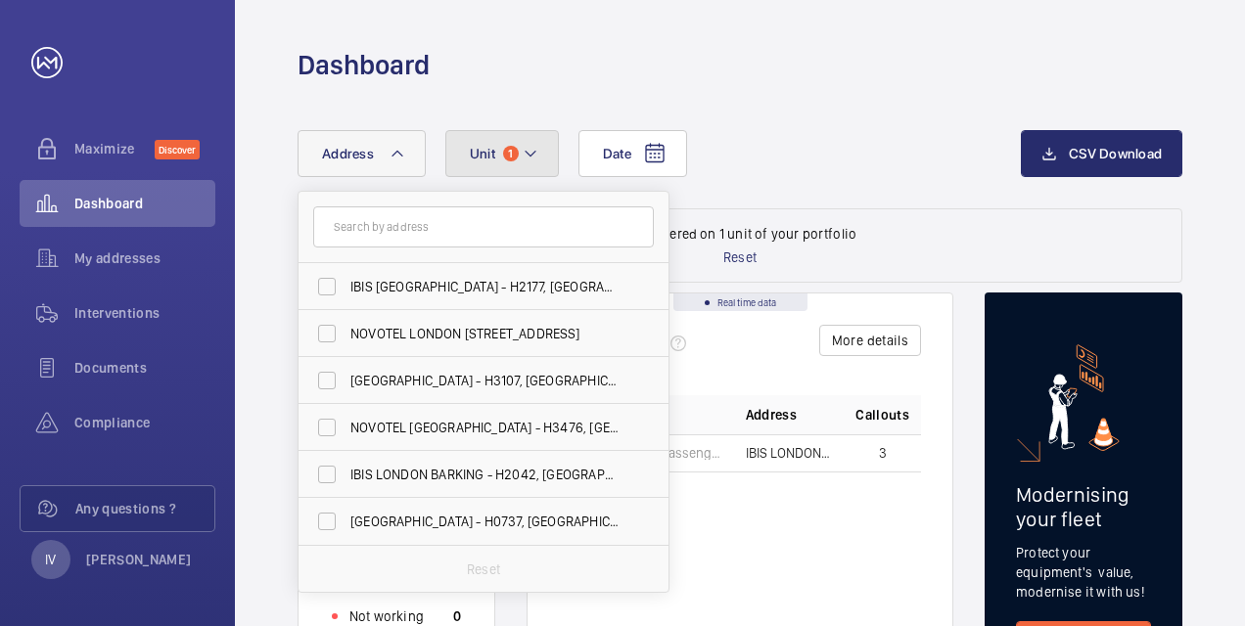
click at [497, 151] on button "Unit 1" at bounding box center [502, 153] width 114 height 47
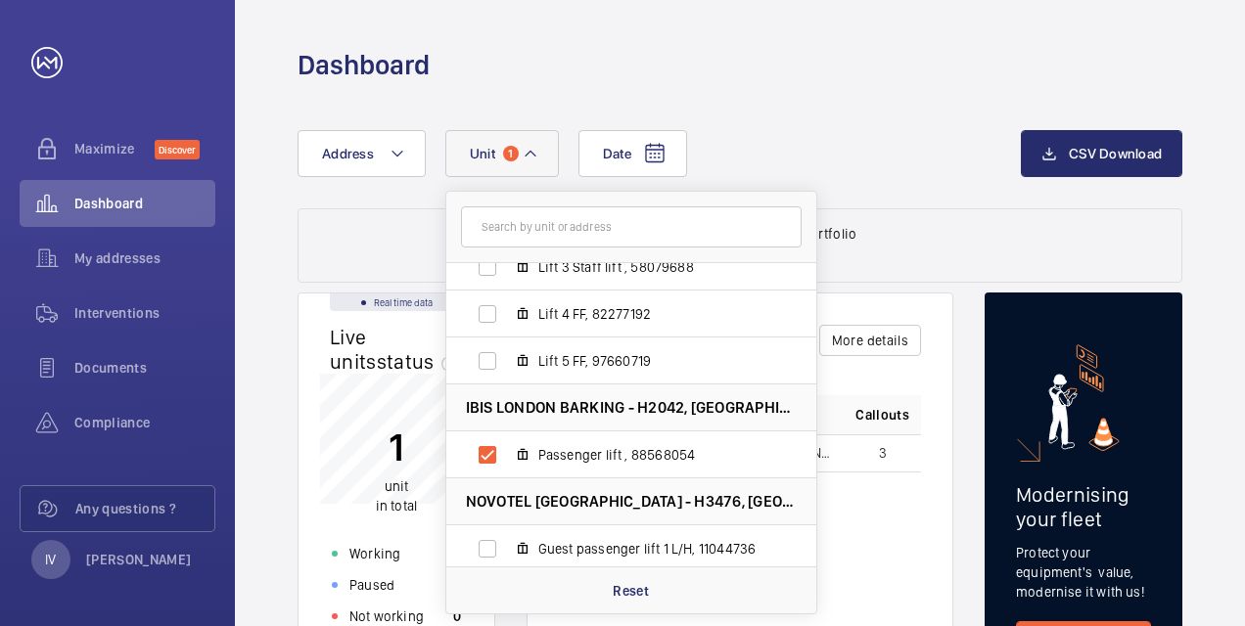
scroll to position [354, 0]
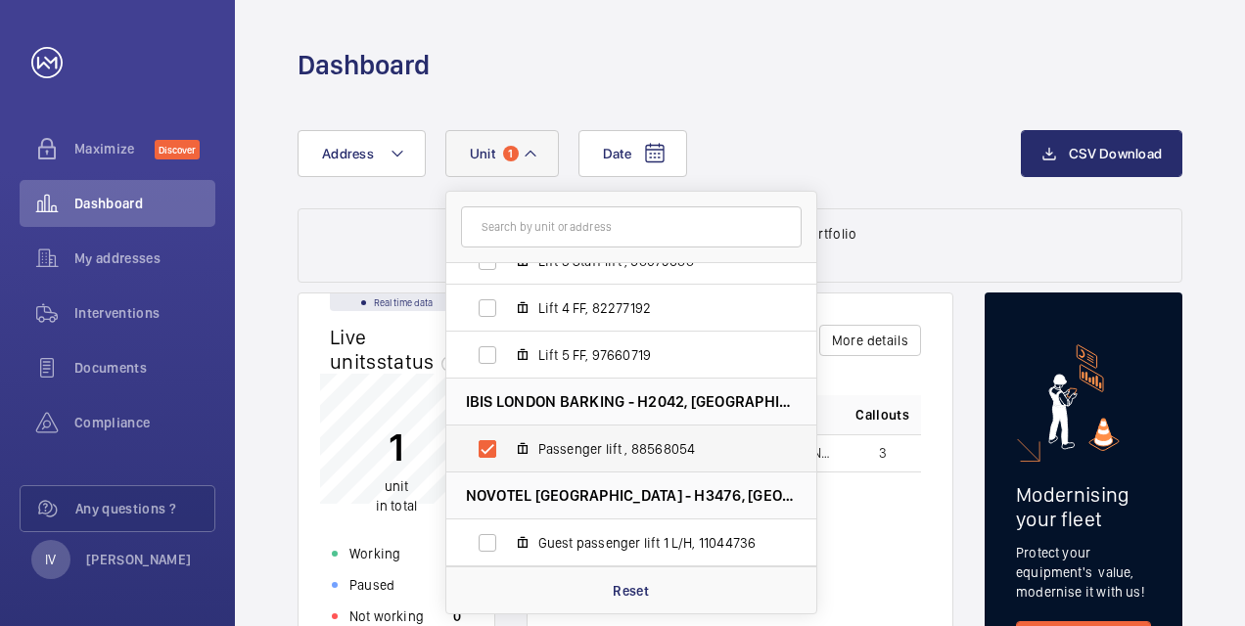
click at [481, 453] on label "Passenger lift , 88568054" at bounding box center [615, 449] width 339 height 47
click at [481, 453] on input "Passenger lift , 88568054" at bounding box center [487, 449] width 39 height 39
checkbox input "false"
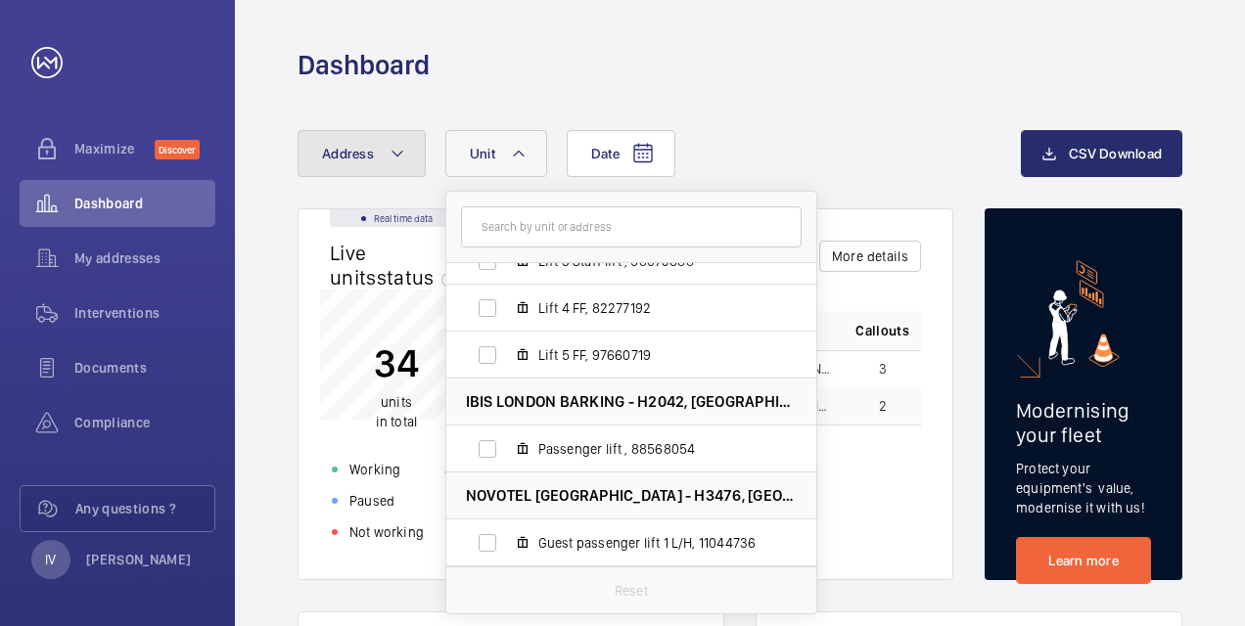
click at [391, 153] on mat-icon at bounding box center [397, 153] width 16 height 23
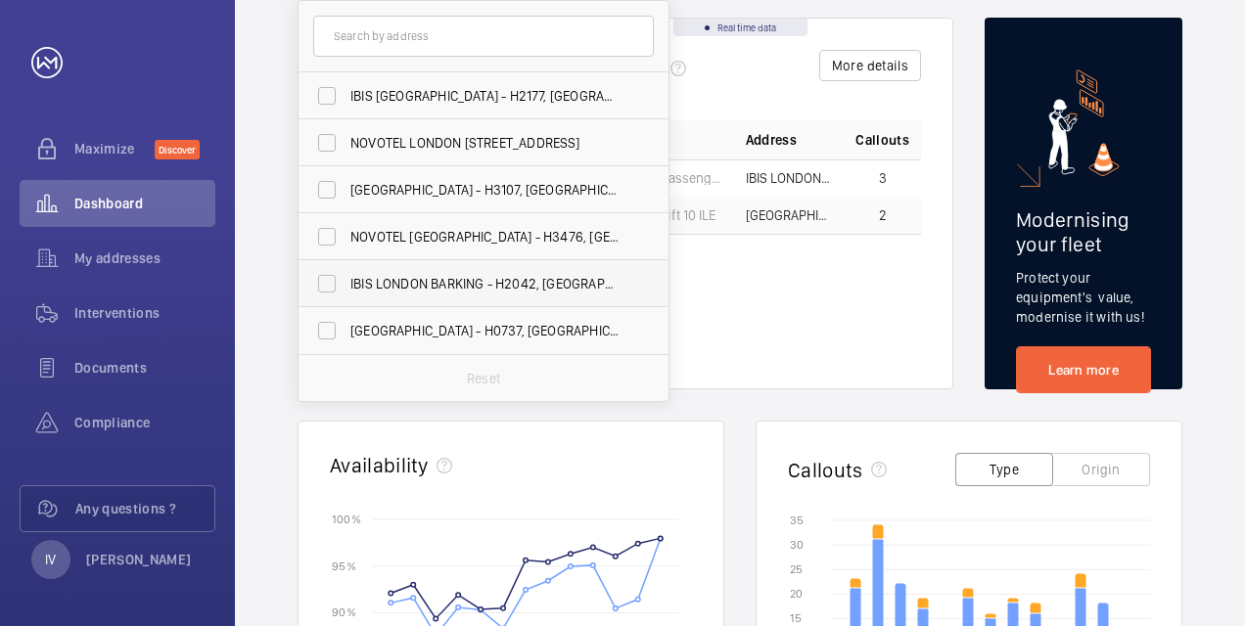
scroll to position [196, 0]
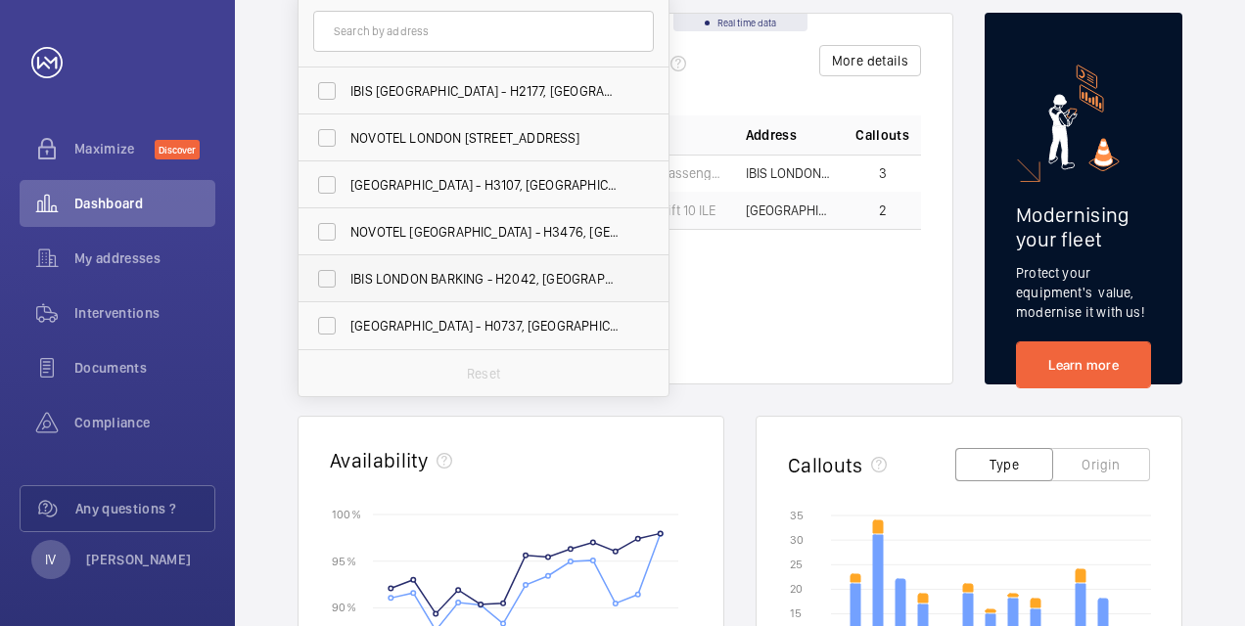
click at [328, 284] on label "IBIS LONDON BARKING - H2042, [GEOGRAPHIC_DATA][STREET_ADDRESS]" at bounding box center [468, 278] width 341 height 47
click at [328, 284] on input "IBIS LONDON BARKING - H2042, [GEOGRAPHIC_DATA][STREET_ADDRESS]" at bounding box center [326, 278] width 39 height 39
checkbox input "true"
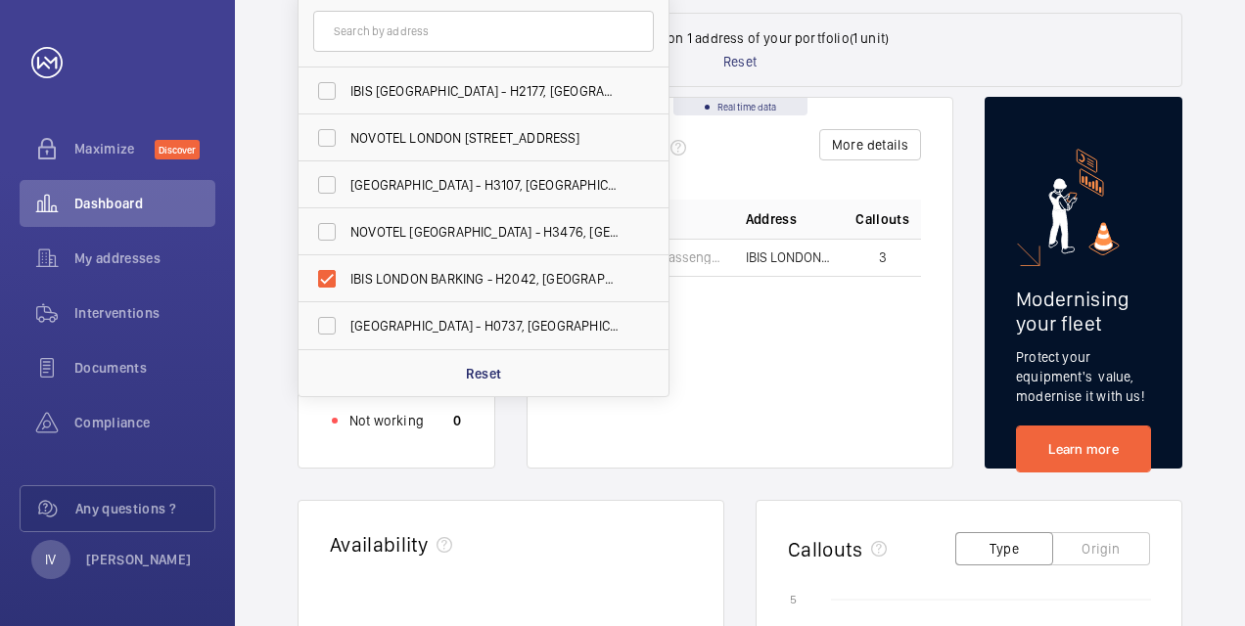
click at [779, 415] on div "Status Unit Address Callouts Passenger lift IBIS [GEOGRAPHIC_DATA] BARKING - [G…" at bounding box center [740, 318] width 362 height 237
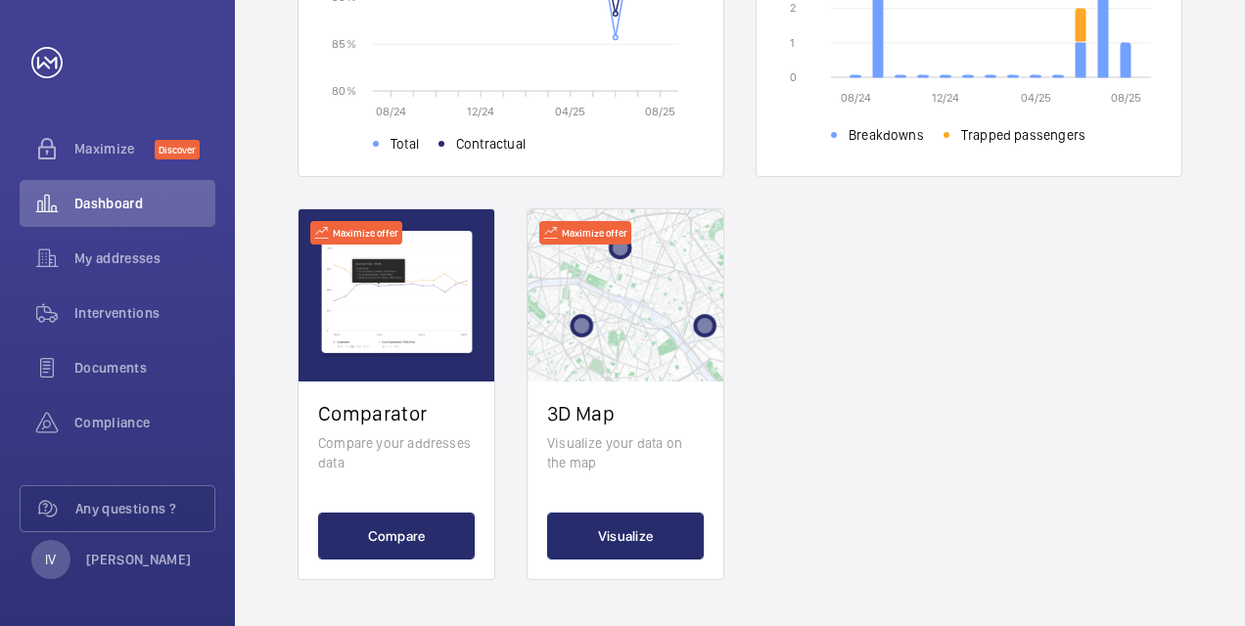
scroll to position [890, 0]
click at [130, 321] on span "Interventions" at bounding box center [144, 313] width 141 height 20
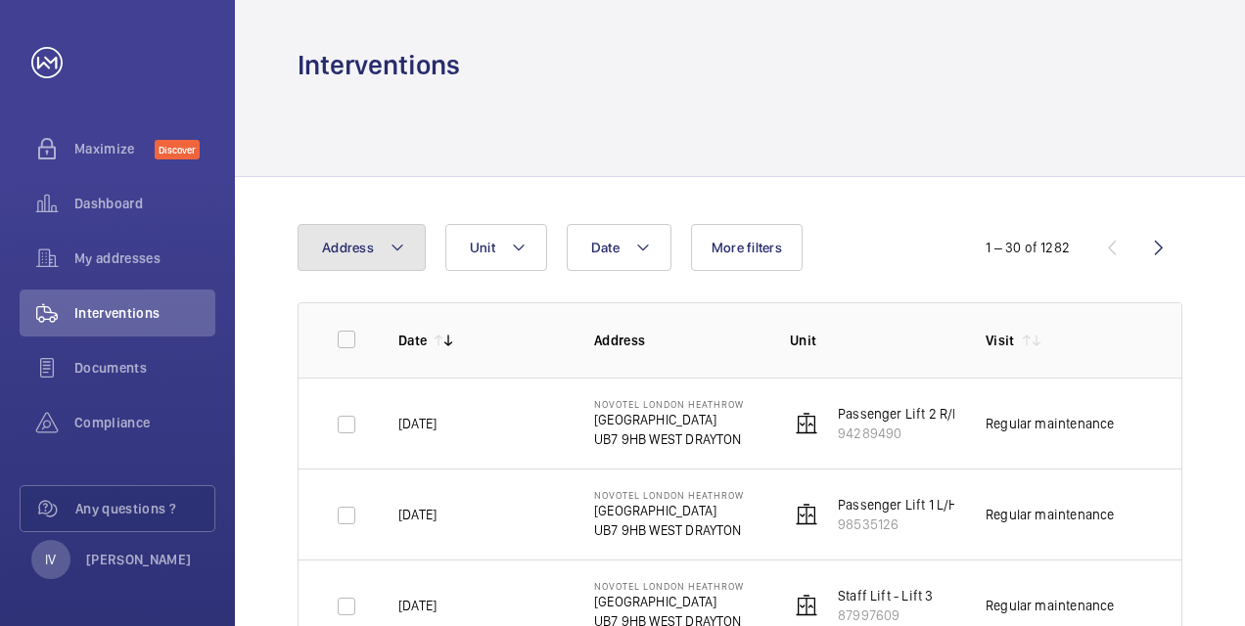
click at [386, 253] on button "Address" at bounding box center [361, 247] width 128 height 47
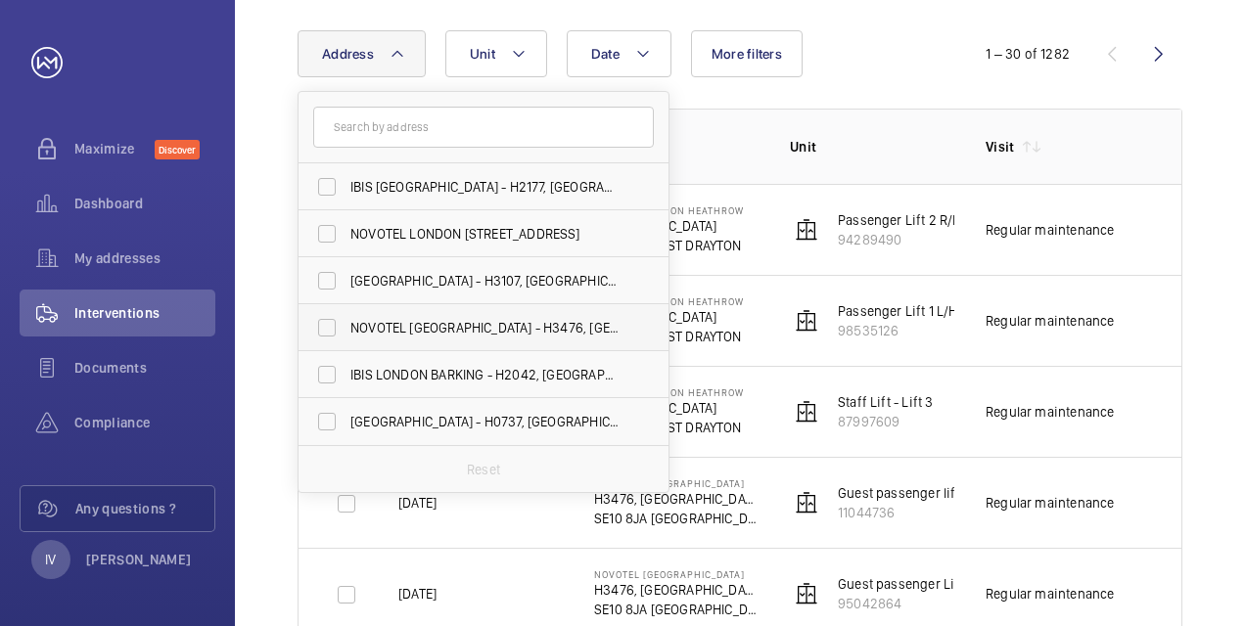
scroll to position [196, 0]
click at [329, 371] on label "IBIS LONDON BARKING - H2042, [GEOGRAPHIC_DATA][STREET_ADDRESS]" at bounding box center [468, 372] width 341 height 47
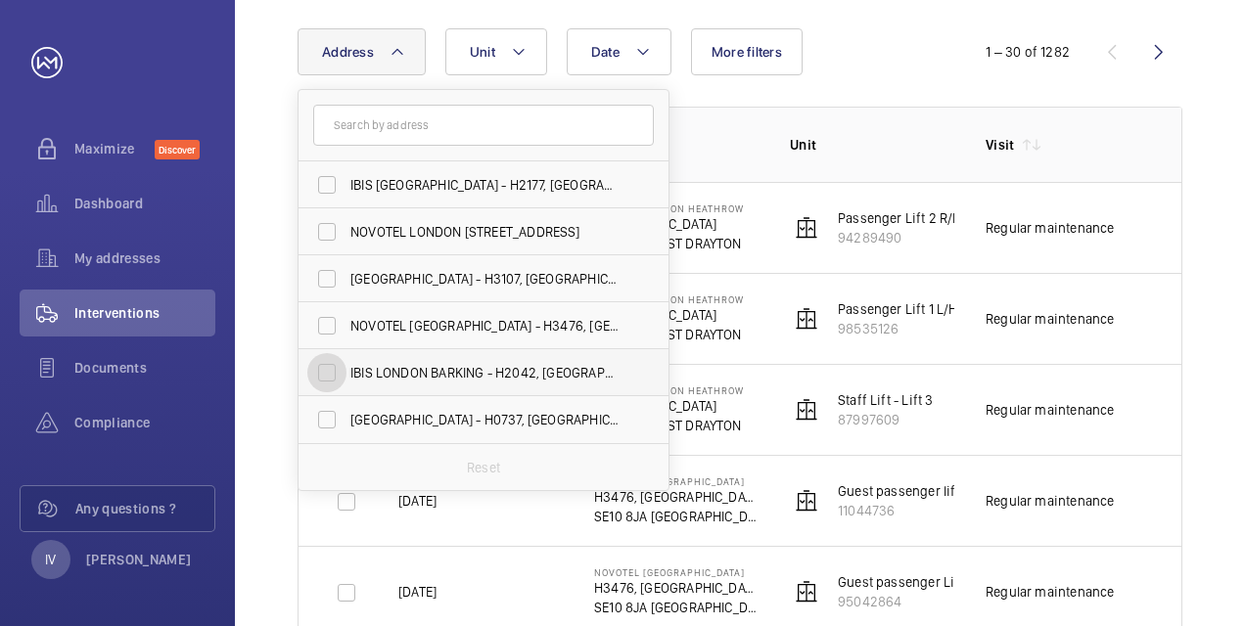
click at [329, 371] on input "IBIS LONDON BARKING - H2042, [GEOGRAPHIC_DATA][STREET_ADDRESS]" at bounding box center [326, 372] width 39 height 39
checkbox input "true"
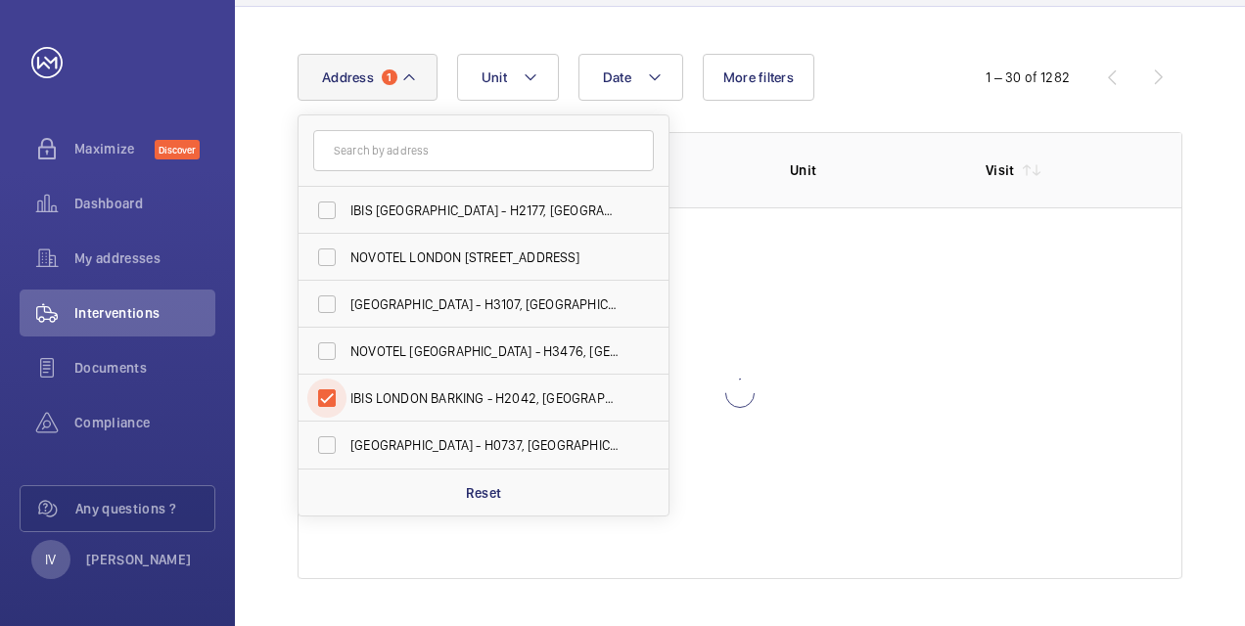
scroll to position [196, 0]
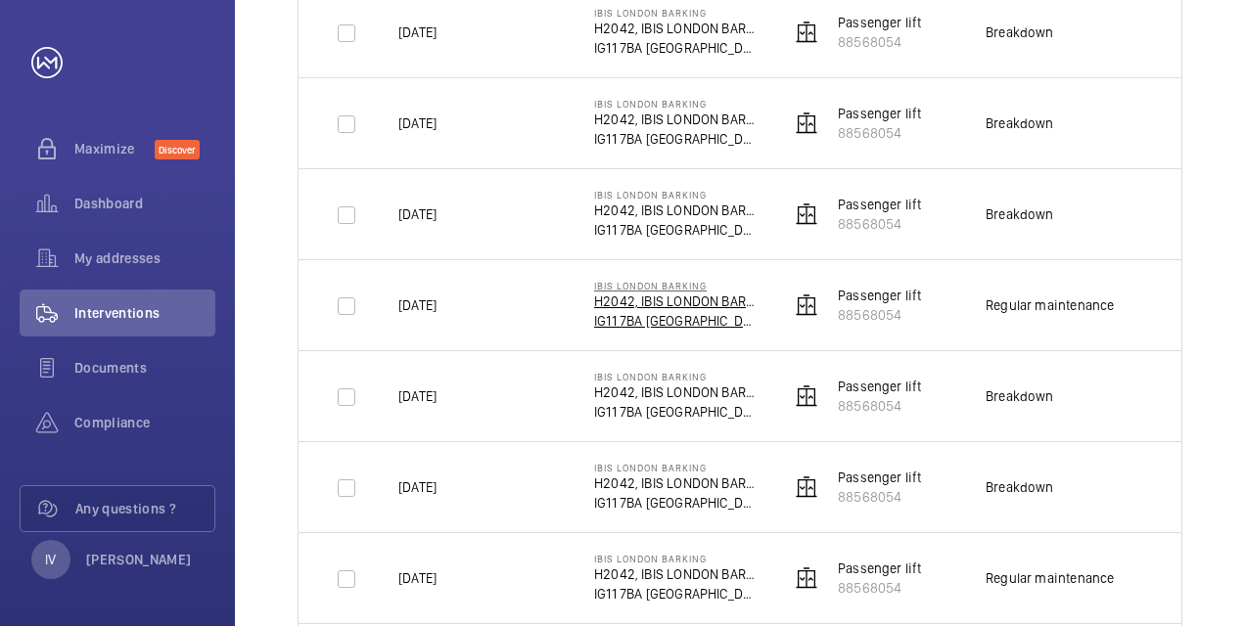
scroll to position [294, 0]
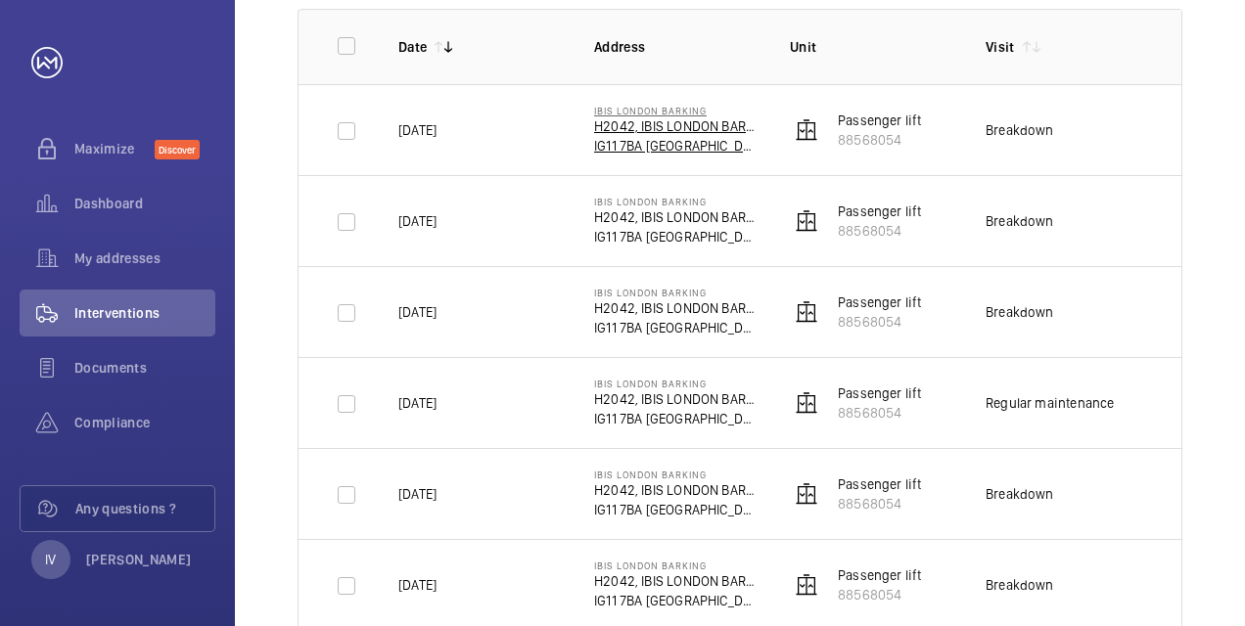
click at [681, 130] on p "H2042, IBIS LONDON BARKING, [GEOGRAPHIC_DATA]" at bounding box center [676, 126] width 164 height 20
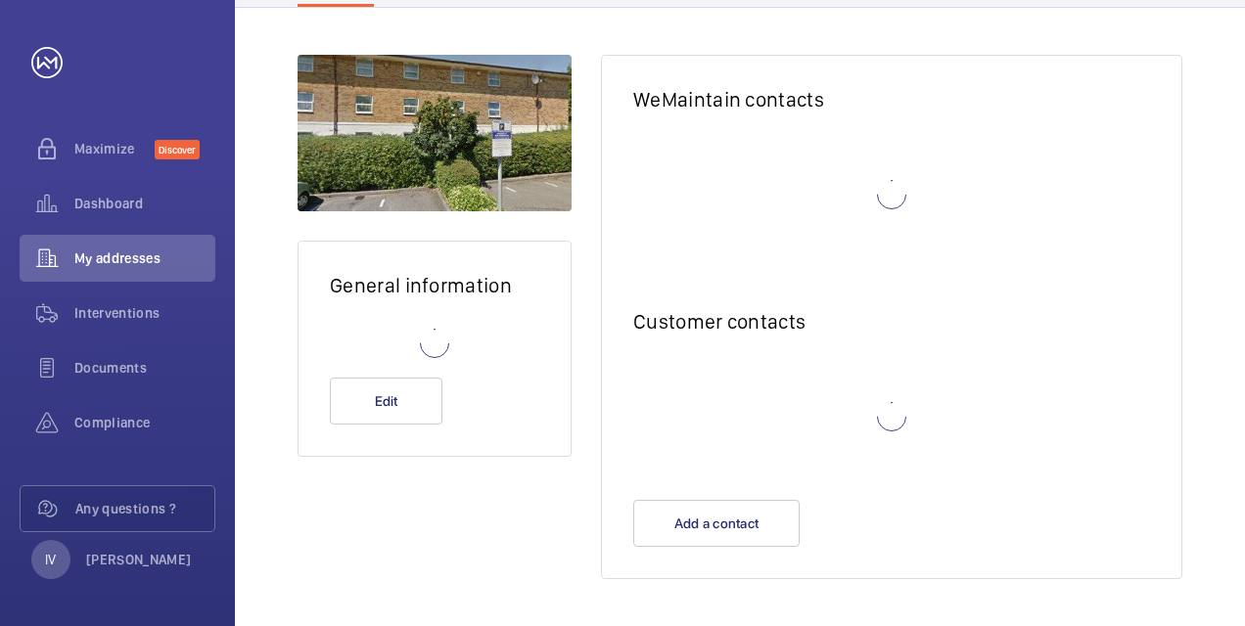
scroll to position [117, 0]
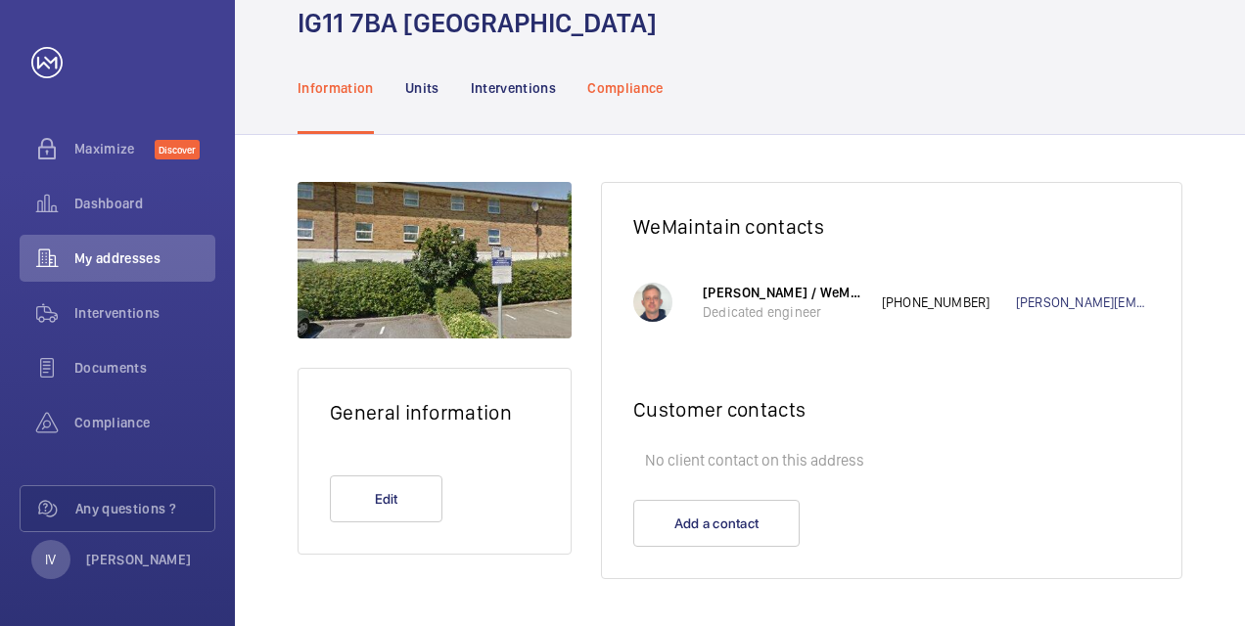
click at [653, 82] on p "Compliance" at bounding box center [625, 88] width 76 height 20
click at [436, 84] on p "Units" at bounding box center [422, 88] width 34 height 20
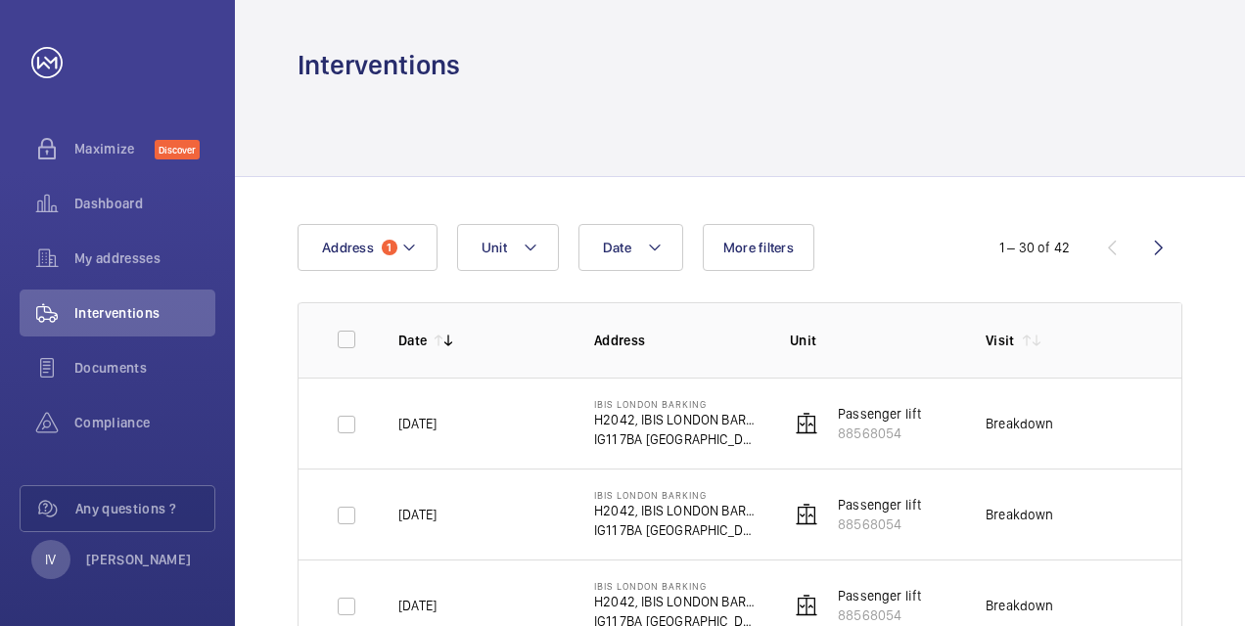
click at [808, 427] on img at bounding box center [806, 423] width 23 height 23
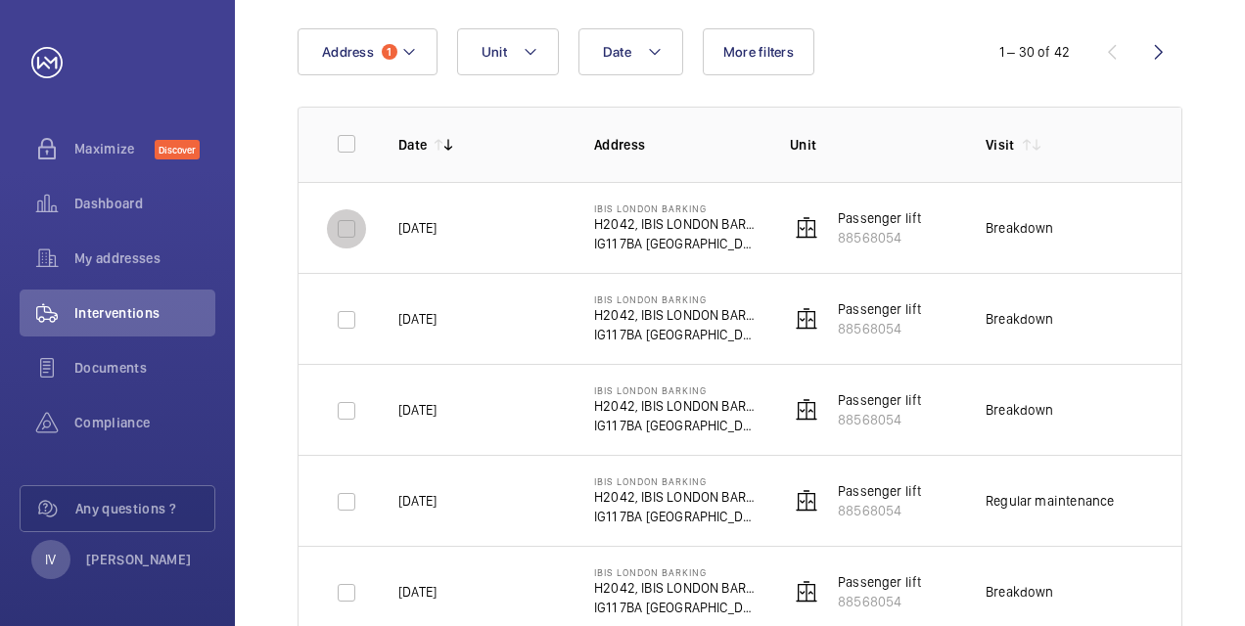
click at [349, 229] on input "checkbox" at bounding box center [346, 228] width 39 height 39
checkbox input "true"
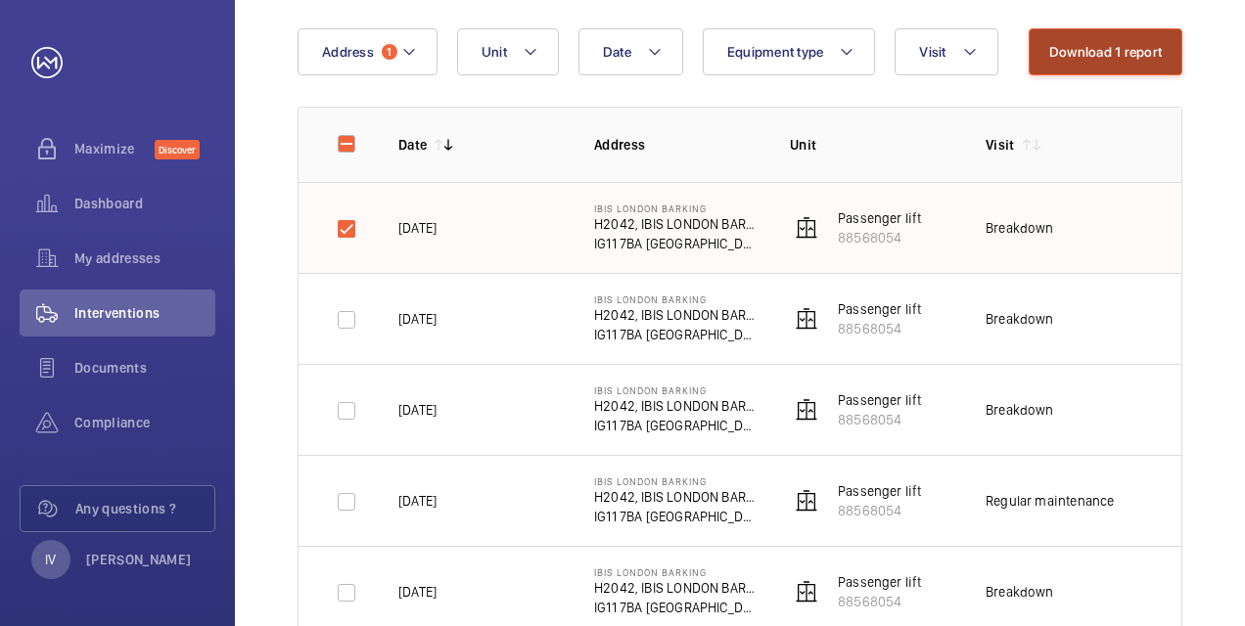
click at [1128, 62] on button "Download 1 report" at bounding box center [1105, 51] width 154 height 47
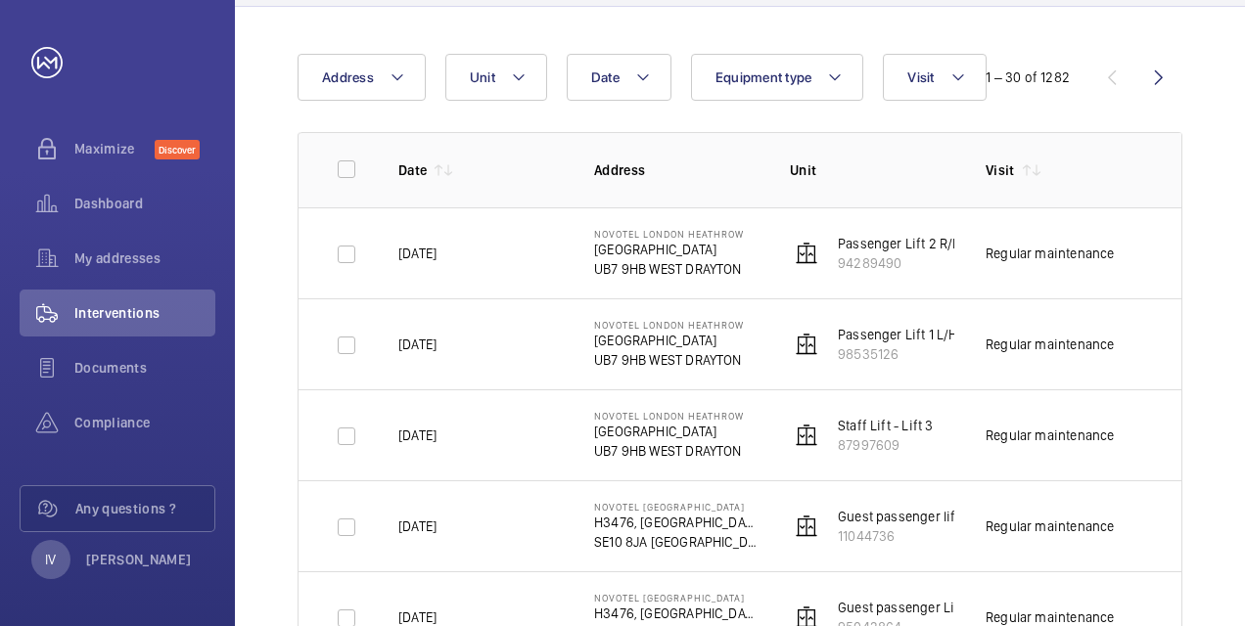
scroll to position [196, 0]
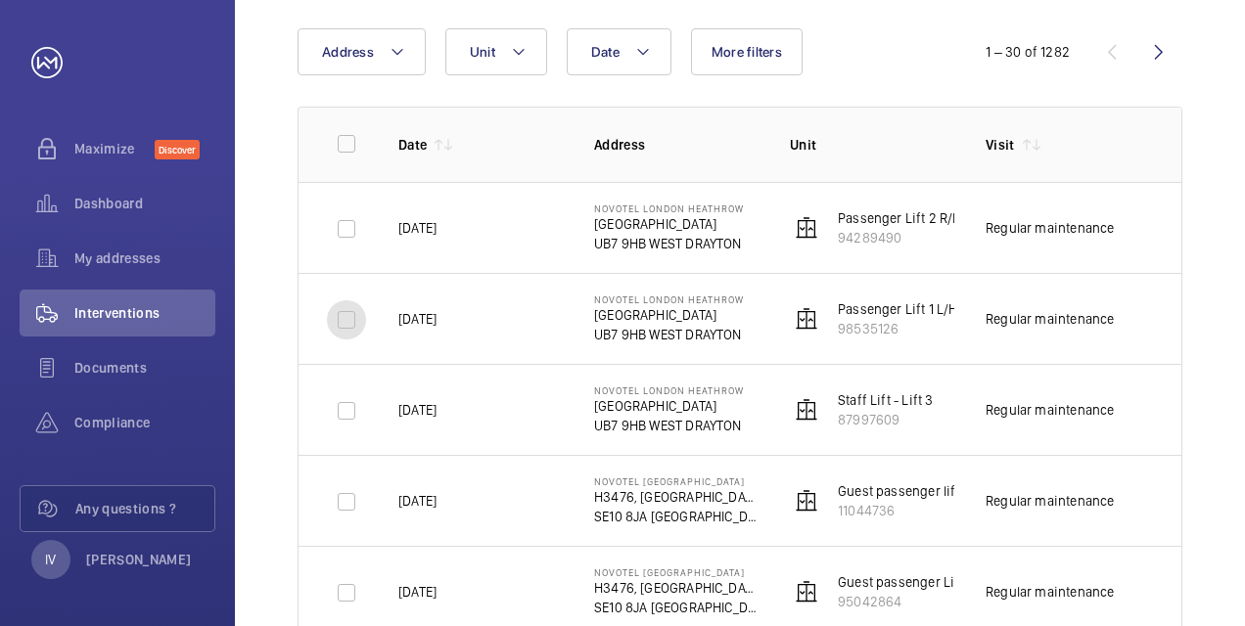
click at [352, 331] on input "checkbox" at bounding box center [346, 319] width 39 height 39
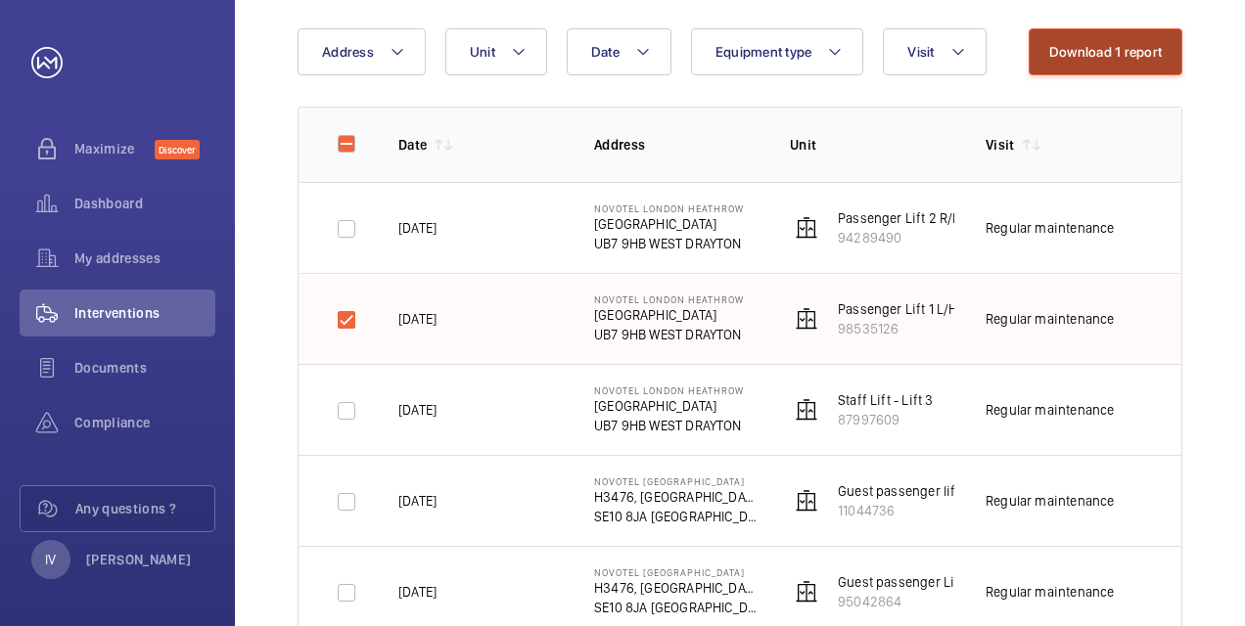
click at [1120, 51] on button "Download 1 report" at bounding box center [1105, 51] width 154 height 47
click at [345, 324] on input "checkbox" at bounding box center [346, 319] width 39 height 39
checkbox input "false"
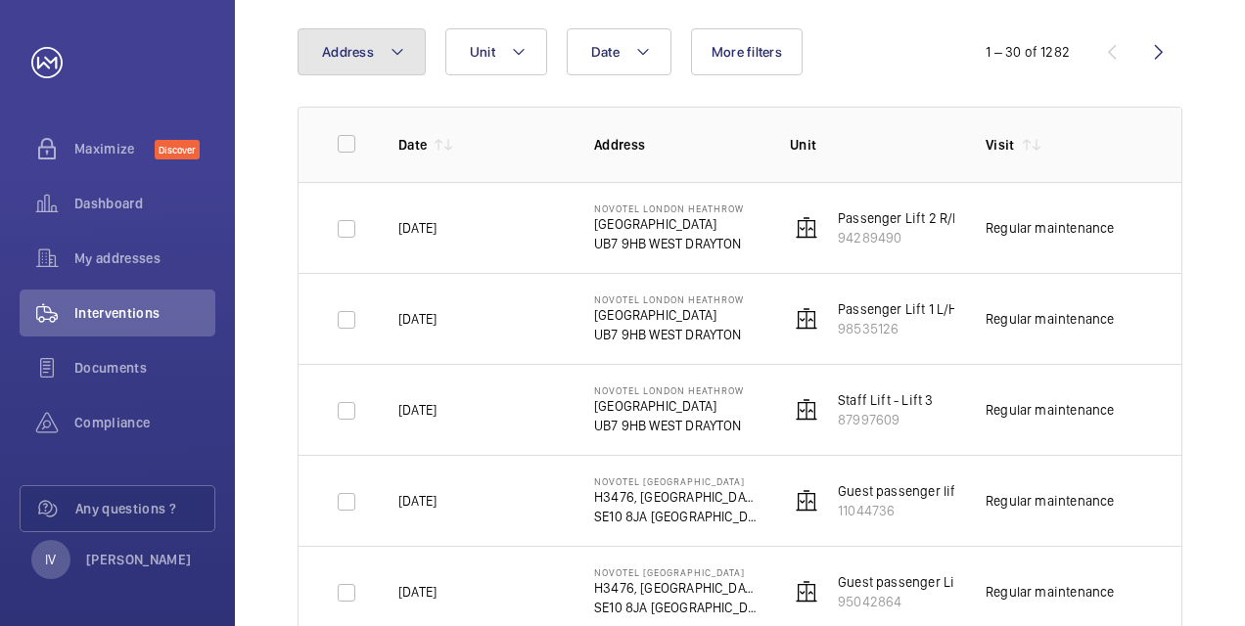
click at [405, 54] on button "Address" at bounding box center [361, 51] width 128 height 47
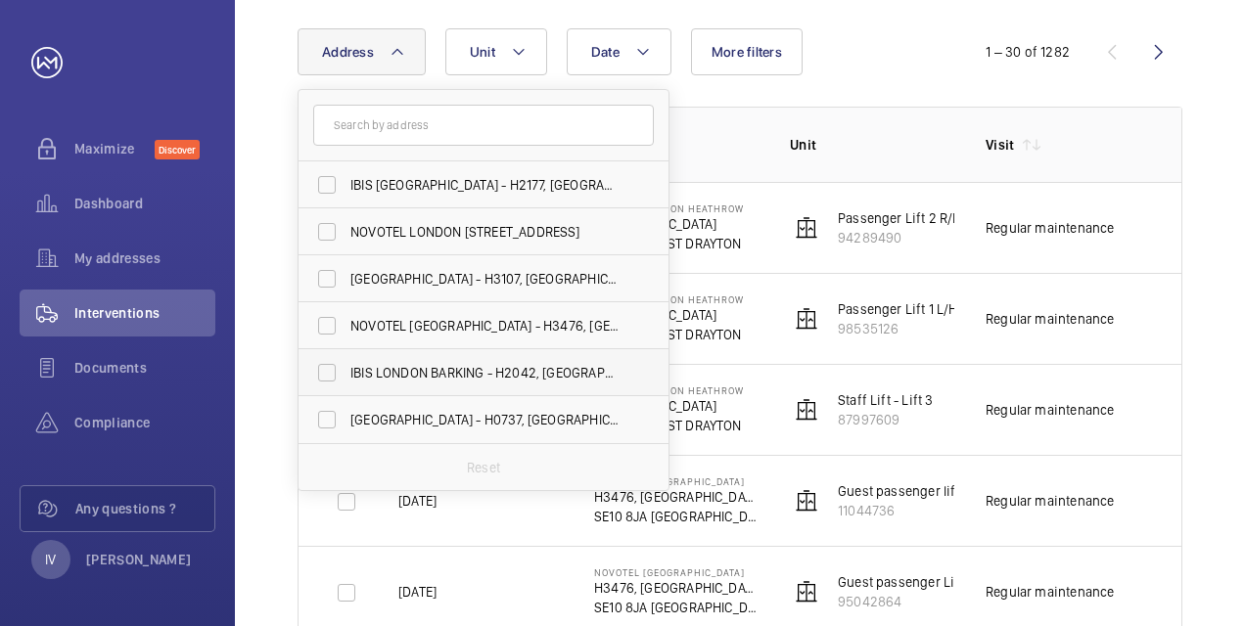
click at [337, 378] on label "IBIS LONDON BARKING - H2042, [GEOGRAPHIC_DATA][STREET_ADDRESS]" at bounding box center [468, 372] width 341 height 47
click at [337, 378] on input "IBIS LONDON BARKING - H2042, [GEOGRAPHIC_DATA][STREET_ADDRESS]" at bounding box center [326, 372] width 39 height 39
checkbox input "true"
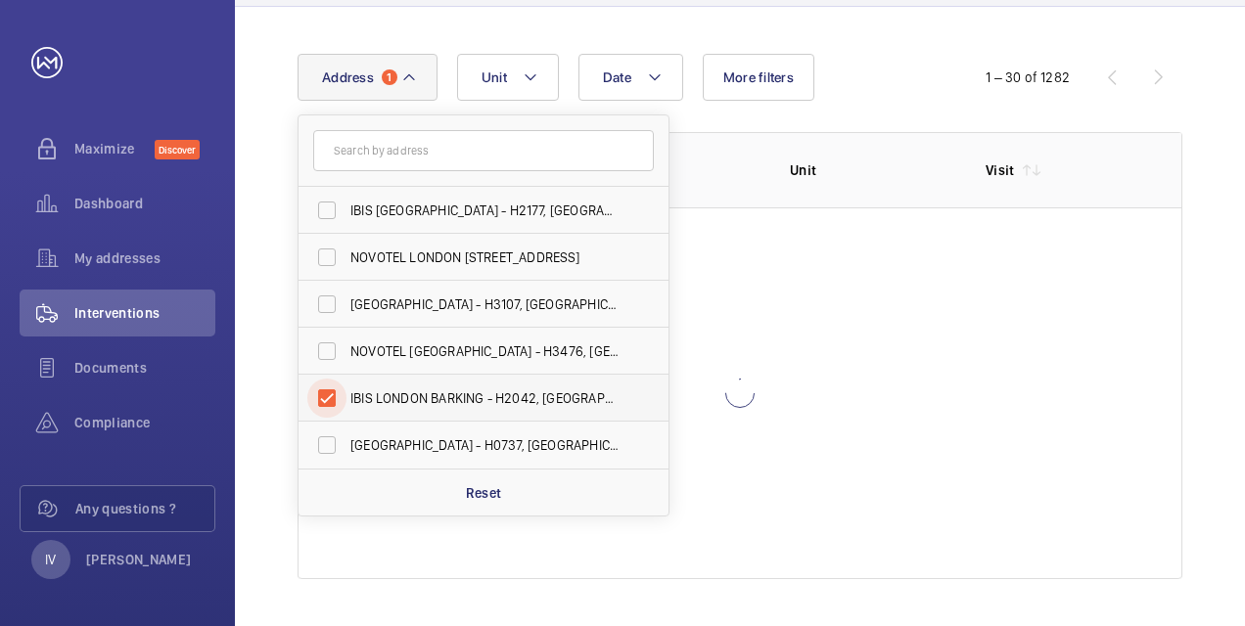
scroll to position [170, 0]
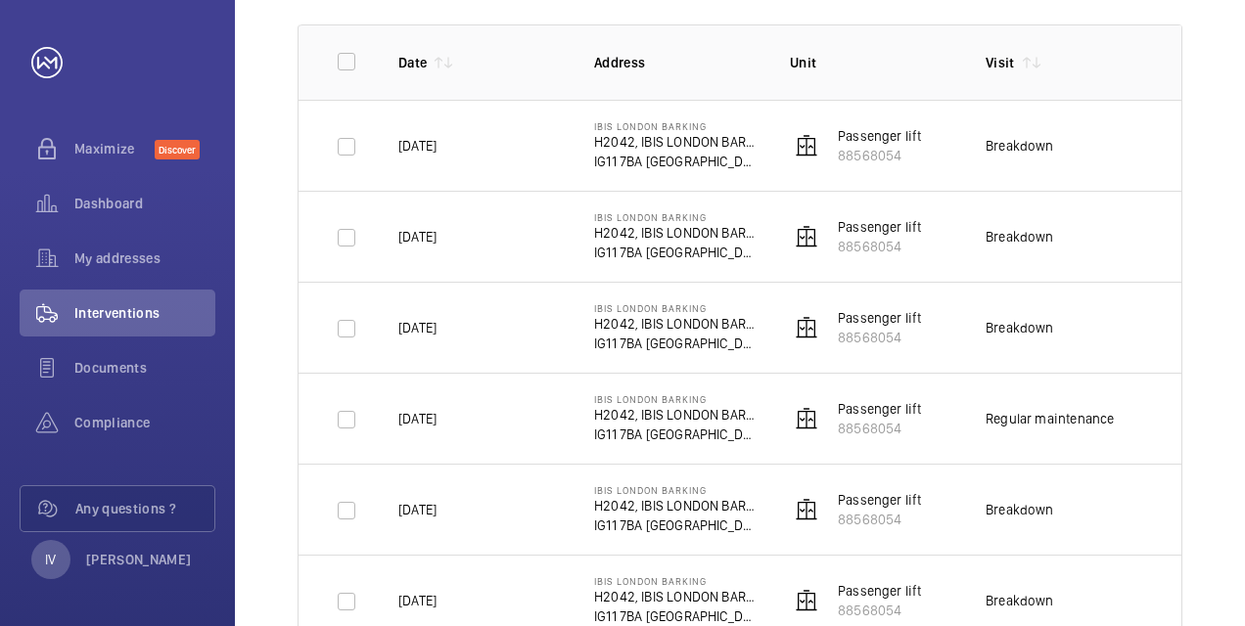
scroll to position [391, 0]
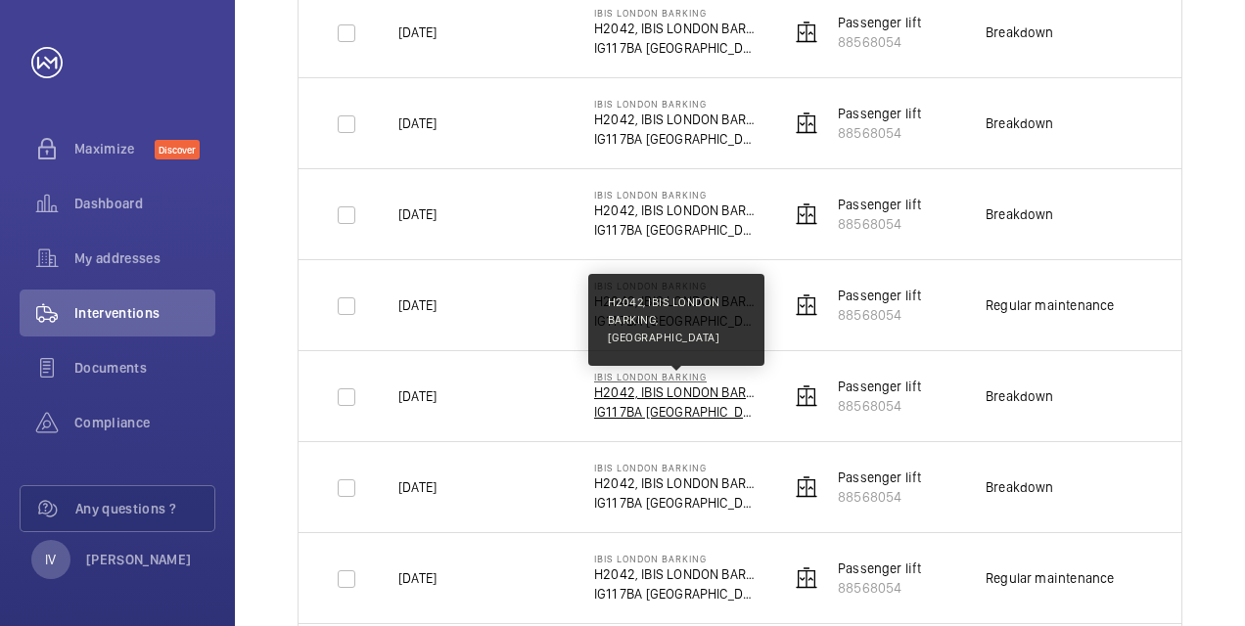
click at [689, 389] on p "H2042, IBIS LONDON BARKING, [GEOGRAPHIC_DATA]" at bounding box center [676, 393] width 164 height 20
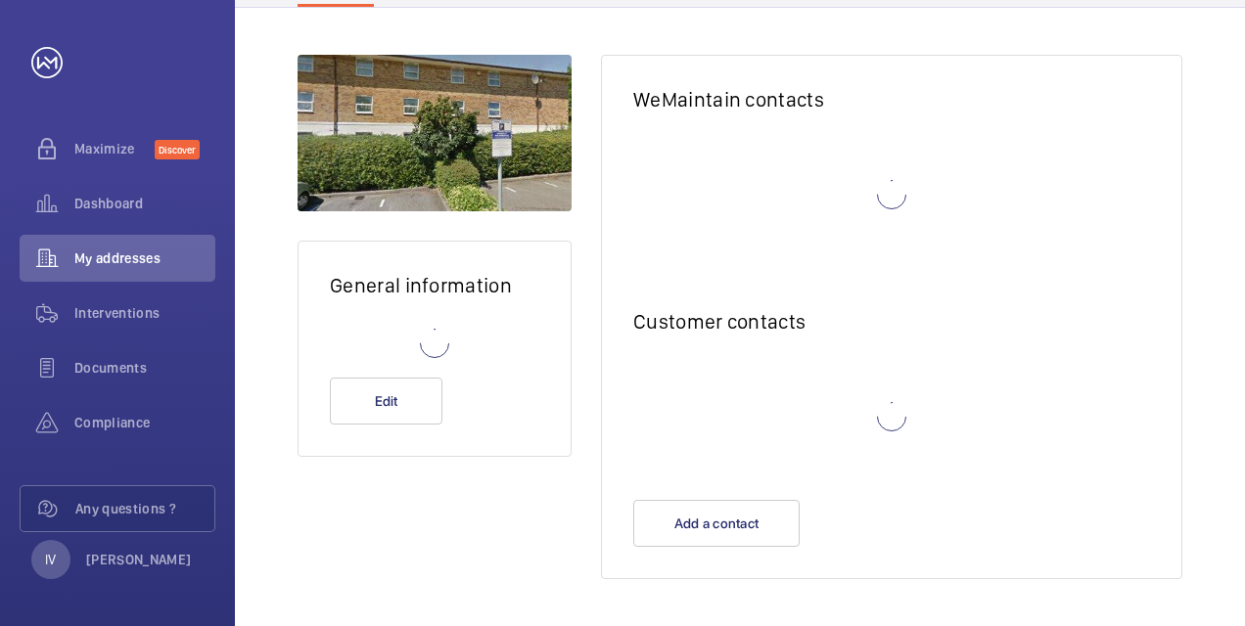
scroll to position [117, 0]
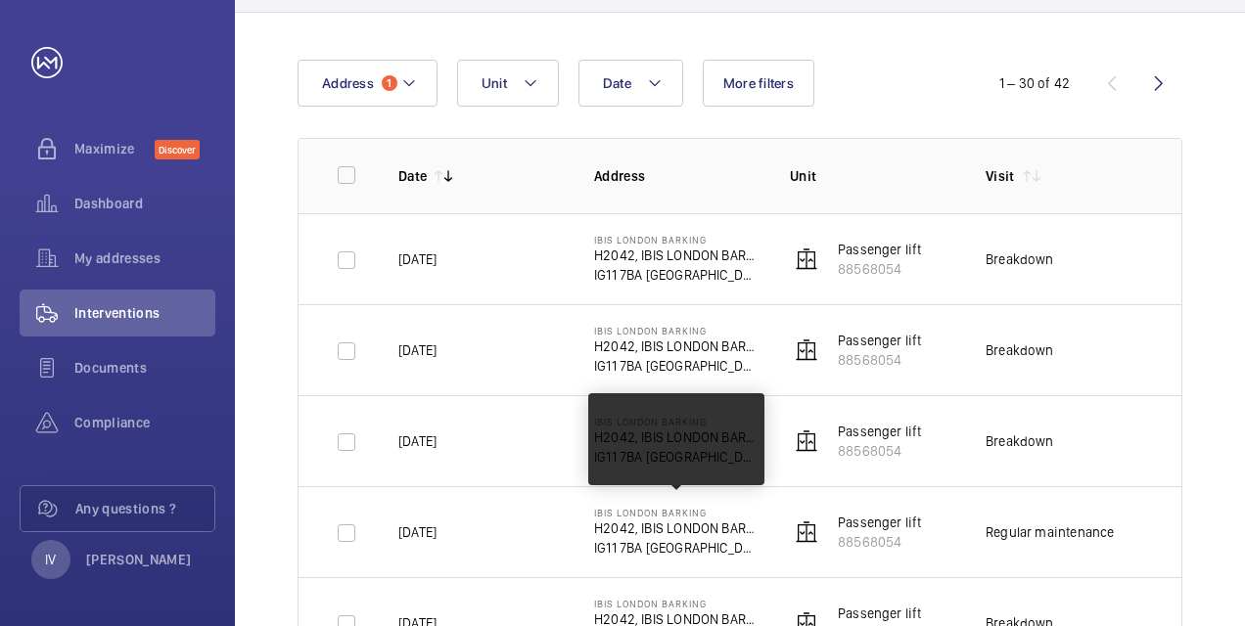
scroll to position [391, 0]
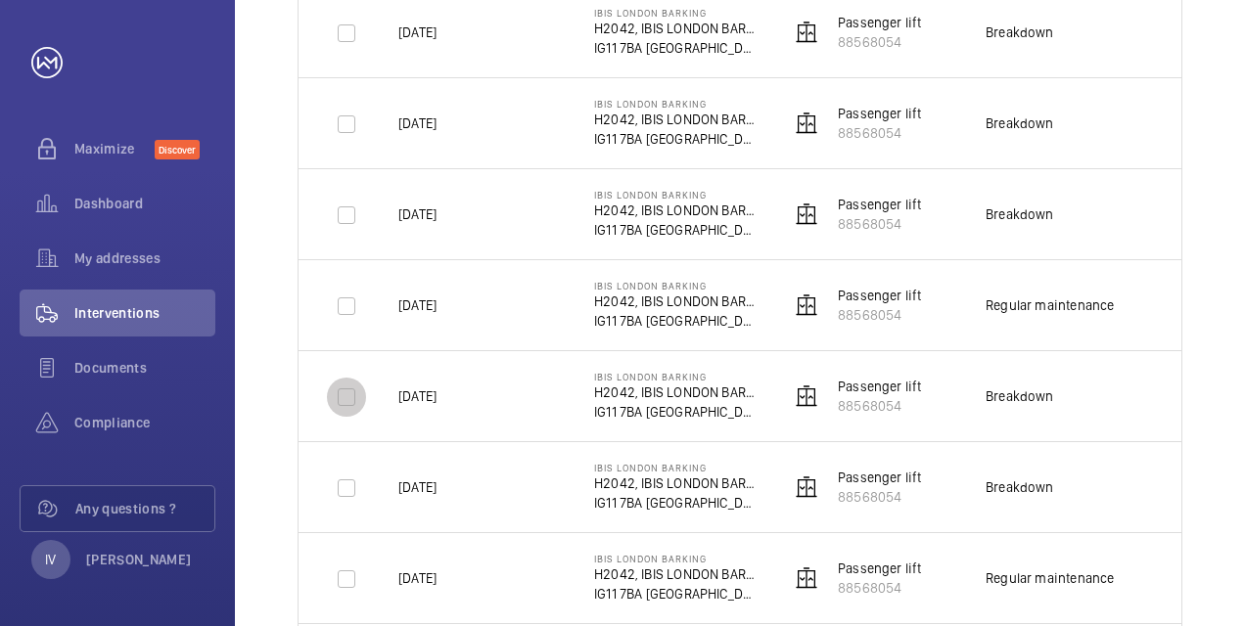
click at [362, 386] on input "checkbox" at bounding box center [346, 397] width 39 height 39
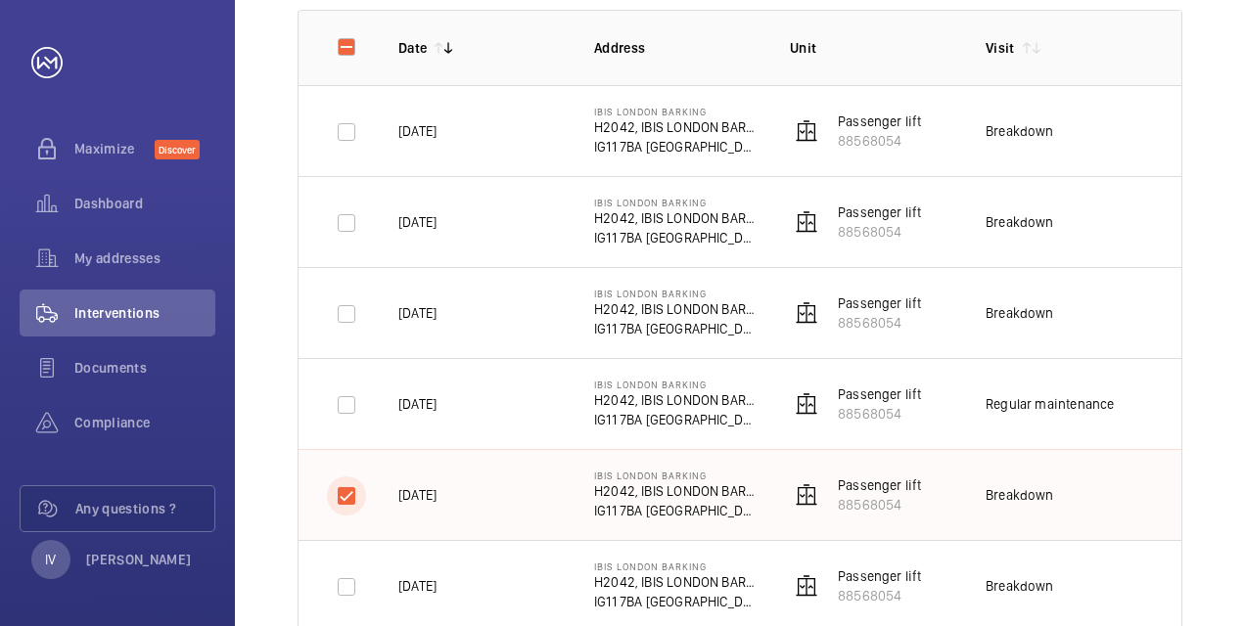
scroll to position [294, 0]
click at [349, 495] on input "checkbox" at bounding box center [346, 495] width 39 height 39
checkbox input "false"
click at [346, 414] on input "checkbox" at bounding box center [346, 404] width 39 height 39
checkbox input "true"
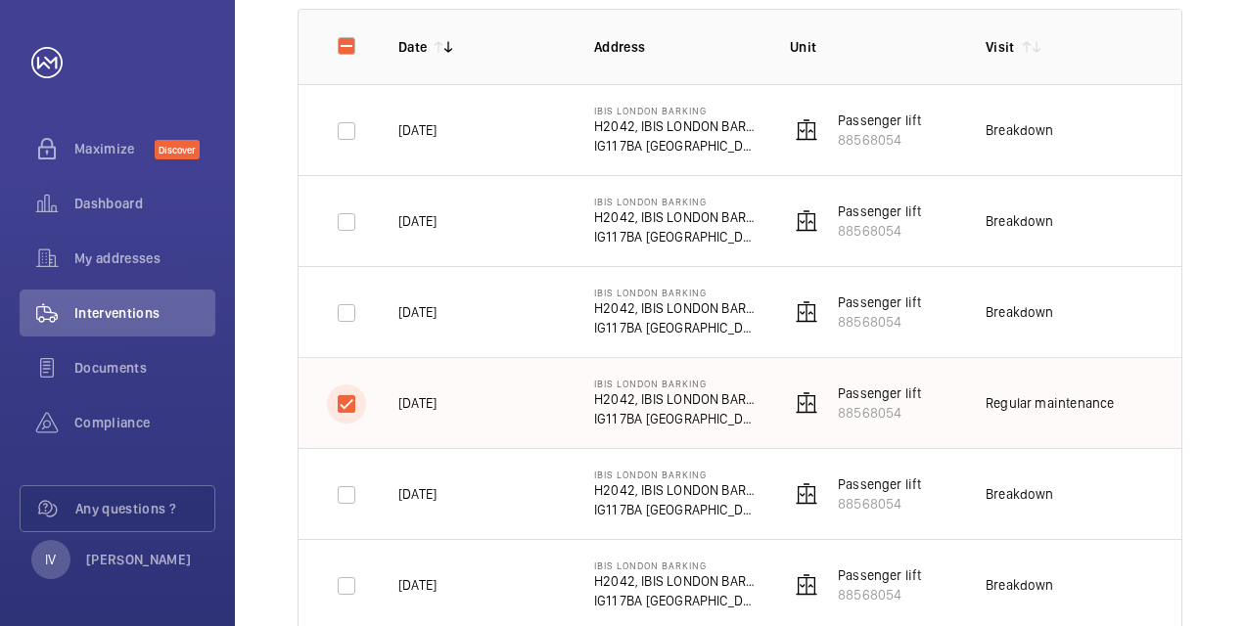
scroll to position [196, 0]
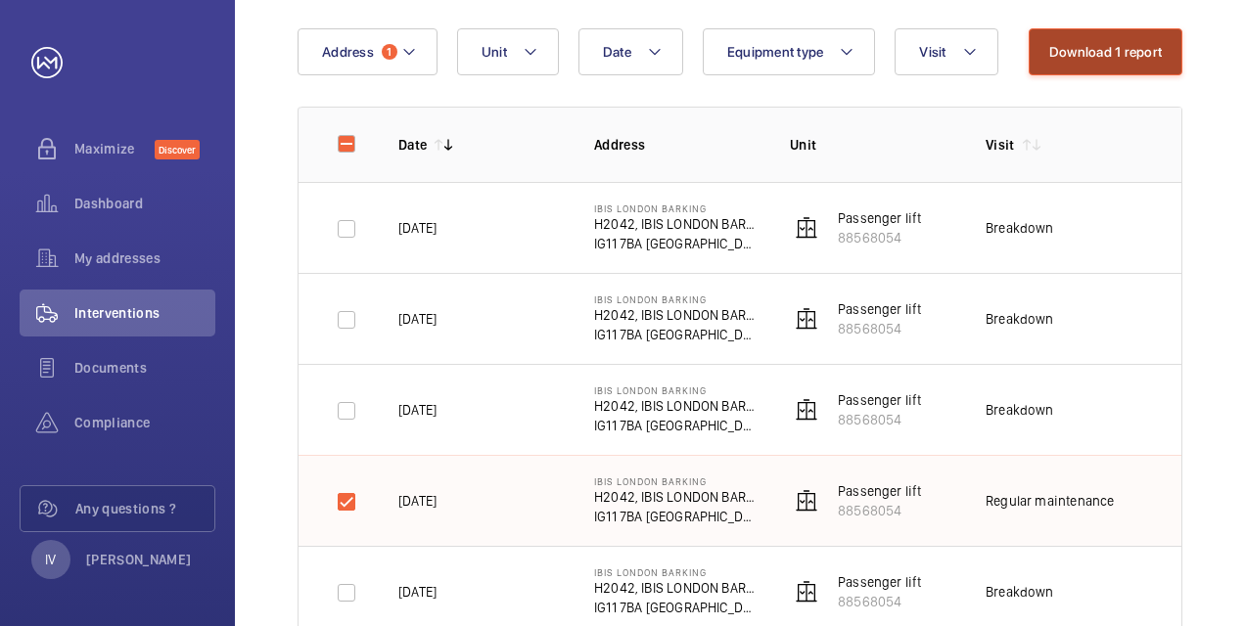
click at [1119, 41] on button "Download 1 report" at bounding box center [1105, 51] width 154 height 47
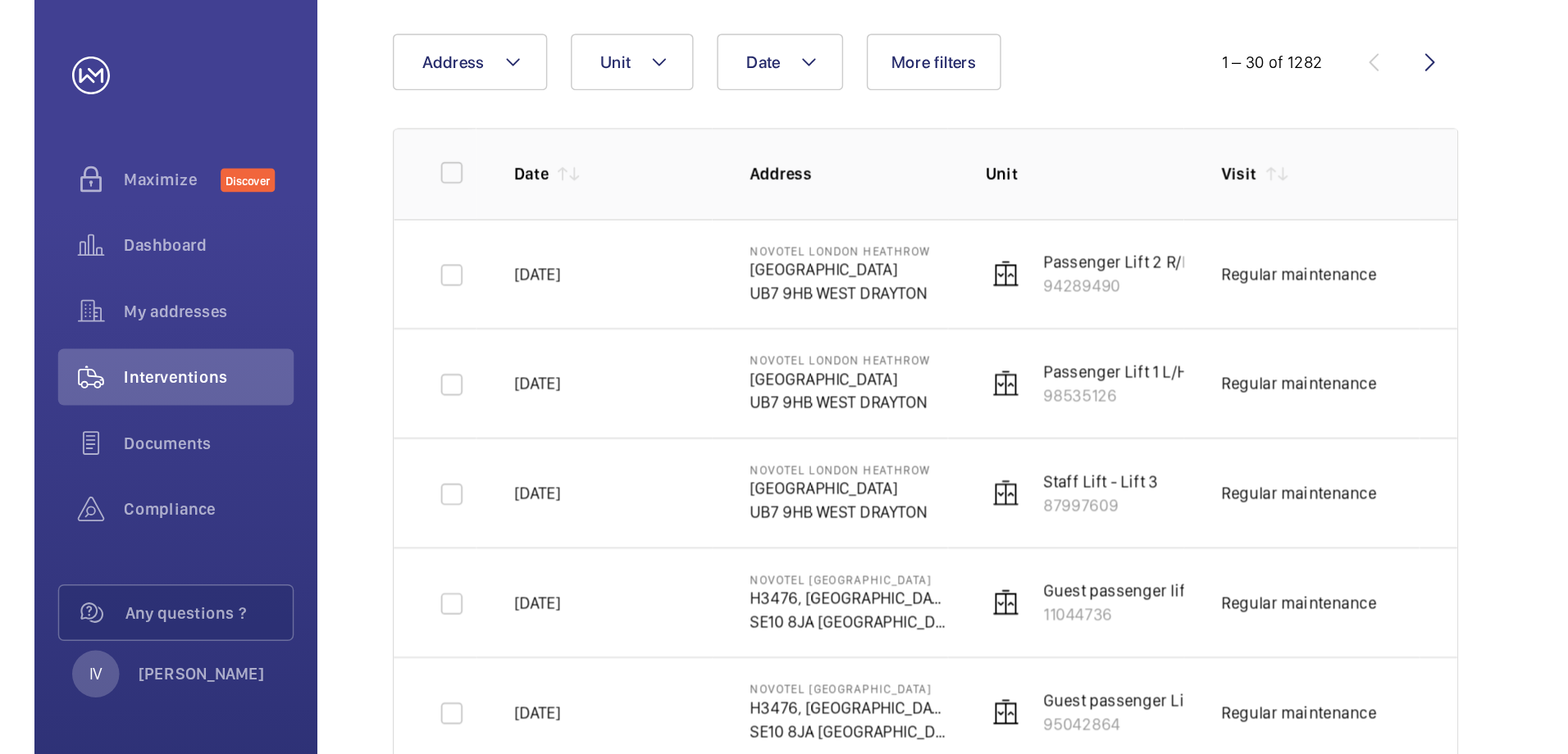
scroll to position [164, 0]
